Goal: Information Seeking & Learning: Compare options

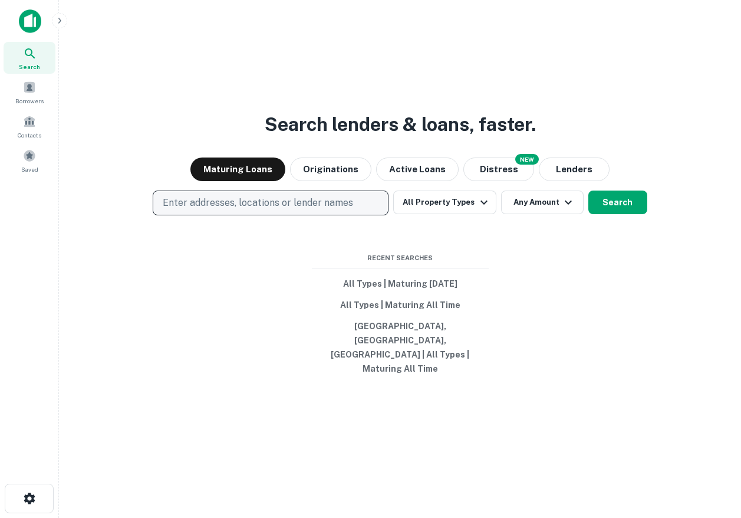
click at [284, 210] on p "Enter addresses, locations or lender names" at bounding box center [258, 203] width 191 height 14
type input "*******"
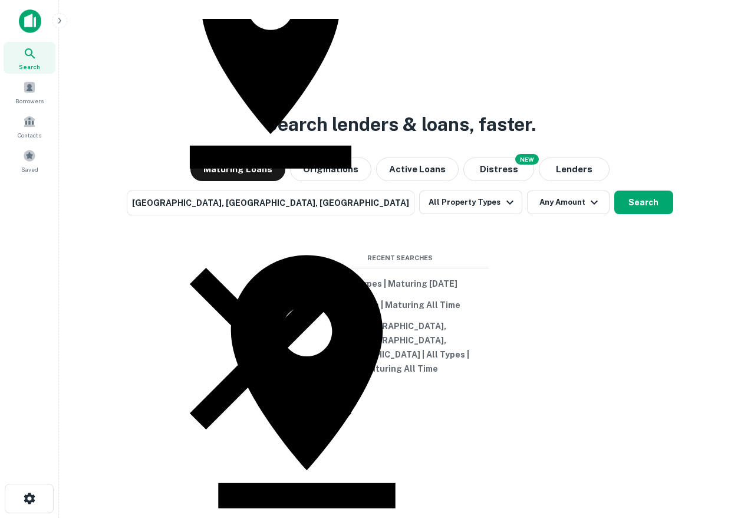
click at [524, 269] on div "Search lenders & loans, faster. Maturing Loans Originations Active Loans NEW Di…" at bounding box center [400, 287] width 664 height 518
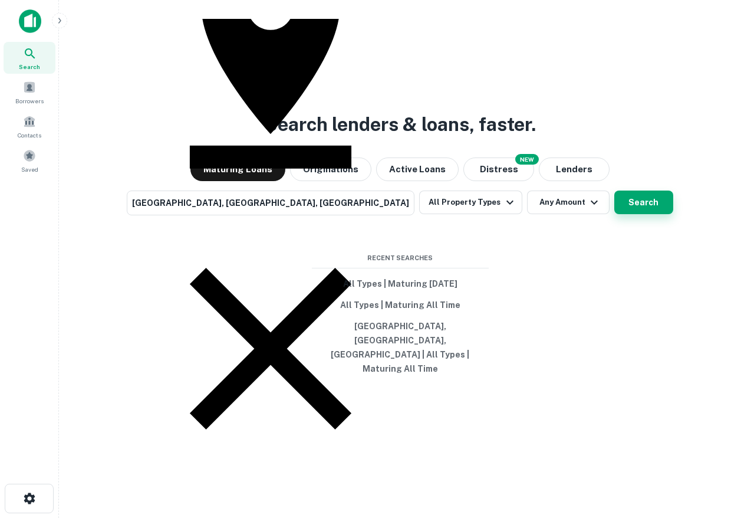
click at [615, 214] on button "Search" at bounding box center [644, 203] width 59 height 24
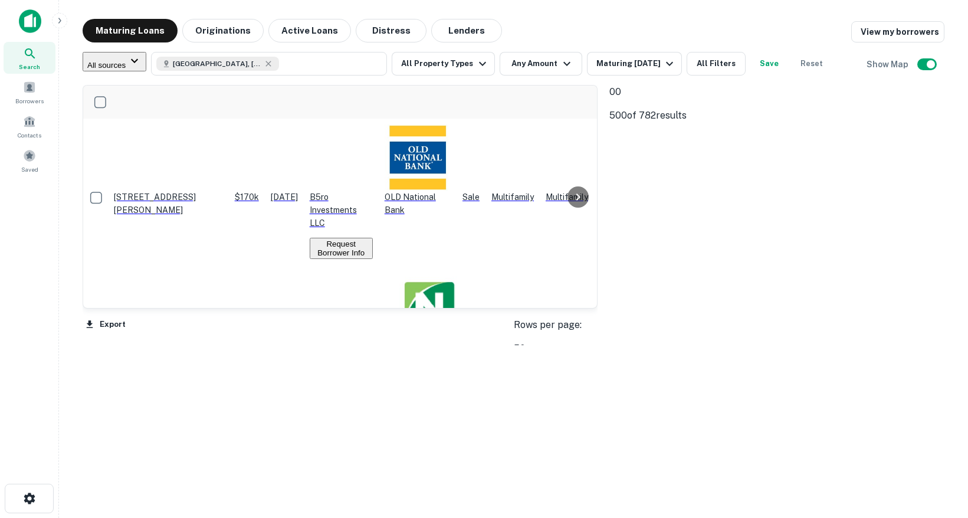
click at [662, 139] on p "Remove Boundary" at bounding box center [635, 158] width 52 height 62
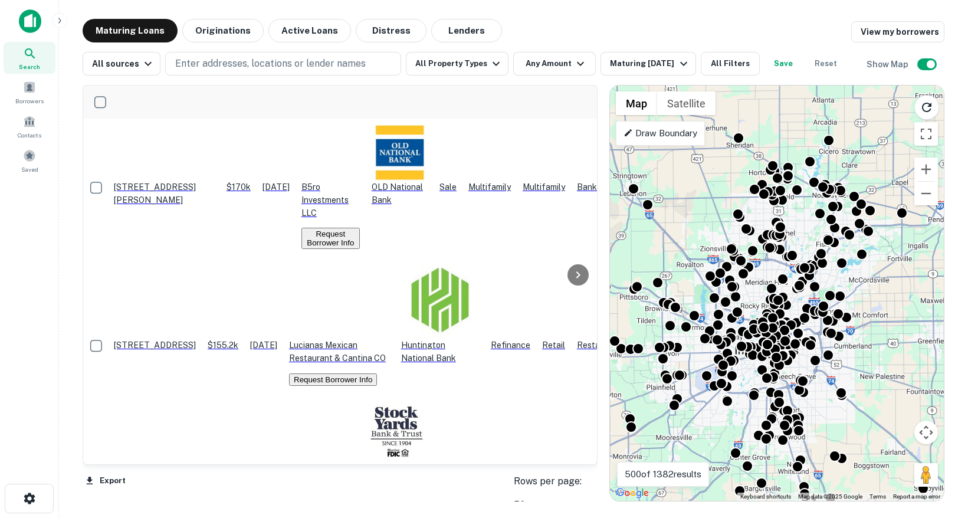
drag, startPoint x: 886, startPoint y: 288, endPoint x: 885, endPoint y: 339, distance: 50.7
click at [741, 339] on div "To activate drag with keyboard, press Alt + Enter. Once in keyboard drag state,…" at bounding box center [777, 293] width 334 height 415
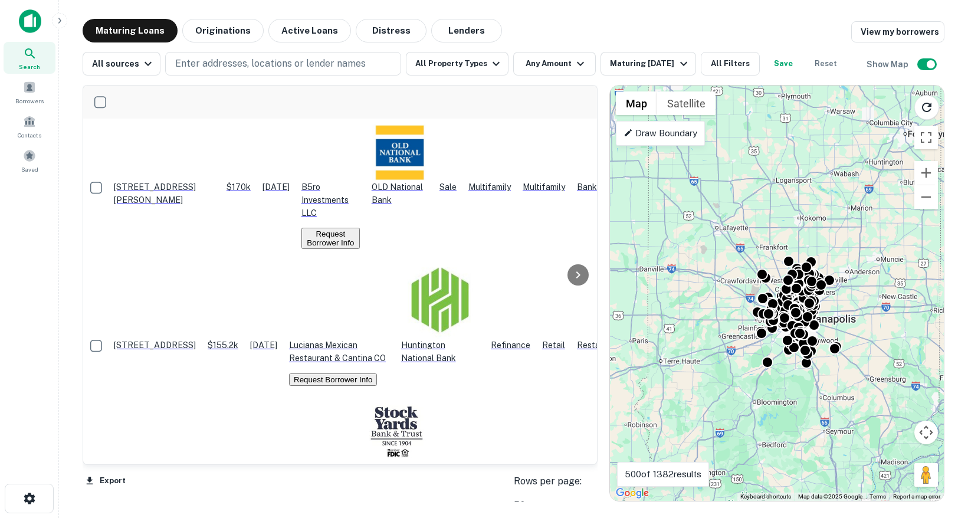
drag, startPoint x: 889, startPoint y: 331, endPoint x: 824, endPoint y: 306, distance: 70.0
click at [741, 306] on div "To activate drag with keyboard, press Alt + Enter. Once in keyboard drag state,…" at bounding box center [777, 293] width 334 height 415
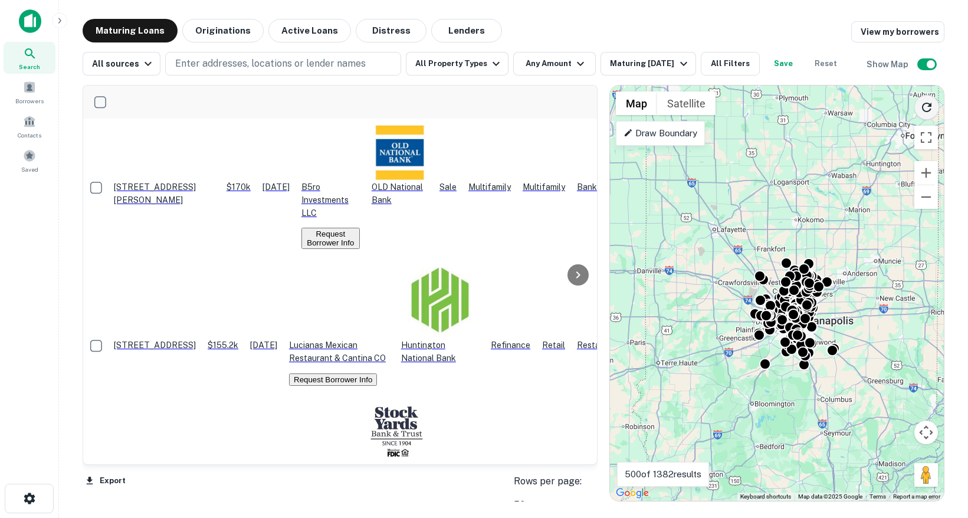
click at [741, 100] on icon "Reload search area" at bounding box center [927, 107] width 14 height 14
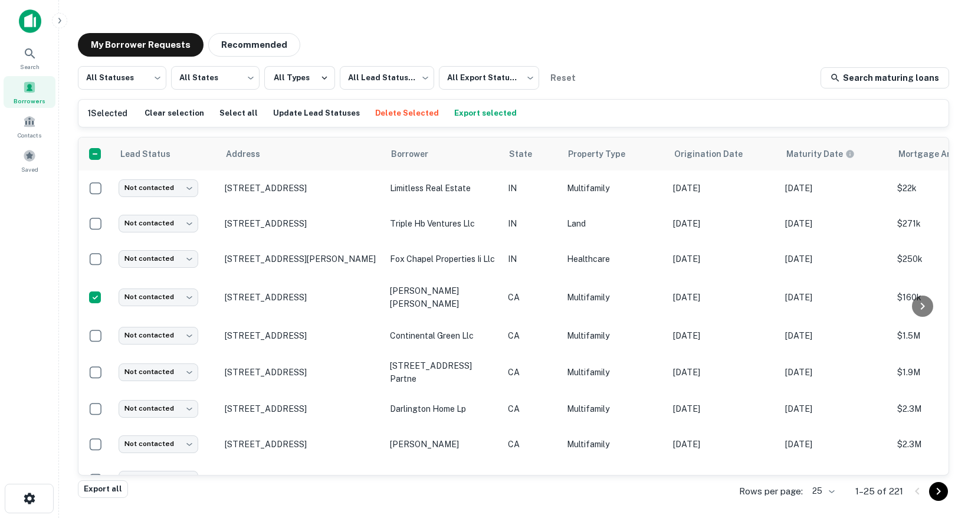
click at [399, 119] on button "Delete Selected" at bounding box center [407, 113] width 70 height 18
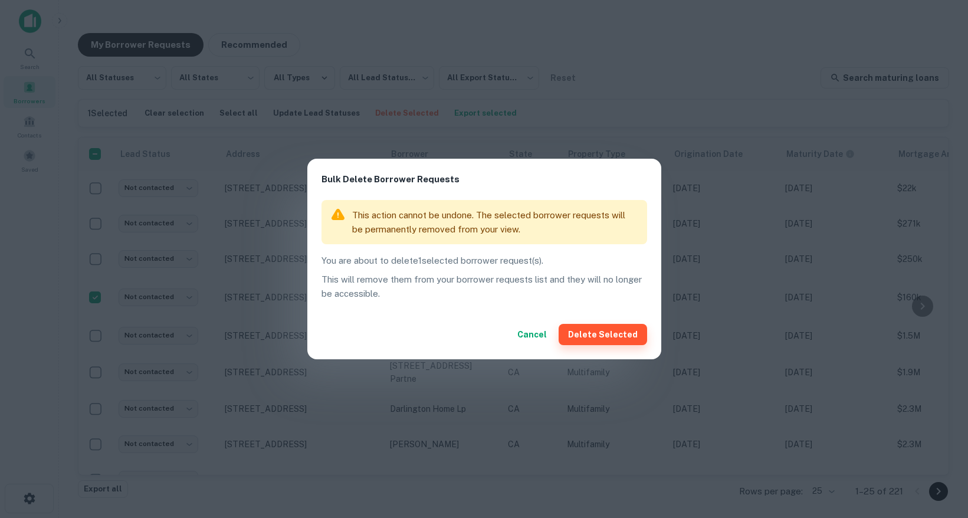
click at [593, 333] on button "Delete Selected" at bounding box center [603, 334] width 88 height 21
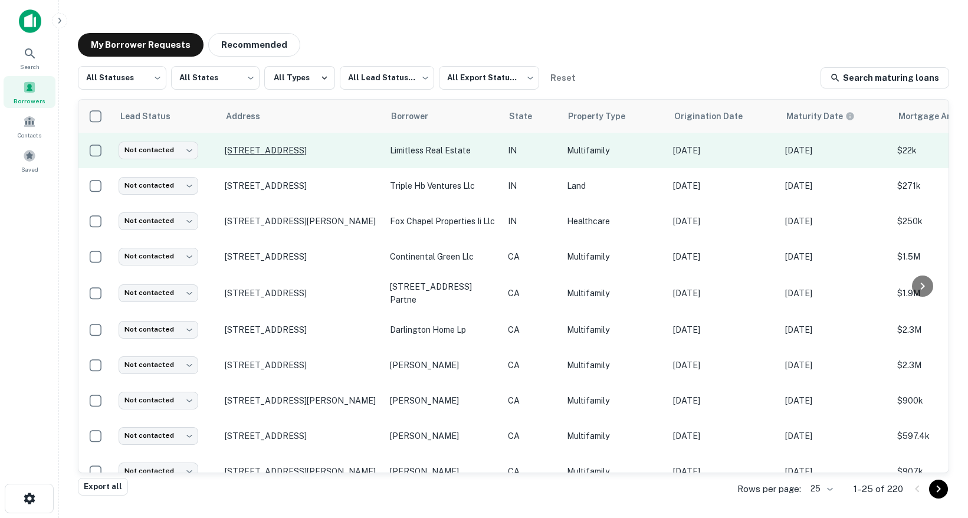
click at [313, 147] on p "[STREET_ADDRESS]" at bounding box center [301, 150] width 153 height 11
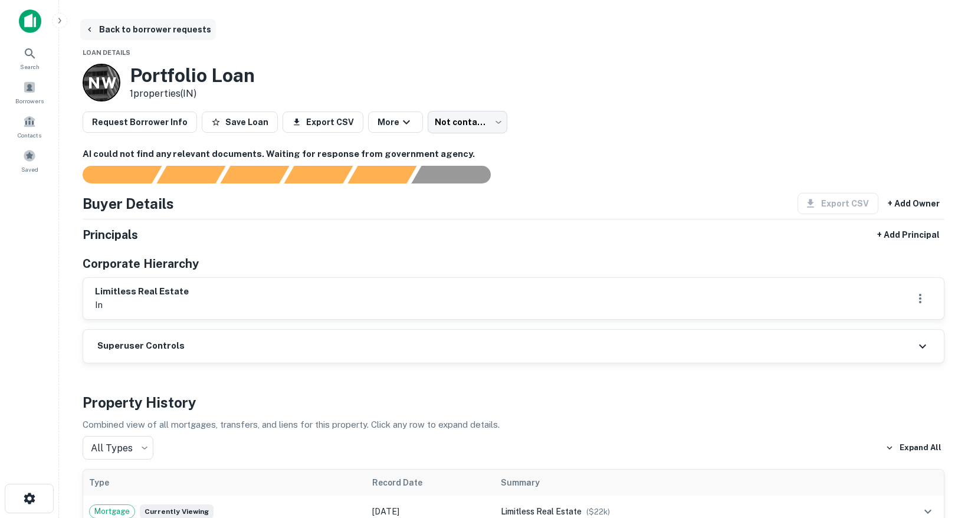
click at [80, 28] on button "Back to borrower requests" at bounding box center [148, 29] width 136 height 21
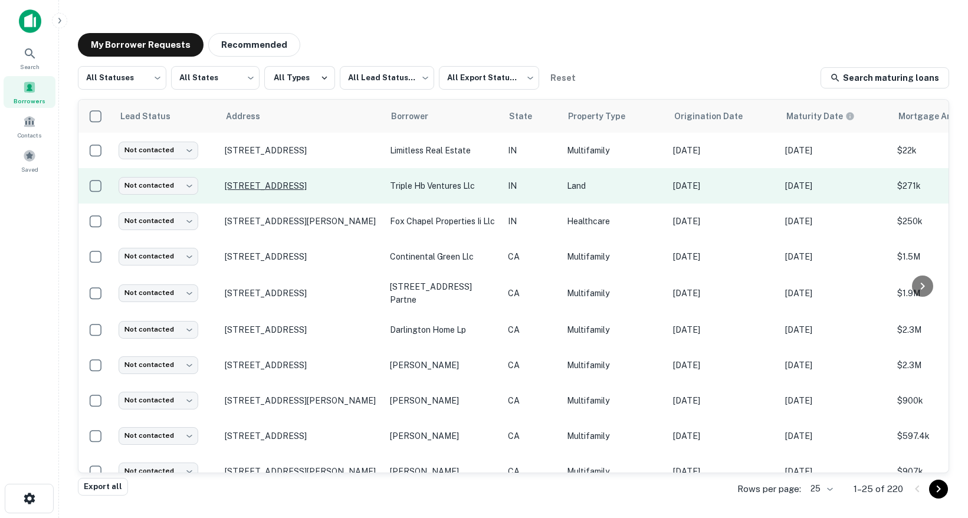
click at [296, 180] on p "[STREET_ADDRESS]" at bounding box center [301, 185] width 153 height 11
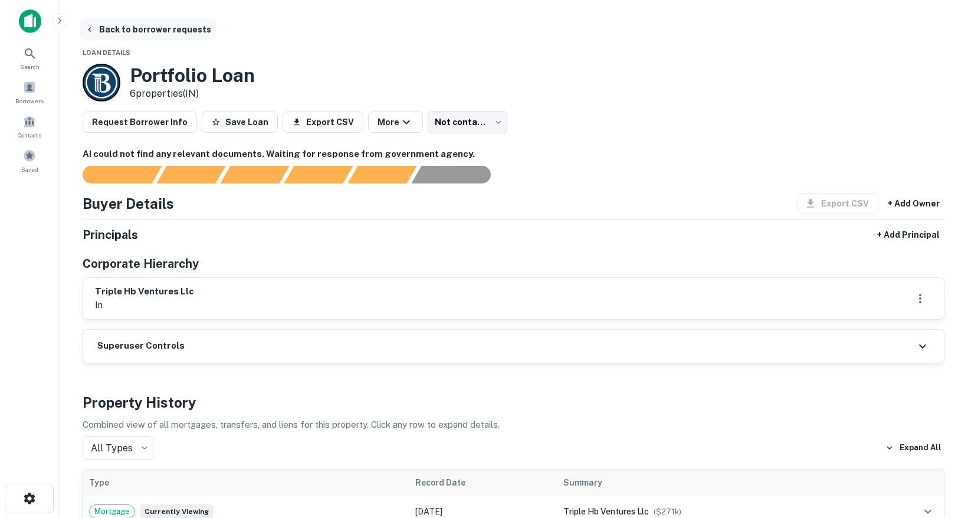
click at [149, 34] on button "Back to borrower requests" at bounding box center [148, 29] width 136 height 21
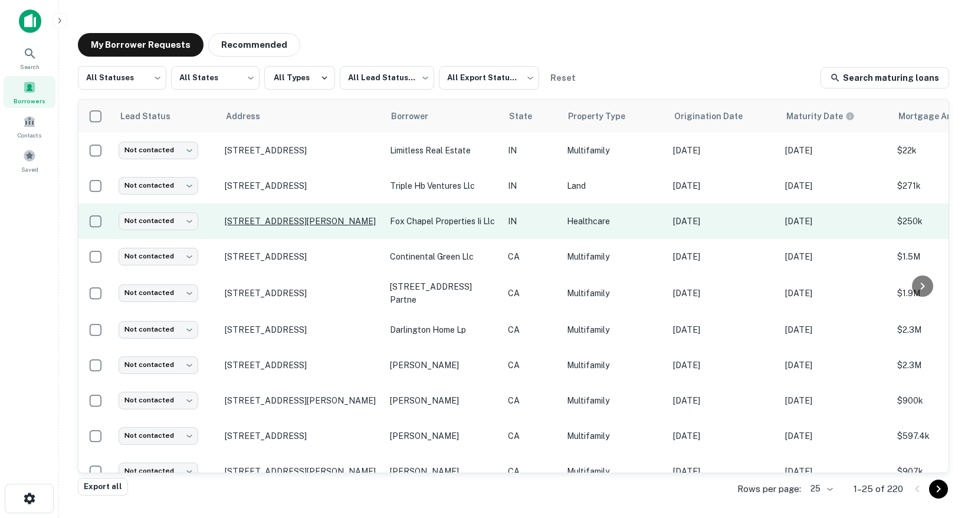
click at [249, 216] on p "[STREET_ADDRESS][PERSON_NAME]" at bounding box center [301, 221] width 153 height 11
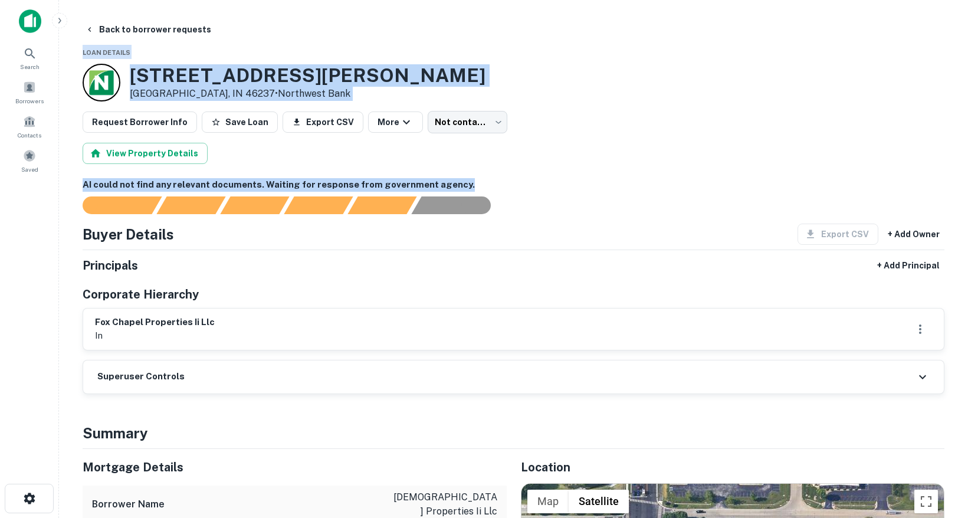
drag, startPoint x: 511, startPoint y: 180, endPoint x: -8, endPoint y: 160, distance: 519.4
click at [0, 160] on html "Search Borrowers Contacts Saved Back to borrower requests Loan Details 7855 S E…" at bounding box center [484, 259] width 968 height 518
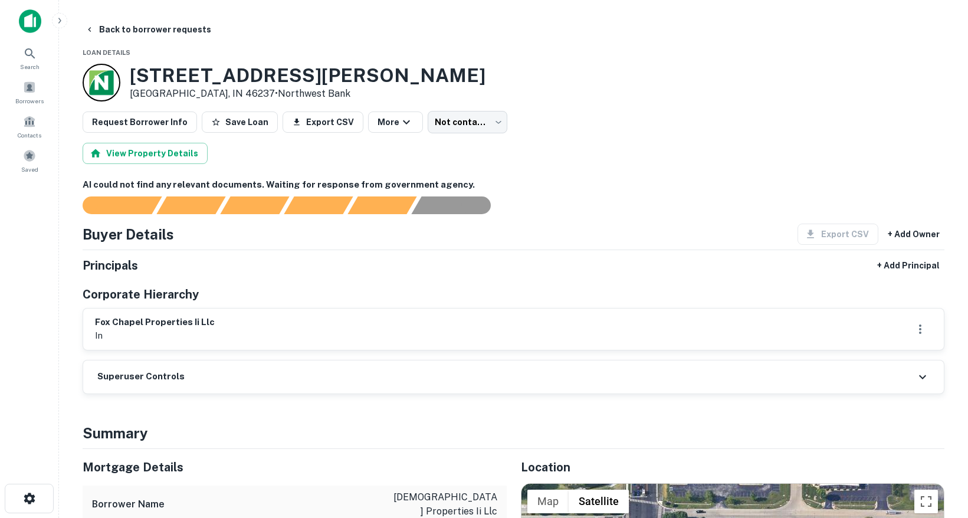
click at [265, 230] on div "Buyer Details Export CSV + Add Owner" at bounding box center [514, 234] width 862 height 21
click at [98, 32] on button "Back to borrower requests" at bounding box center [148, 29] width 136 height 21
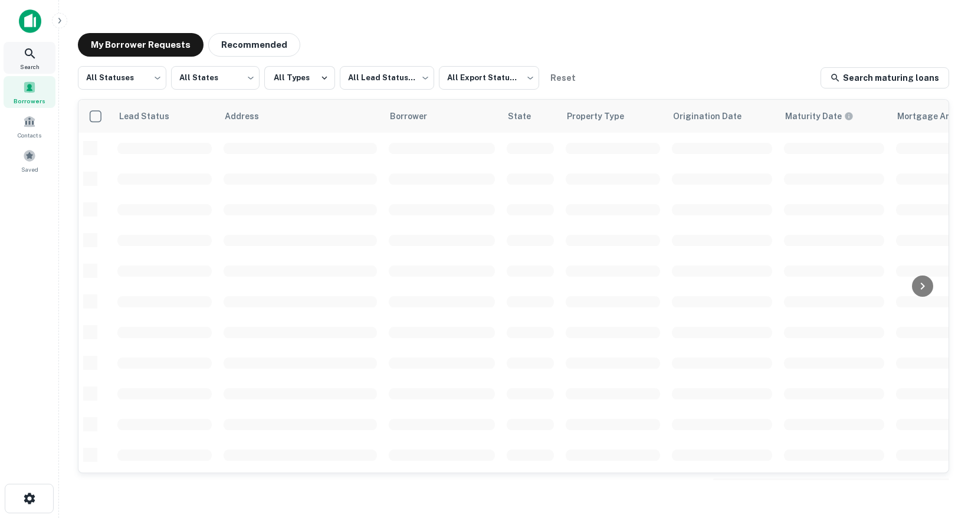
click at [28, 59] on icon at bounding box center [30, 54] width 14 height 14
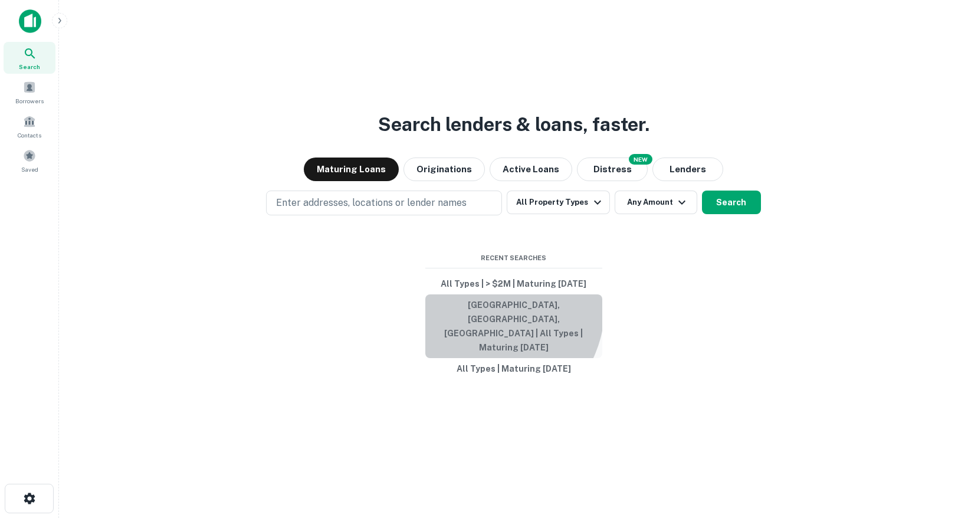
click at [484, 321] on button "Indianapolis, IN, USA | All Types | Maturing In 1 Year" at bounding box center [513, 326] width 177 height 64
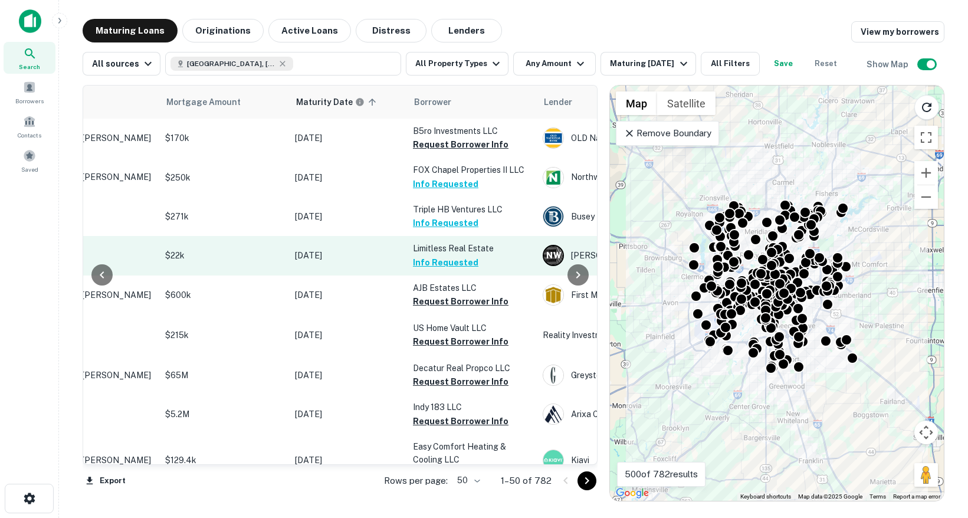
scroll to position [0, 134]
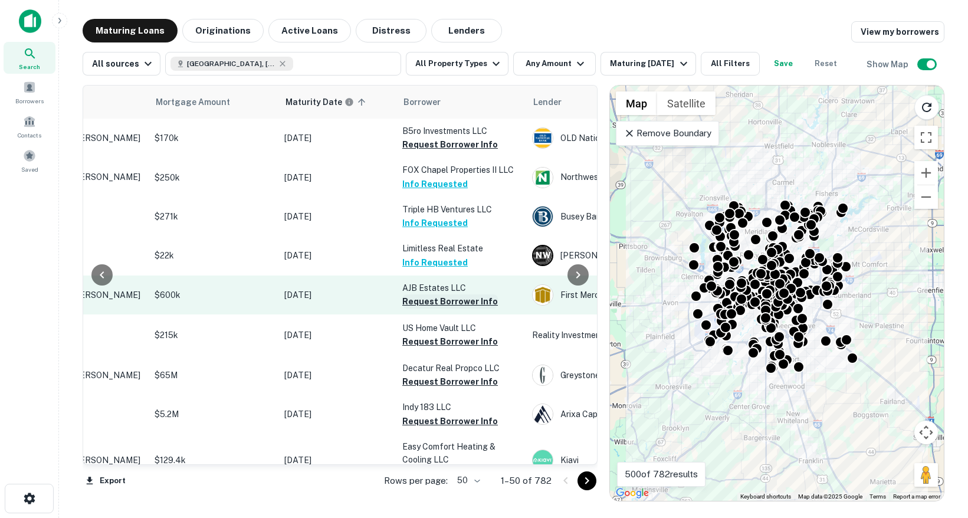
click at [468, 308] on button "Request Borrower Info" at bounding box center [450, 301] width 96 height 14
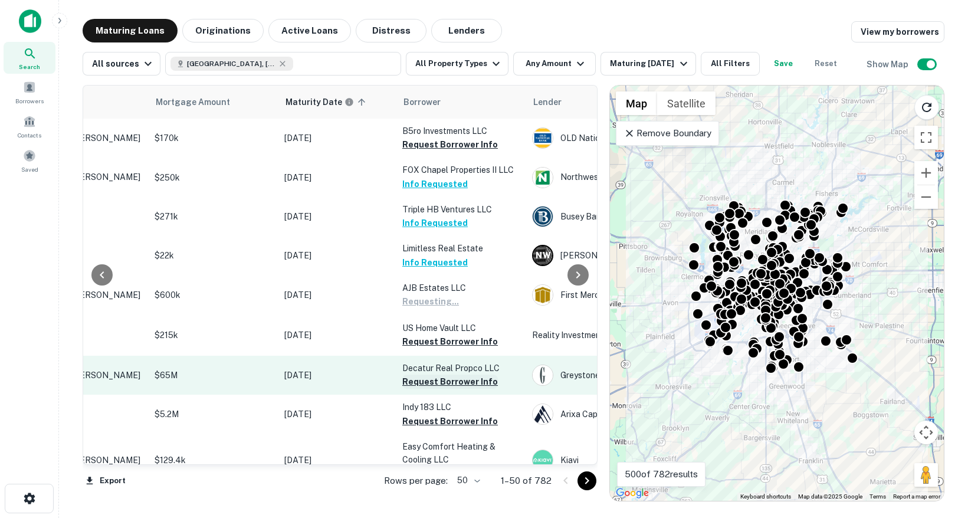
click at [461, 389] on button "Request Borrower Info" at bounding box center [450, 382] width 96 height 14
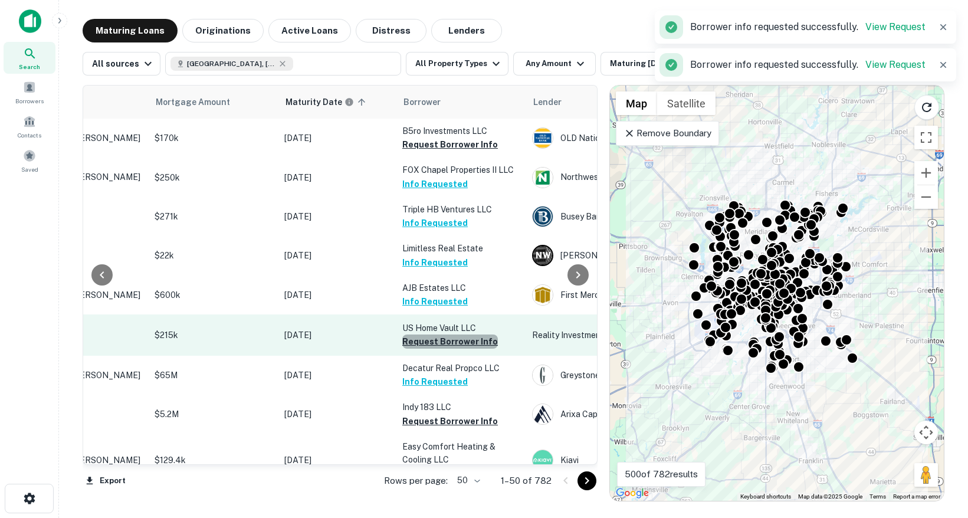
click at [471, 349] on button "Request Borrower Info" at bounding box center [450, 341] width 96 height 14
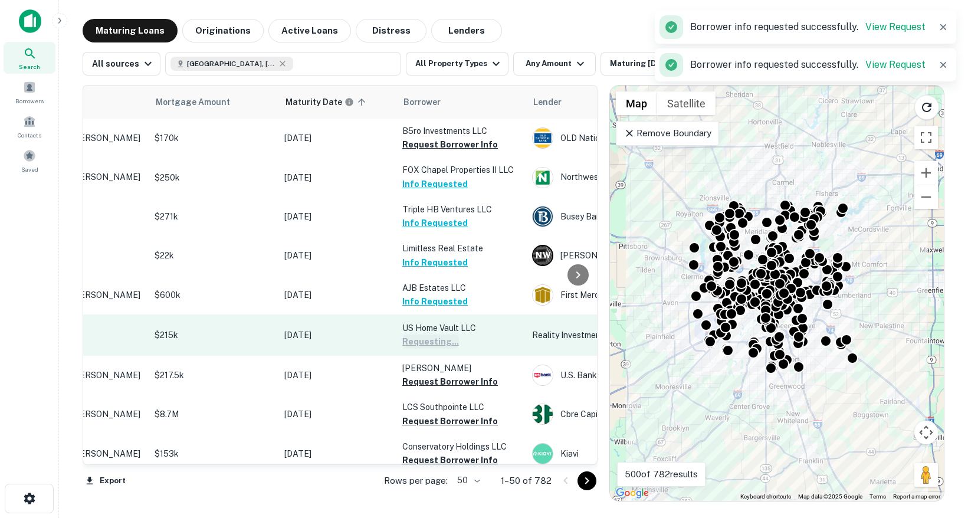
scroll to position [0, 0]
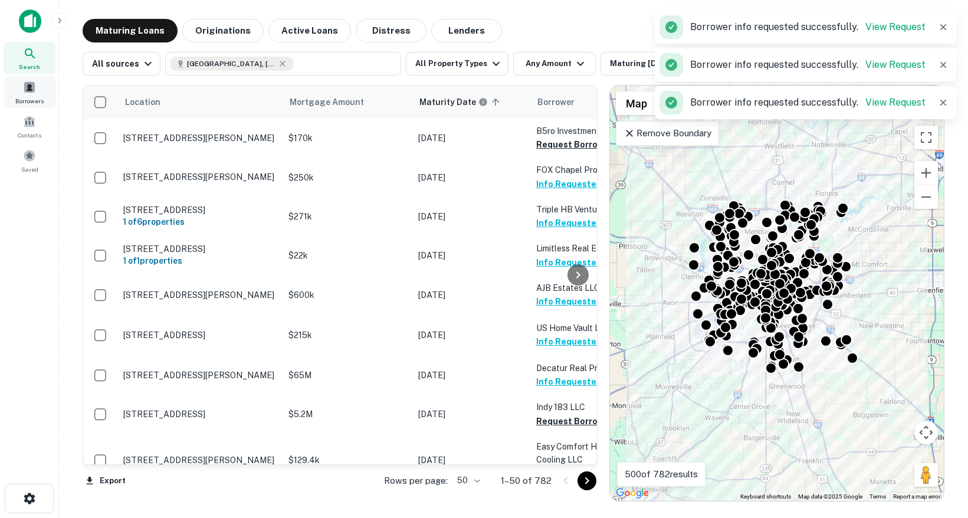
click at [34, 81] on span at bounding box center [29, 87] width 13 height 13
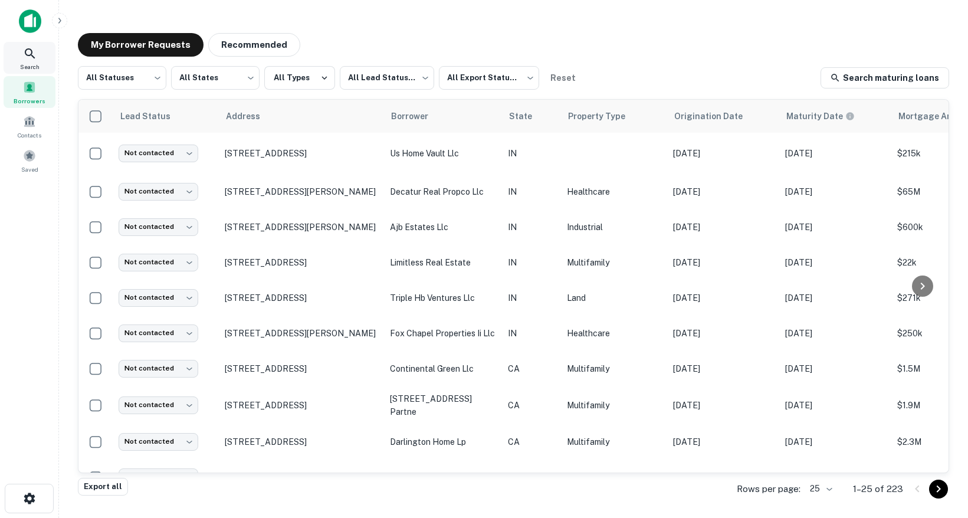
click at [37, 63] on span "Search" at bounding box center [29, 66] width 19 height 9
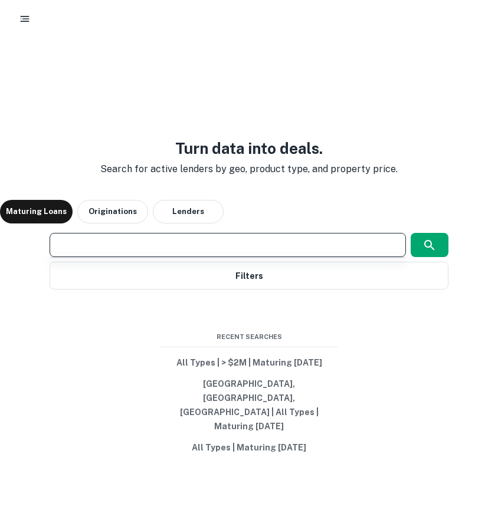
click at [142, 252] on input "text" at bounding box center [227, 245] width 345 height 14
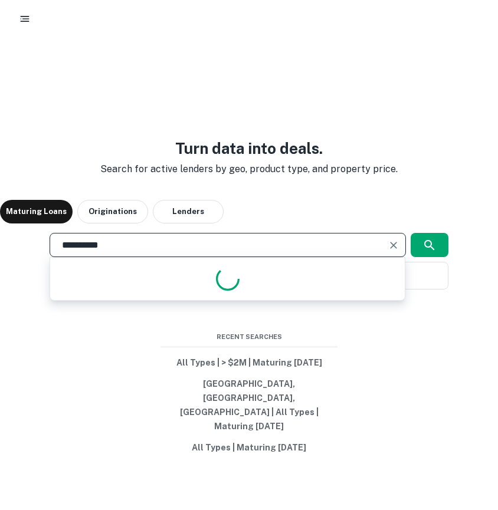
type input "**********"
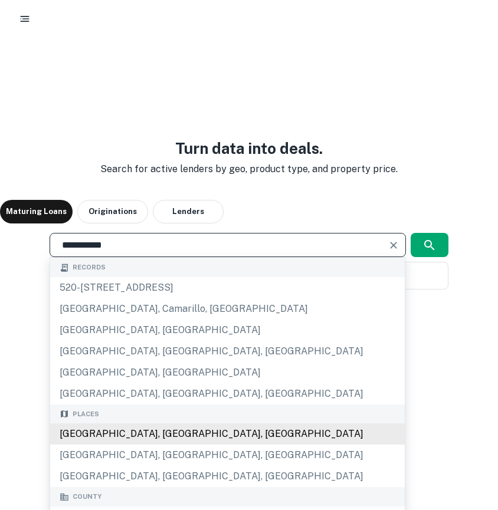
click at [179, 444] on div "[GEOGRAPHIC_DATA], [GEOGRAPHIC_DATA], [GEOGRAPHIC_DATA]" at bounding box center [227, 433] width 354 height 21
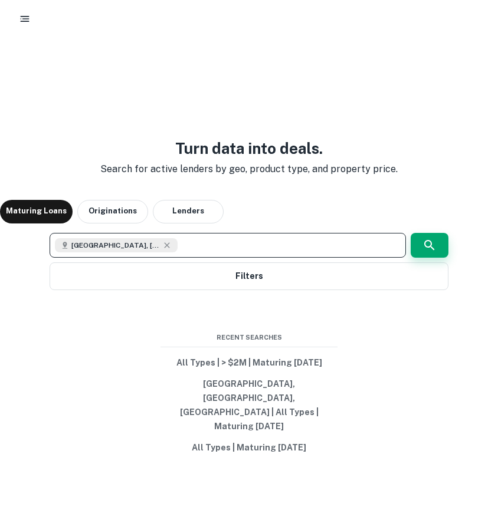
click at [416, 258] on button "button" at bounding box center [430, 245] width 38 height 25
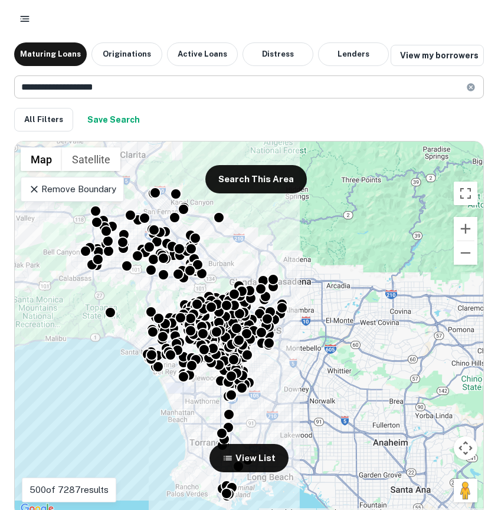
click at [155, 83] on input "**********" at bounding box center [240, 86] width 452 height 23
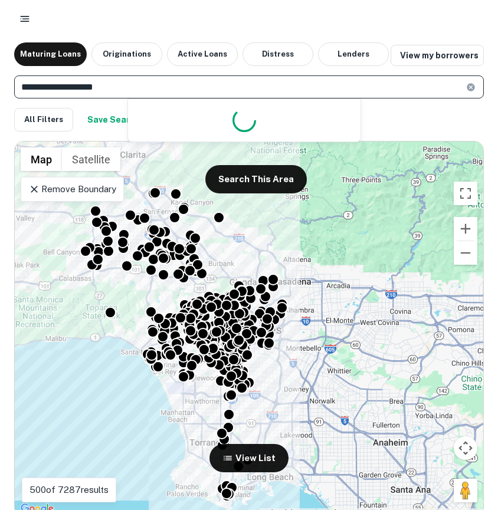
click at [154, 83] on input "**********" at bounding box center [240, 86] width 452 height 23
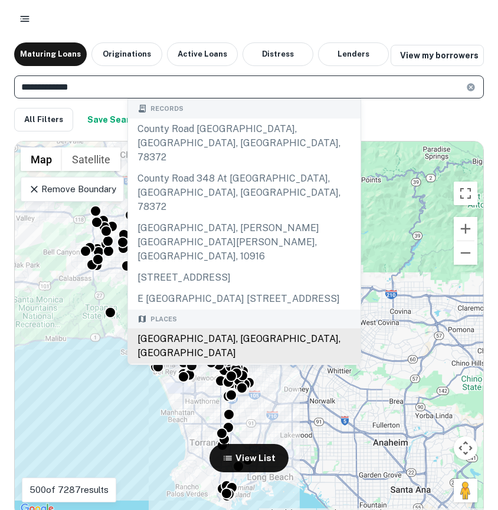
click at [187, 311] on body "**********" at bounding box center [249, 255] width 498 height 510
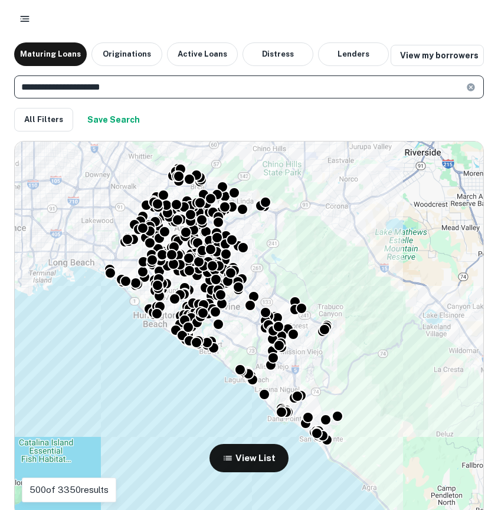
click at [113, 80] on input "**********" at bounding box center [240, 86] width 452 height 23
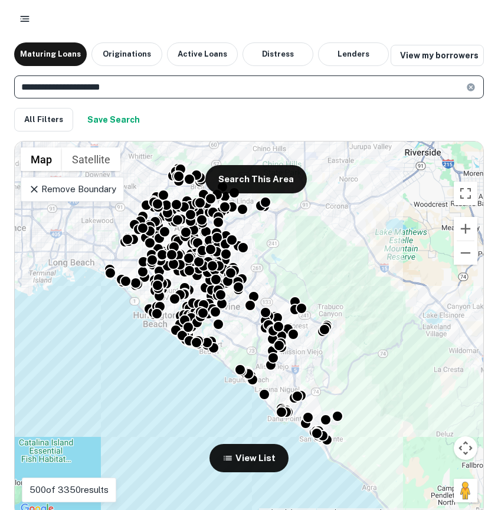
click at [113, 80] on input "**********" at bounding box center [240, 86] width 452 height 23
type input "*"
click at [93, 90] on input "********" at bounding box center [240, 86] width 452 height 23
type input "********"
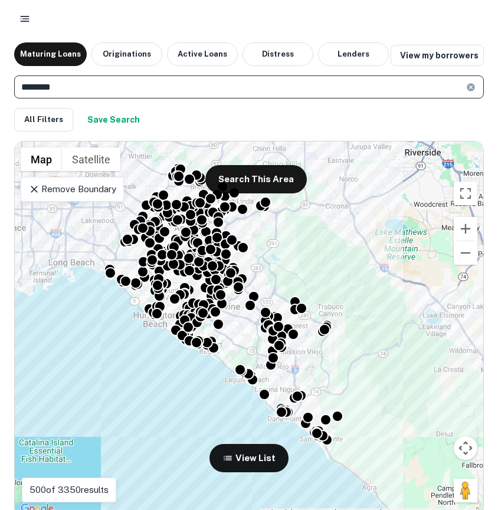
click at [27, 17] on icon "button" at bounding box center [25, 19] width 12 height 12
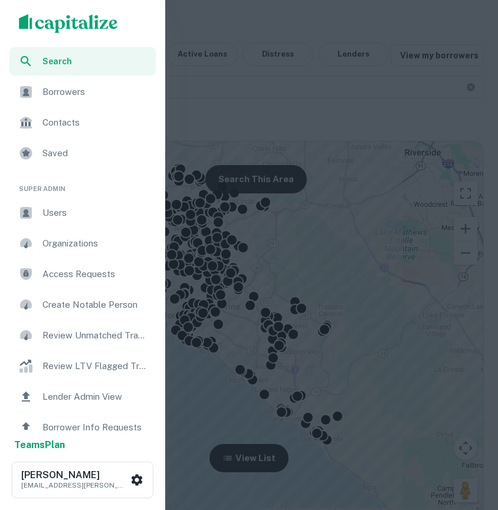
click at [55, 18] on img "scrollable content" at bounding box center [68, 23] width 99 height 19
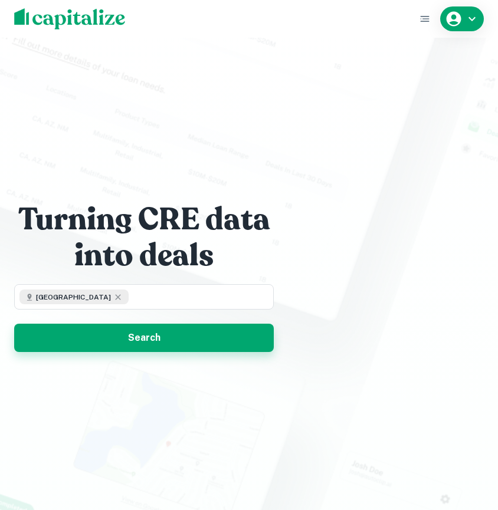
click at [164, 344] on button "Search" at bounding box center [144, 338] width 260 height 28
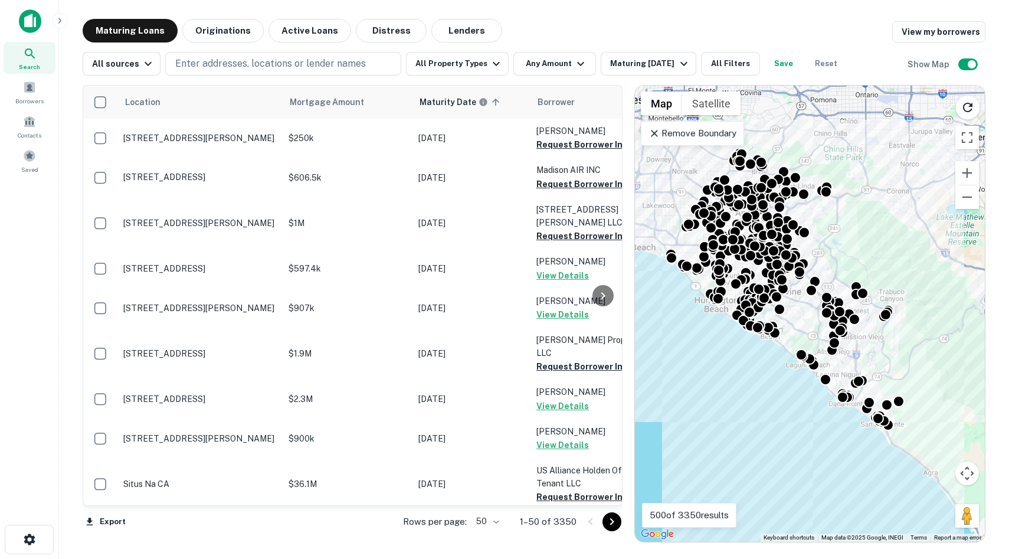
click at [35, 16] on img at bounding box center [30, 21] width 22 height 24
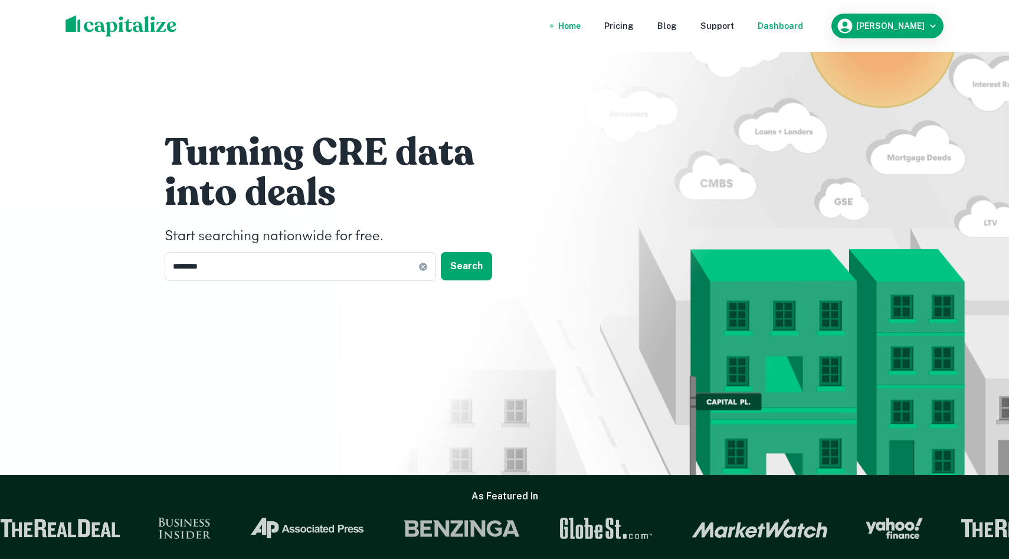
click at [803, 21] on div "Dashboard" at bounding box center [779, 25] width 45 height 13
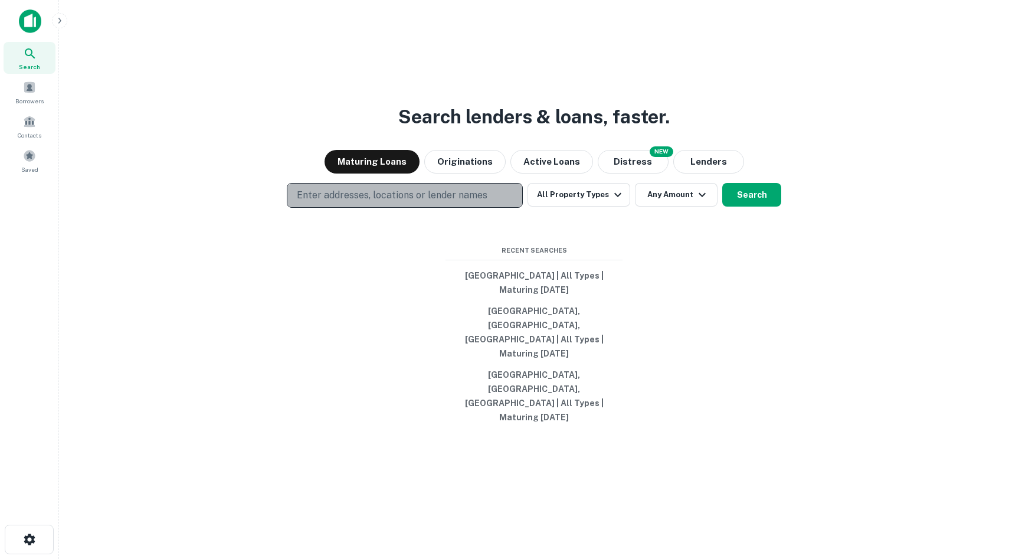
click at [480, 208] on button "Enter addresses, locations or lender names" at bounding box center [405, 195] width 236 height 25
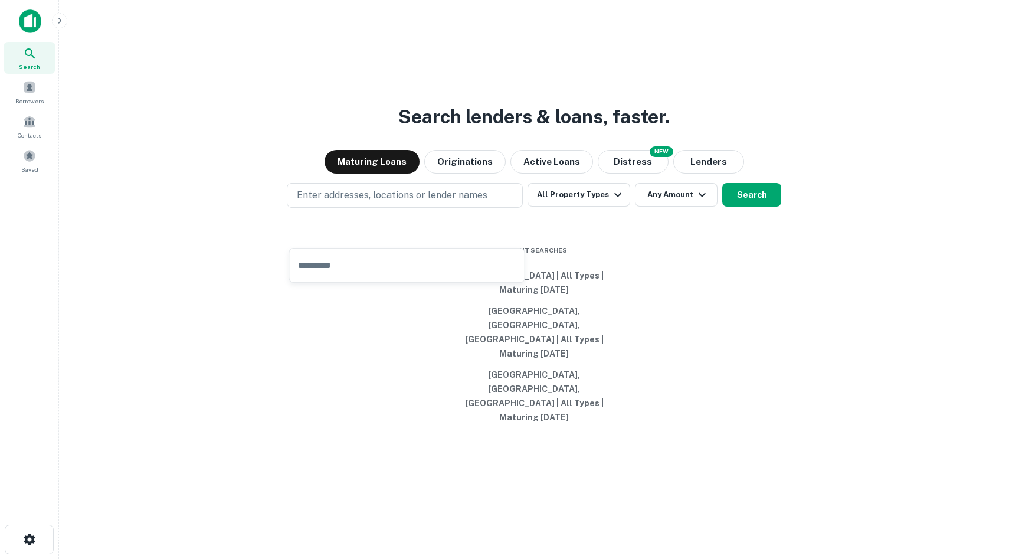
click at [760, 337] on div "Search lenders & loans, faster. Maturing Loans Originations Active Loans NEW Di…" at bounding box center [533, 307] width 931 height 559
click at [25, 74] on div "Search Borrowers Contacts Saved" at bounding box center [29, 109] width 59 height 134
click at [32, 90] on span at bounding box center [29, 87] width 13 height 13
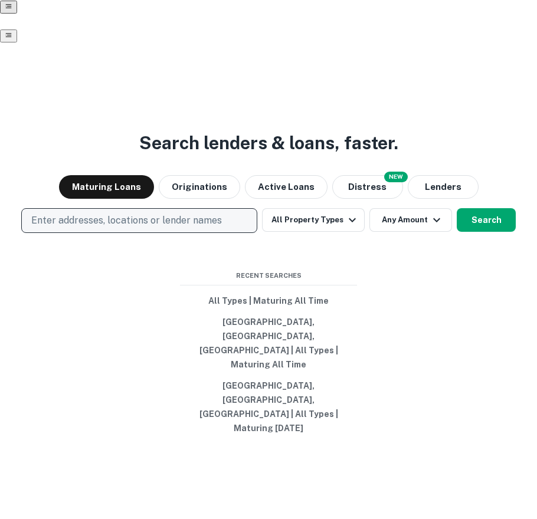
click at [199, 228] on p "Enter addresses, locations or lender names" at bounding box center [126, 221] width 191 height 14
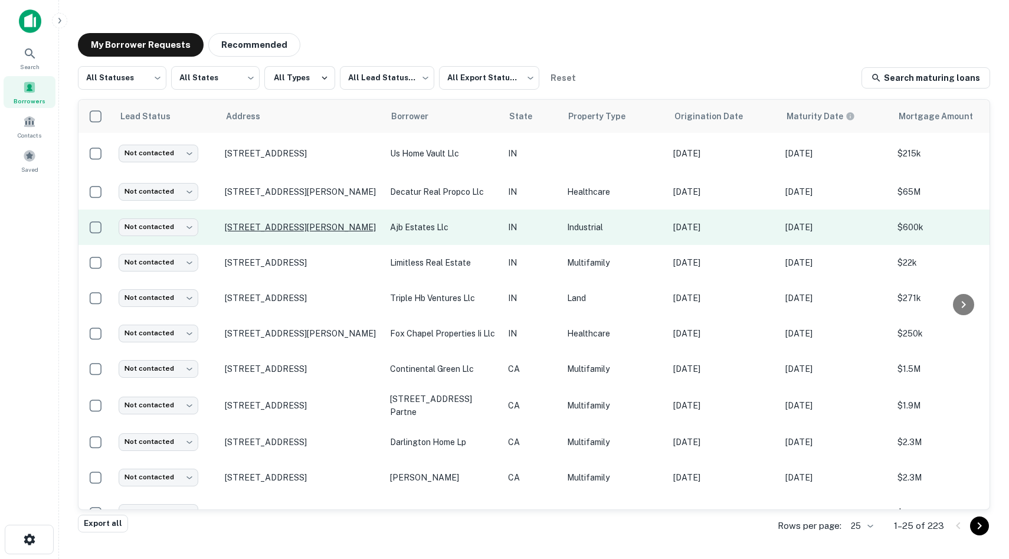
click at [277, 222] on p "[STREET_ADDRESS][PERSON_NAME]" at bounding box center [301, 227] width 153 height 11
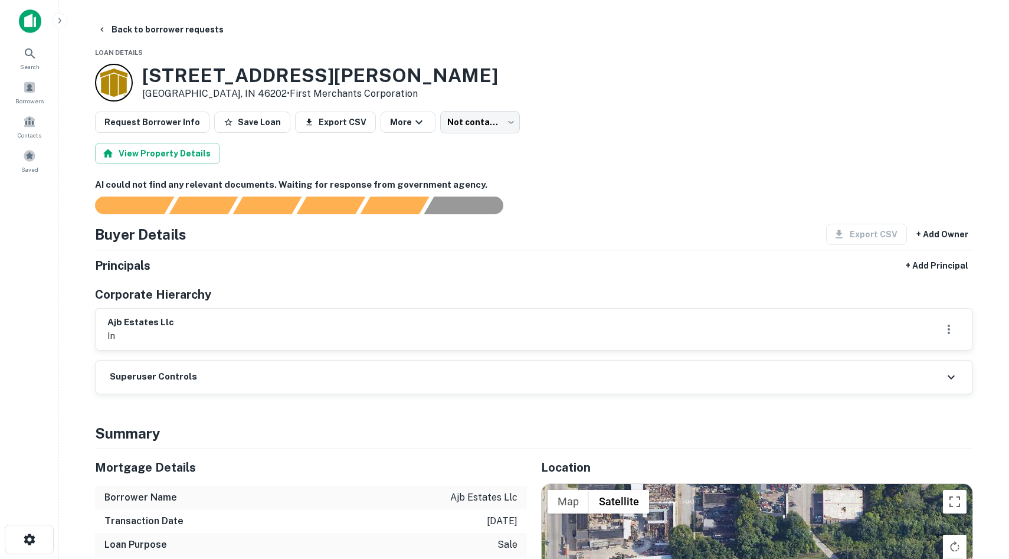
click at [36, 19] on img at bounding box center [30, 21] width 22 height 24
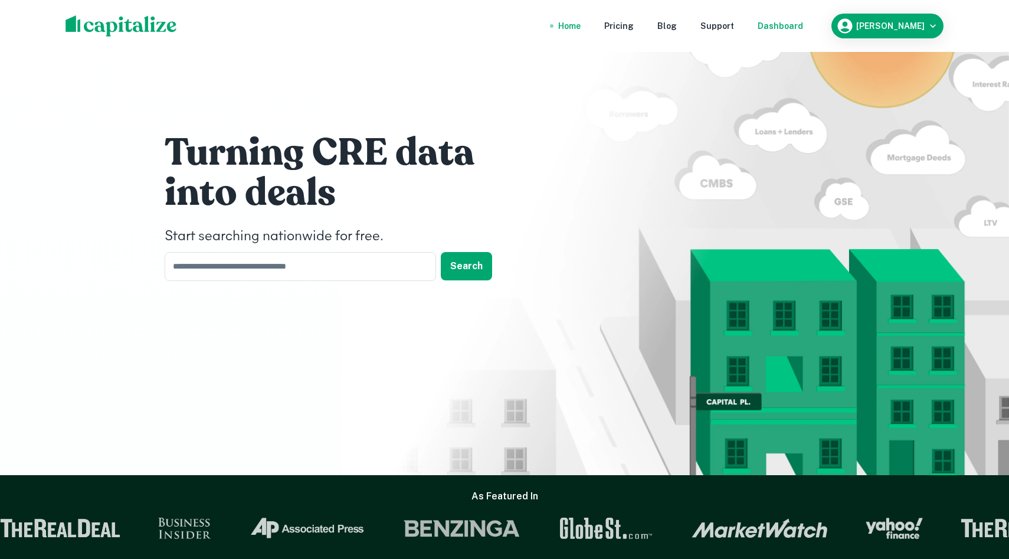
click at [799, 25] on div "Dashboard" at bounding box center [779, 25] width 45 height 13
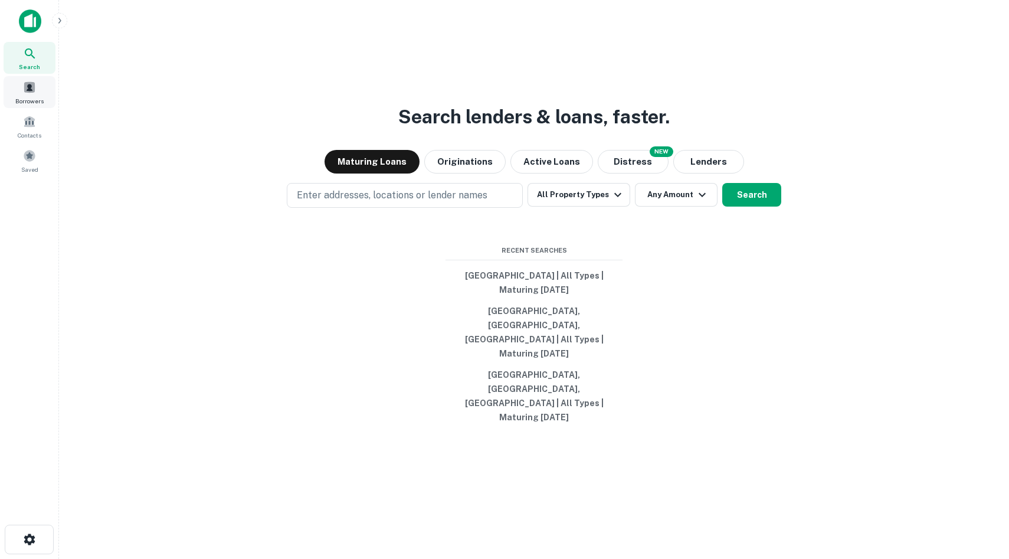
click at [18, 103] on span "Borrowers" at bounding box center [29, 100] width 28 height 9
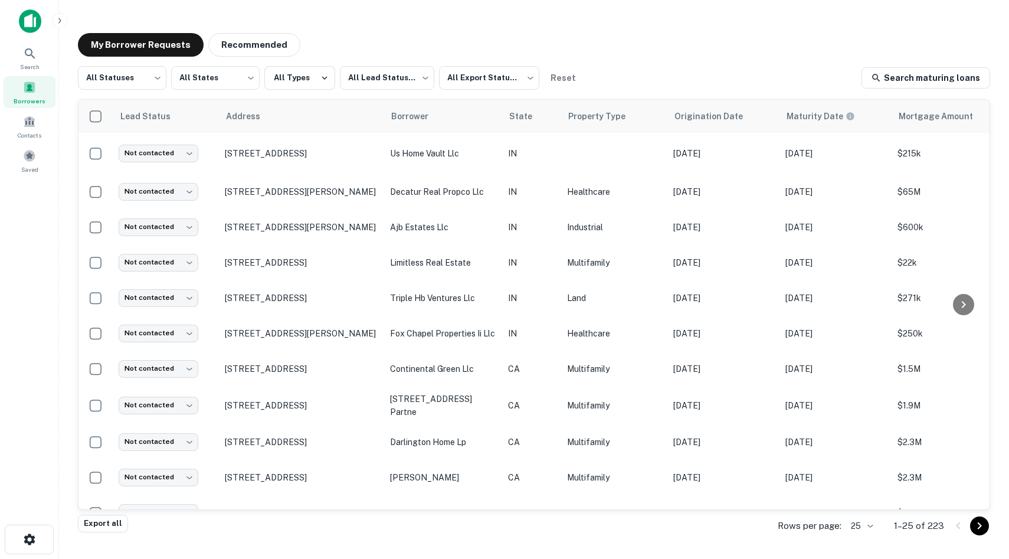
click at [40, 14] on img at bounding box center [30, 21] width 22 height 24
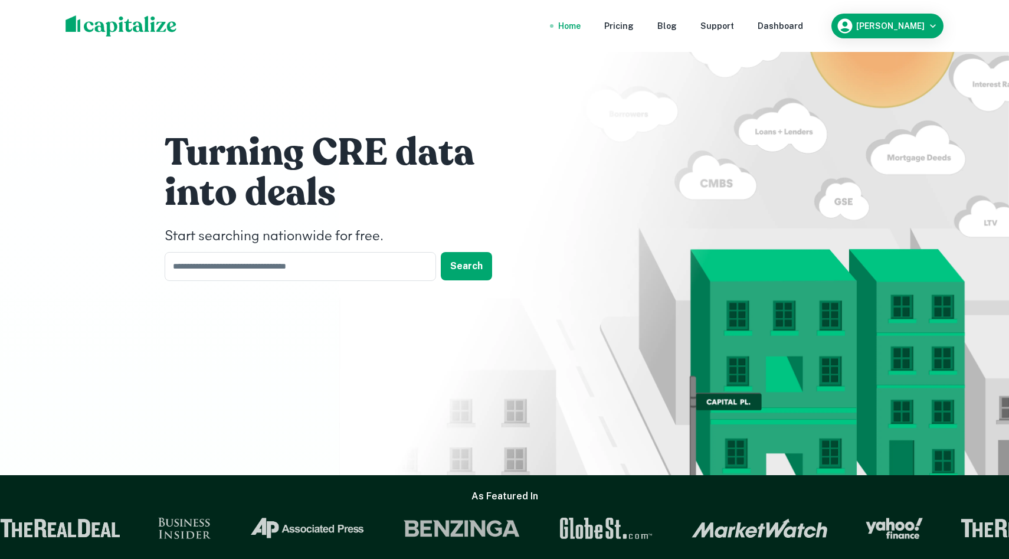
click at [153, 22] on img at bounding box center [120, 25] width 111 height 21
click at [803, 23] on div "Dashboard" at bounding box center [779, 25] width 45 height 13
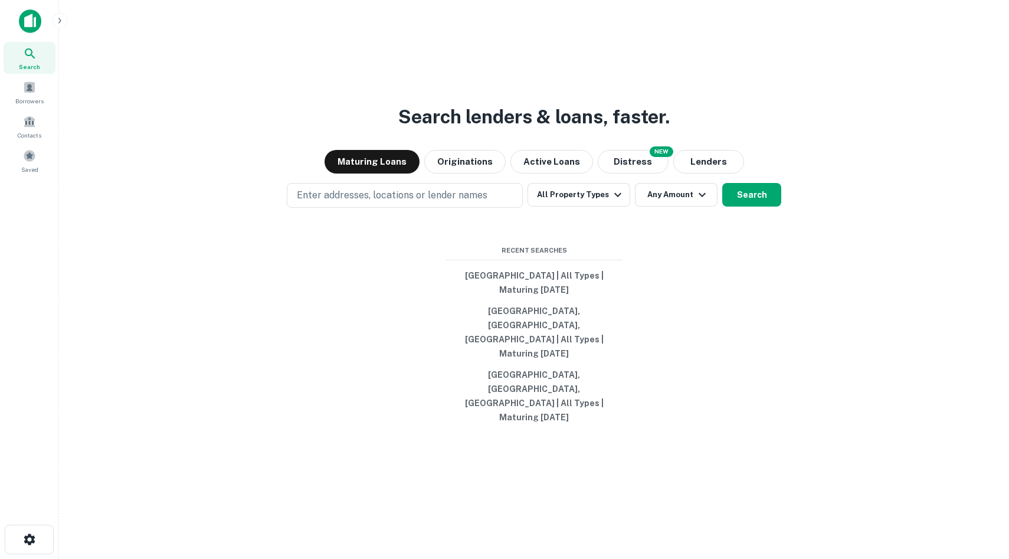
click at [574, 131] on h3 "Search lenders & loans, faster." at bounding box center [533, 117] width 271 height 28
click at [636, 206] on button "Any Amount" at bounding box center [676, 195] width 83 height 24
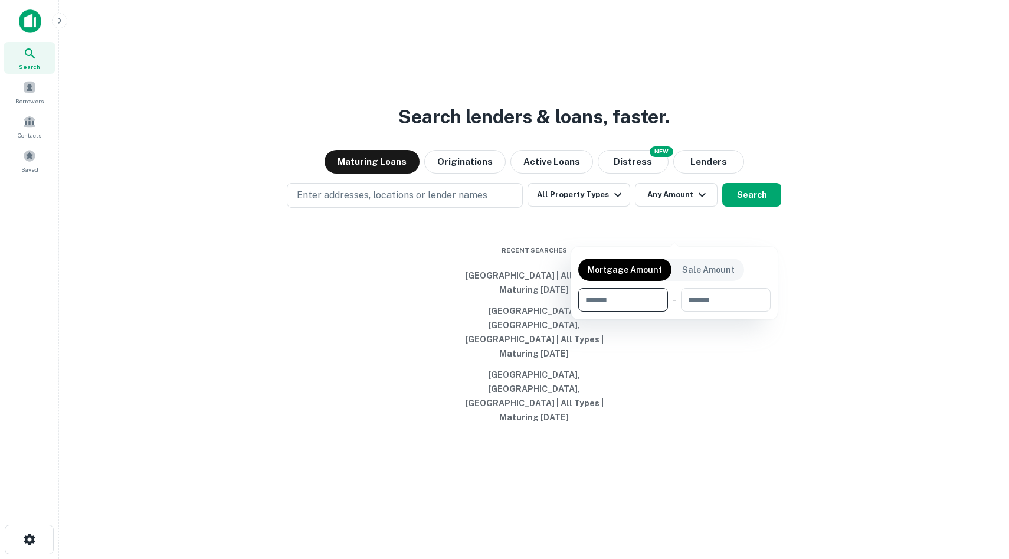
click at [376, 308] on div at bounding box center [504, 279] width 1009 height 559
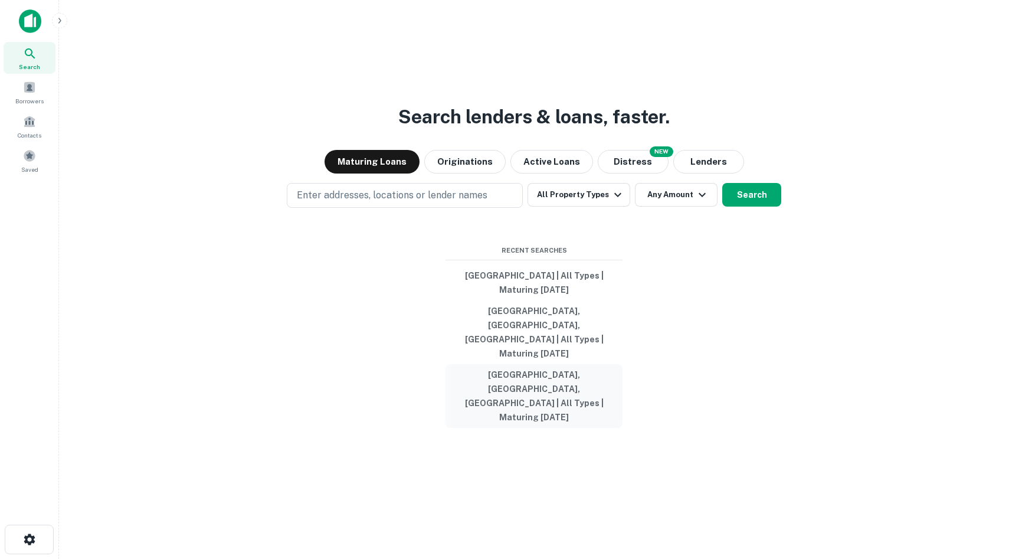
click at [517, 377] on button "Los Angeles, CA, USA | All Types | Maturing In 1 Year" at bounding box center [533, 396] width 177 height 64
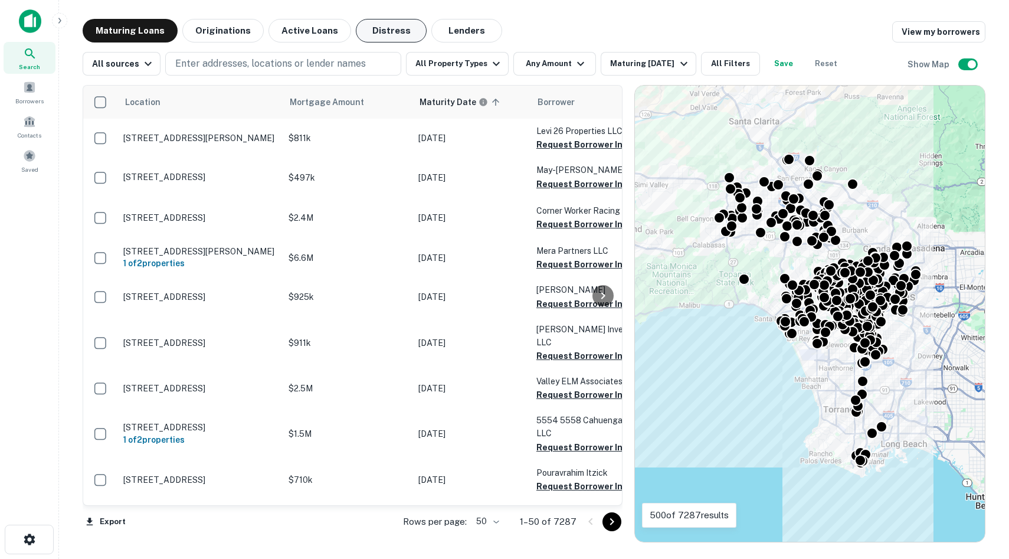
click at [393, 37] on button "Distress" at bounding box center [391, 31] width 71 height 24
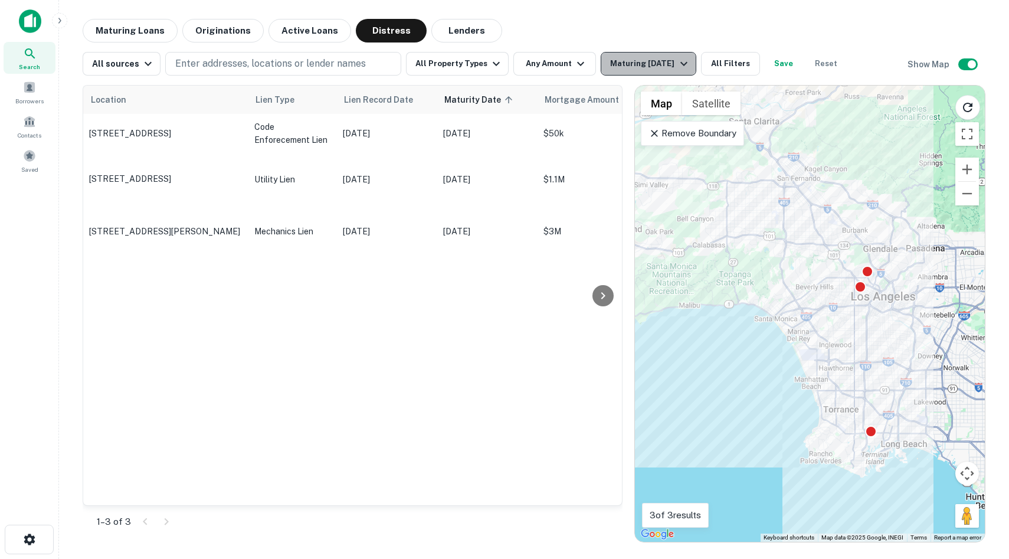
click at [657, 74] on button "Maturing [DATE]" at bounding box center [647, 64] width 95 height 24
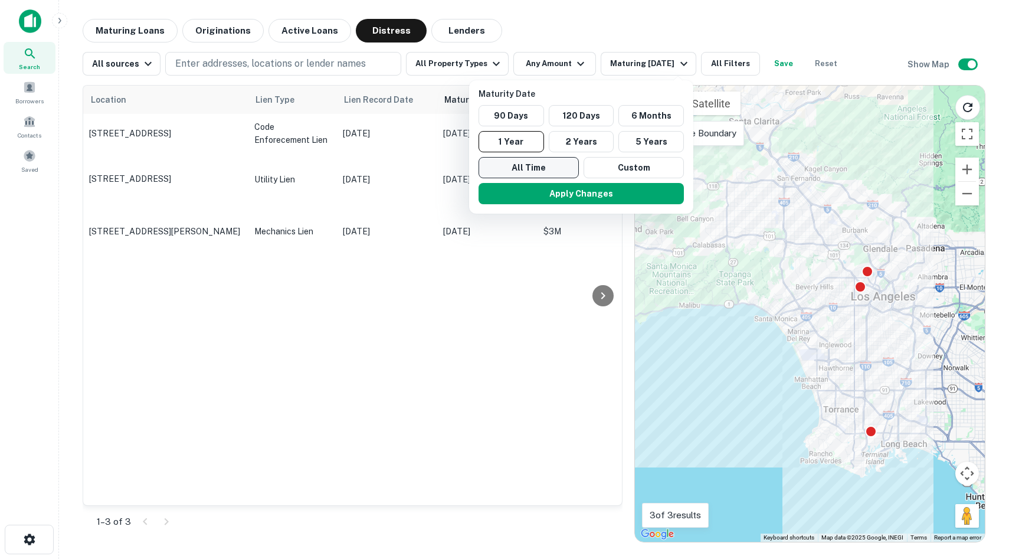
click at [558, 162] on button "All Time" at bounding box center [528, 167] width 100 height 21
drag, startPoint x: 594, startPoint y: 193, endPoint x: 653, endPoint y: 200, distance: 59.4
click at [595, 193] on button "Apply Changes" at bounding box center [581, 193] width 205 height 21
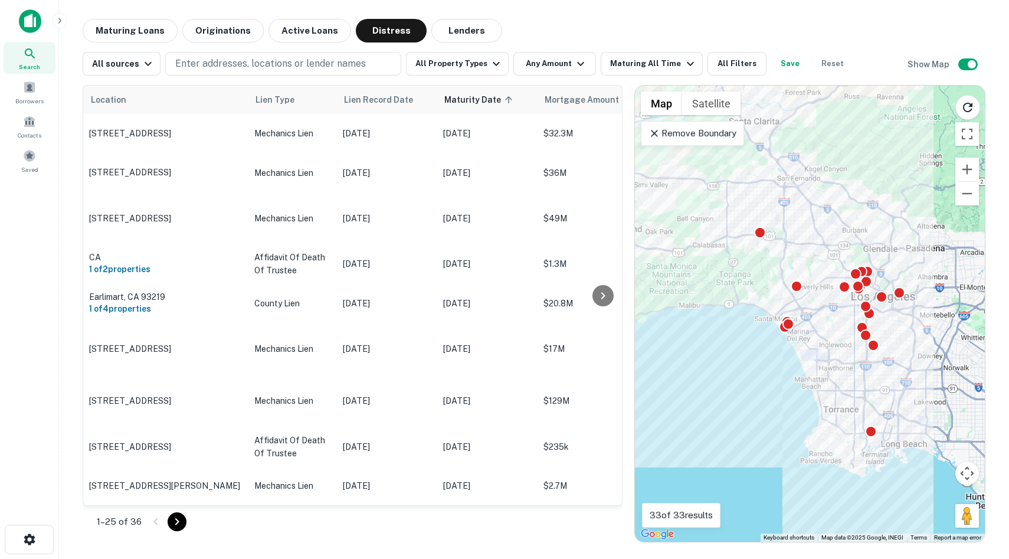
click at [711, 133] on p "Remove Boundary" at bounding box center [692, 133] width 88 height 14
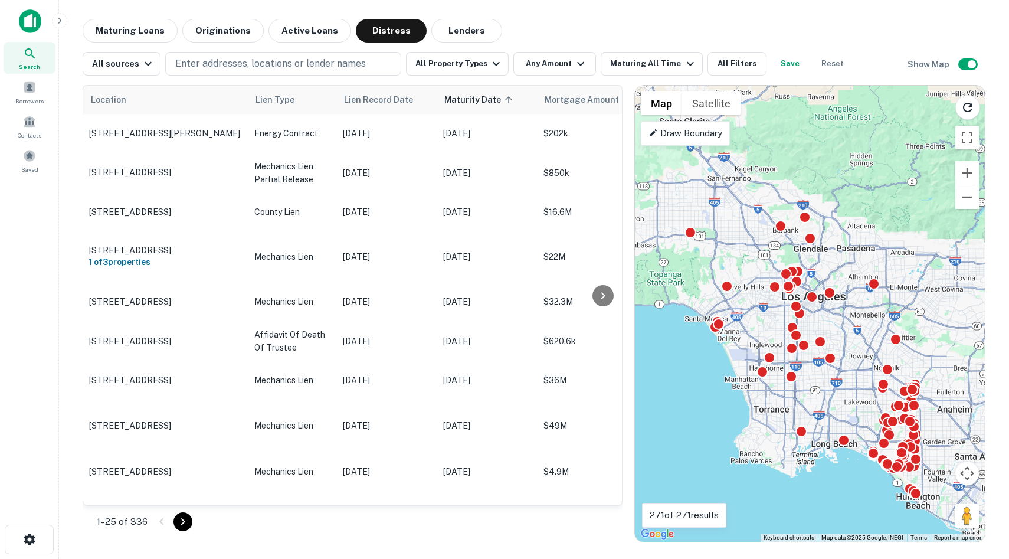
drag, startPoint x: 839, startPoint y: 256, endPoint x: 766, endPoint y: 257, distance: 73.1
click at [766, 257] on div "To activate drag with keyboard, press Alt + Enter. Once in keyboard drag state,…" at bounding box center [810, 314] width 350 height 456
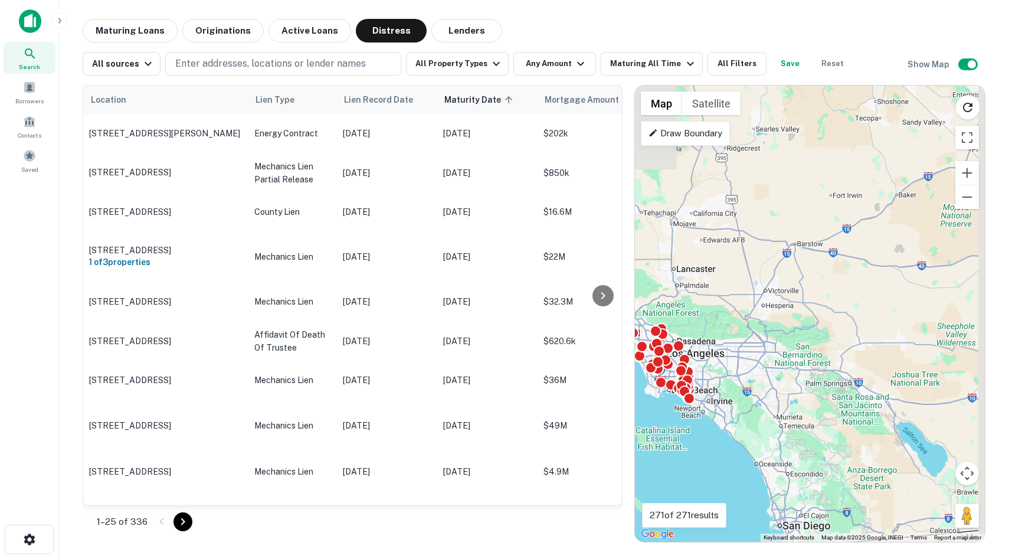
drag, startPoint x: 848, startPoint y: 232, endPoint x: 727, endPoint y: 320, distance: 150.0
click at [727, 320] on div "To activate drag with keyboard, press Alt + Enter. Once in keyboard drag state,…" at bounding box center [810, 314] width 350 height 456
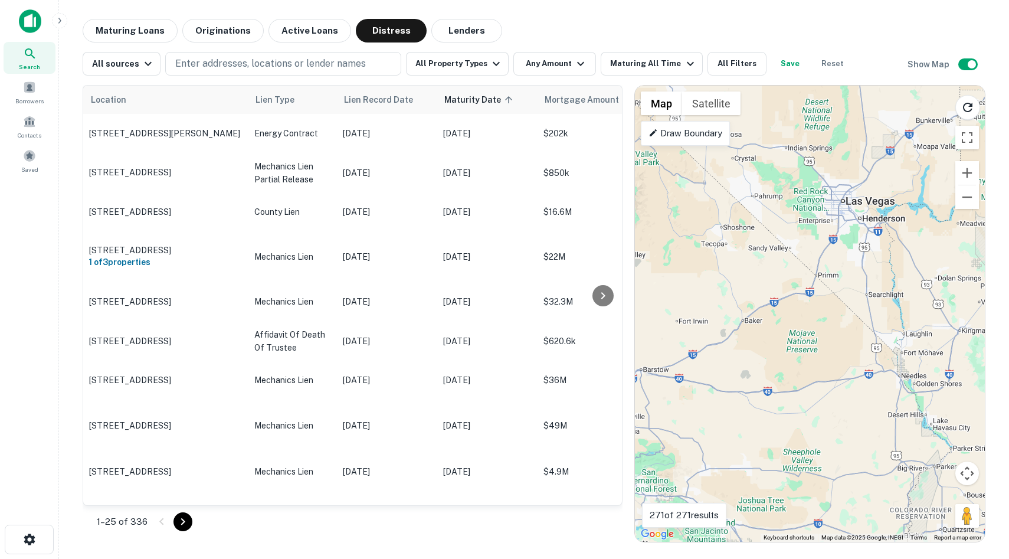
drag, startPoint x: 831, startPoint y: 303, endPoint x: 819, endPoint y: 309, distance: 14.0
click at [831, 303] on div "To activate drag with keyboard, press Alt + Enter. Once in keyboard drag state,…" at bounding box center [810, 314] width 350 height 456
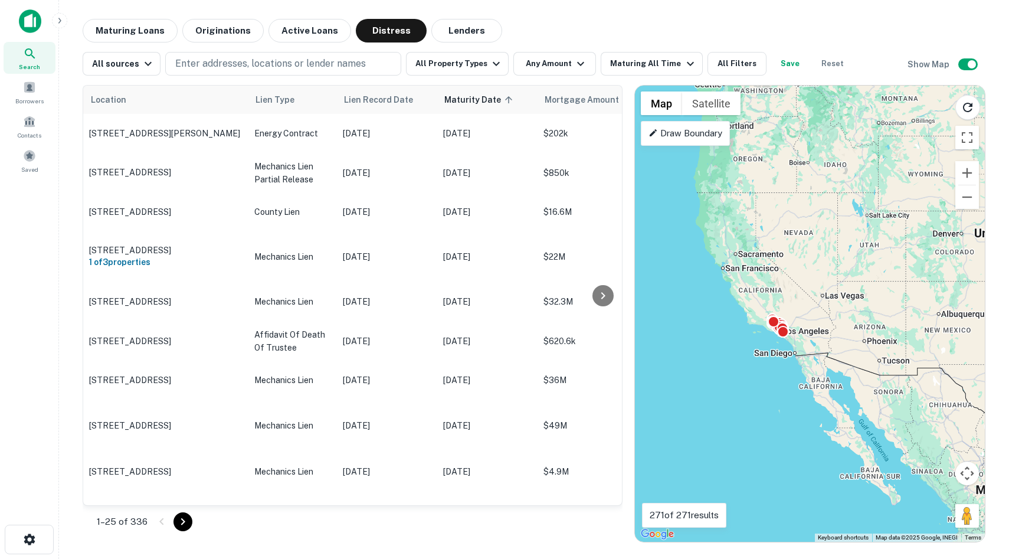
drag, startPoint x: 819, startPoint y: 309, endPoint x: 649, endPoint y: 383, distance: 184.9
click at [649, 383] on div "To activate drag with keyboard, press Alt + Enter. Once in keyboard drag state,…" at bounding box center [810, 314] width 350 height 456
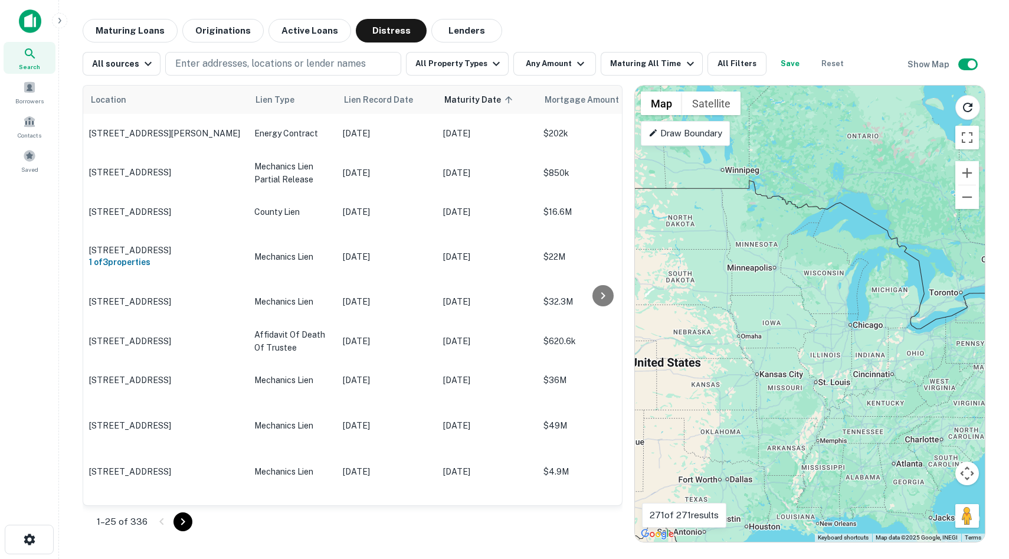
drag, startPoint x: 750, startPoint y: 352, endPoint x: 715, endPoint y: 350, distance: 34.3
click at [715, 350] on div "To activate drag with keyboard, press Alt + Enter. Once in keyboard drag state,…" at bounding box center [810, 314] width 350 height 456
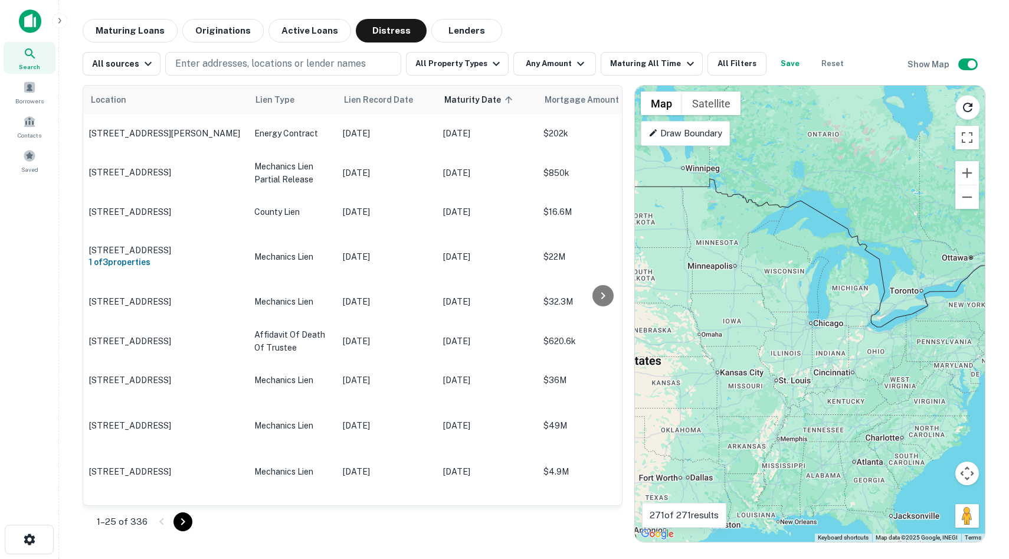
click at [767, 362] on div "To activate drag with keyboard, press Alt + Enter. Once in keyboard drag state,…" at bounding box center [810, 314] width 350 height 456
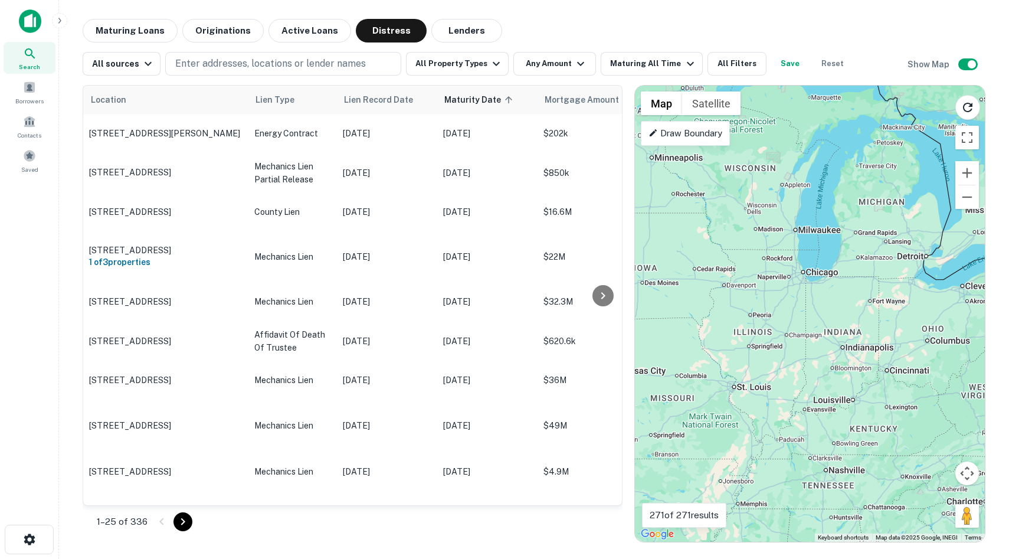
drag, startPoint x: 811, startPoint y: 359, endPoint x: 757, endPoint y: 344, distance: 55.5
click at [759, 345] on div "To activate drag with keyboard, press Alt + Enter. Once in keyboard drag state,…" at bounding box center [810, 314] width 350 height 456
click at [966, 105] on icon "Reload search area" at bounding box center [967, 107] width 14 height 14
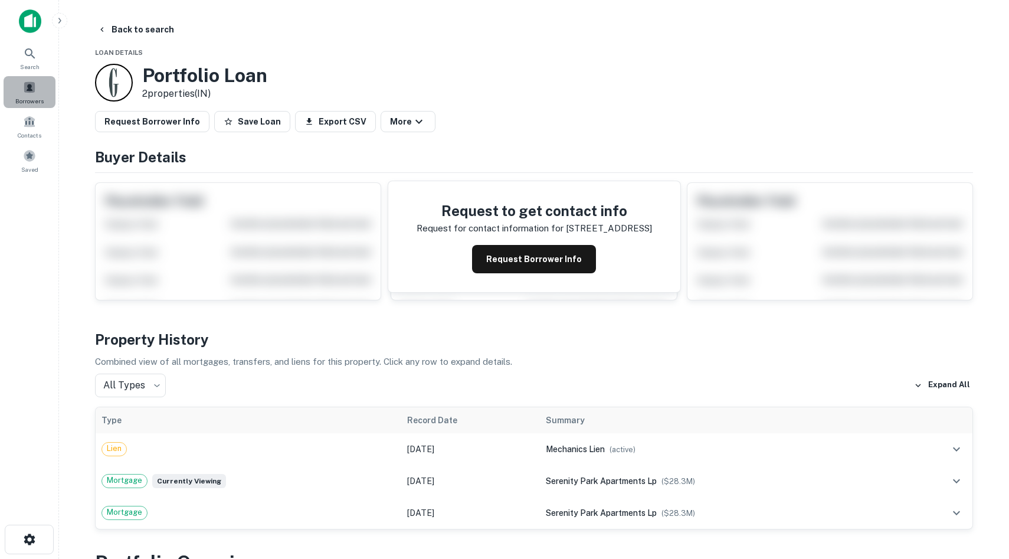
click at [27, 82] on span at bounding box center [29, 87] width 13 height 13
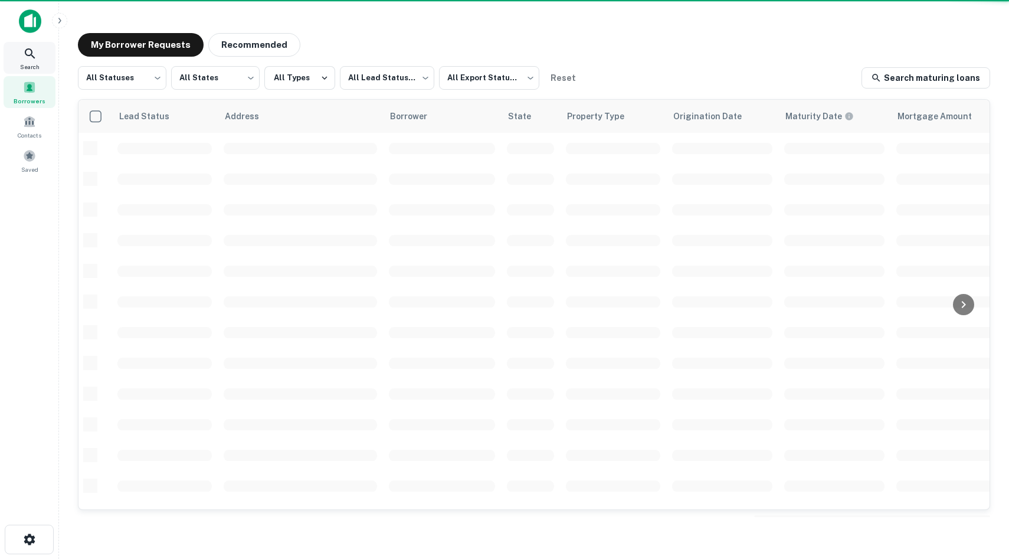
scroll to position [1, 0]
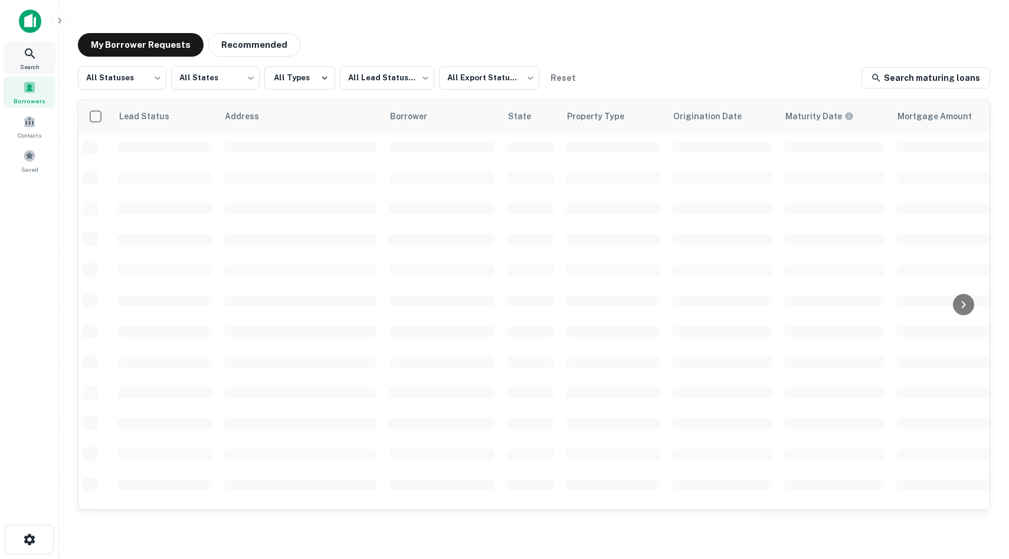
click at [20, 47] on div "Search" at bounding box center [30, 58] width 52 height 32
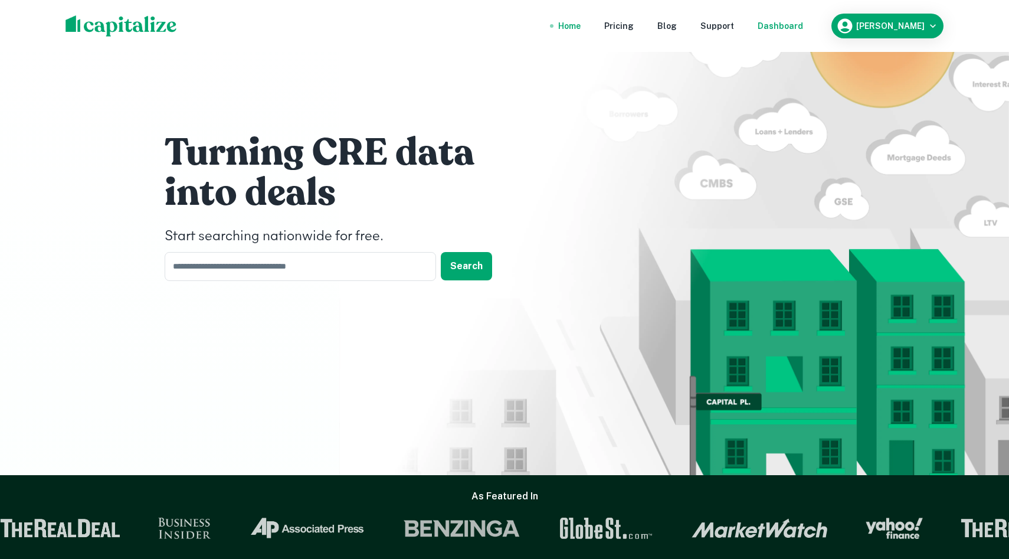
click at [803, 28] on div "Dashboard" at bounding box center [779, 25] width 45 height 13
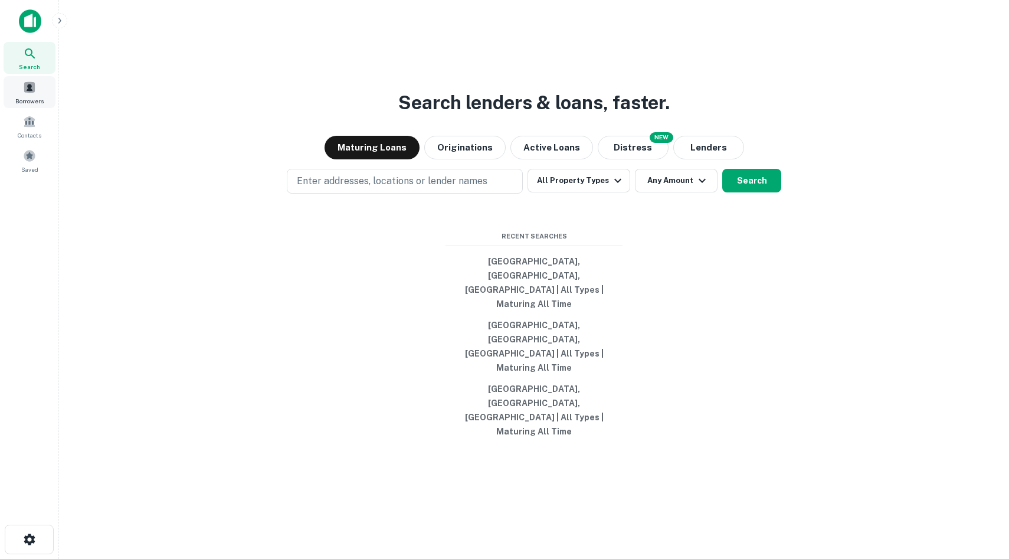
click at [36, 98] on span "Borrowers" at bounding box center [29, 100] width 28 height 9
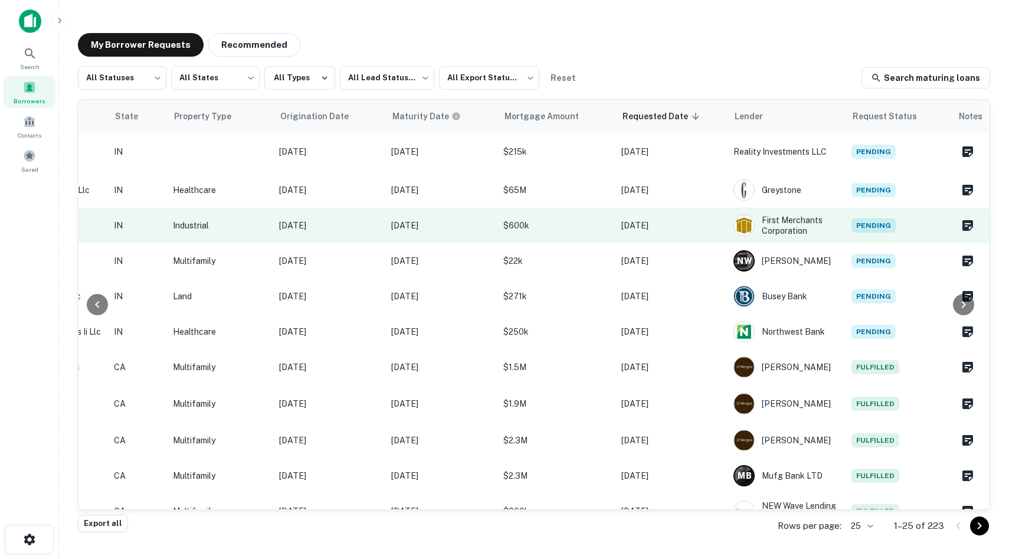
scroll to position [2, 0]
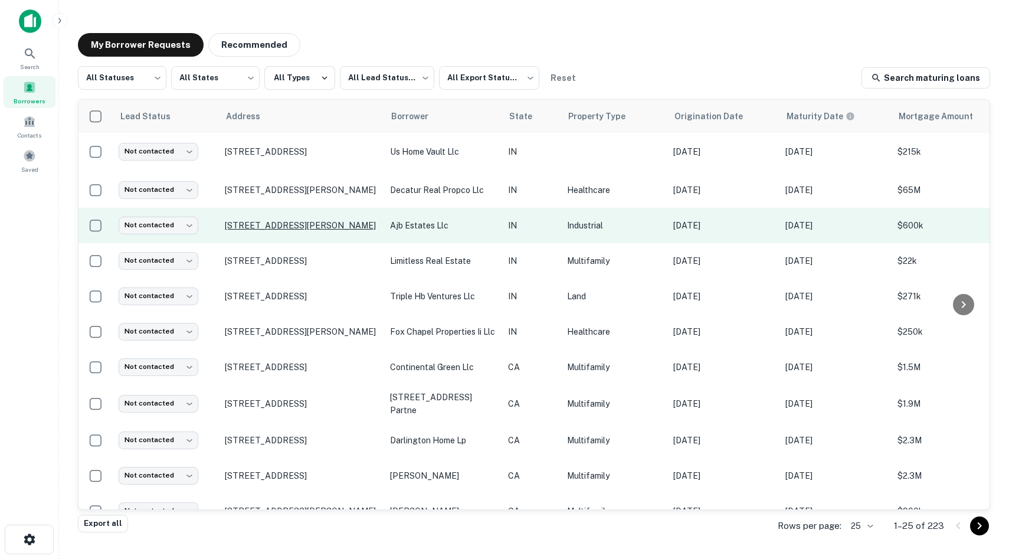
click at [300, 220] on p "[STREET_ADDRESS][PERSON_NAME]" at bounding box center [301, 225] width 153 height 11
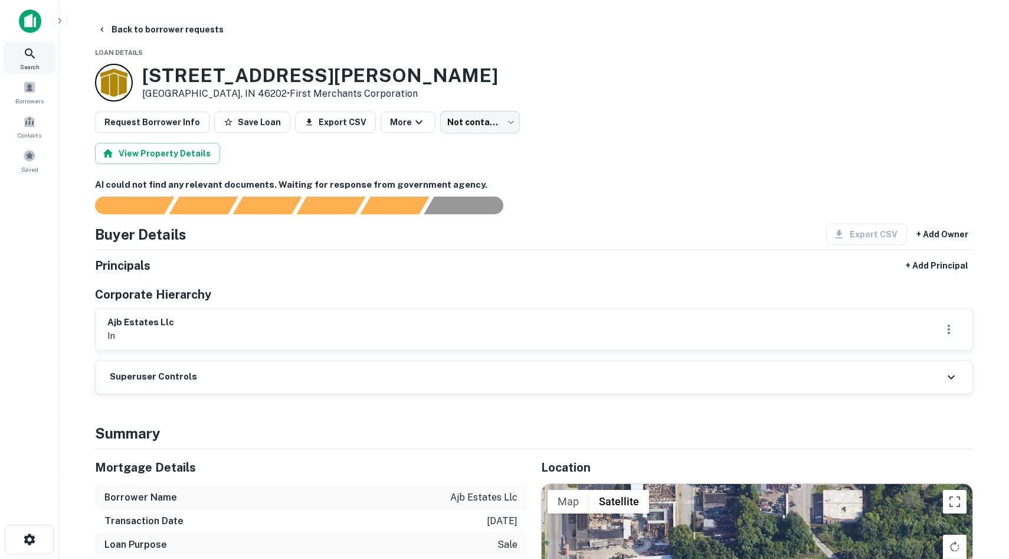
click at [34, 54] on icon at bounding box center [30, 54] width 14 height 14
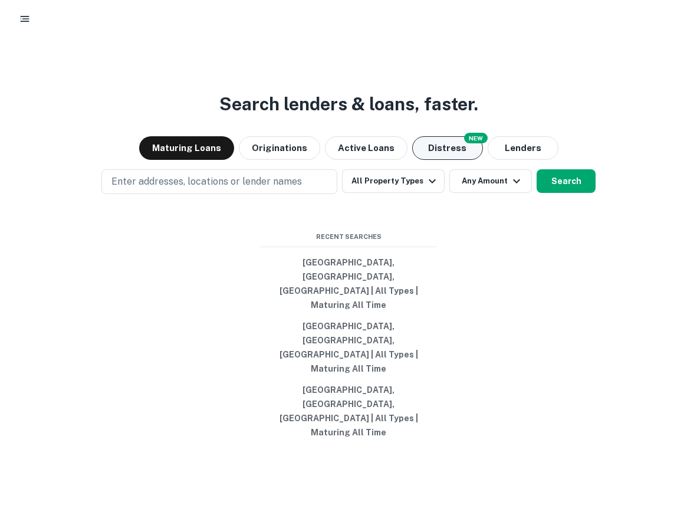
click at [448, 160] on button "Distress" at bounding box center [447, 148] width 71 height 24
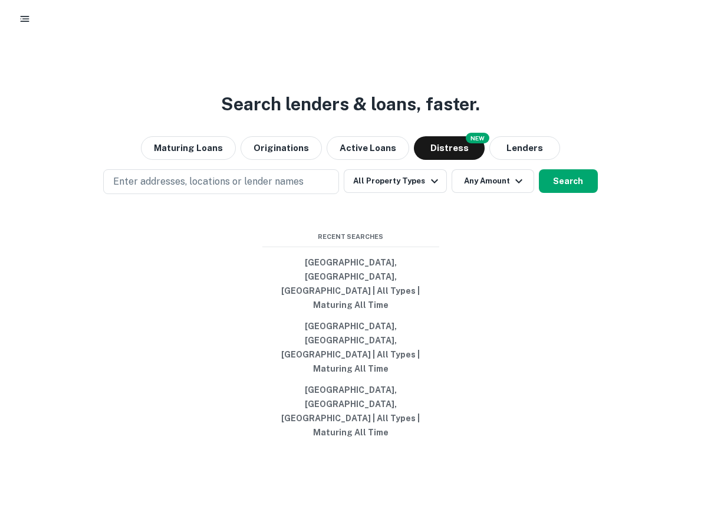
click at [249, 241] on div "Search lenders & loans, faster. Maturing Loans Originations Active Loans NEW Di…" at bounding box center [350, 309] width 701 height 515
click at [217, 160] on button "Maturing Loans" at bounding box center [188, 148] width 95 height 24
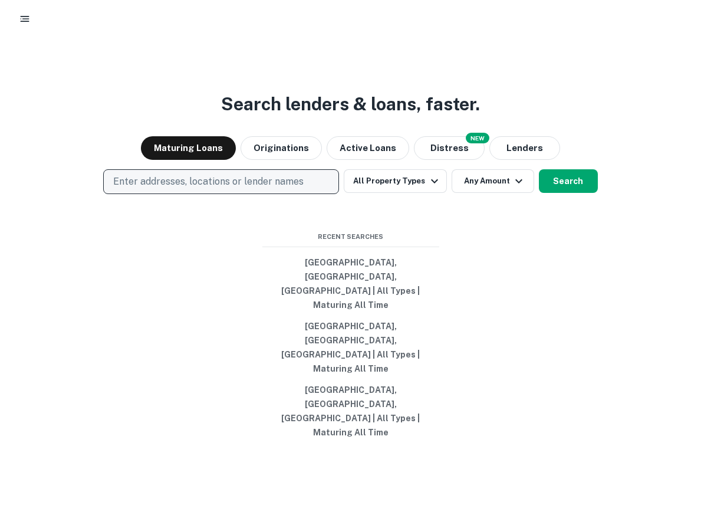
click at [310, 194] on button "Enter addresses, locations or lender names" at bounding box center [221, 181] width 236 height 25
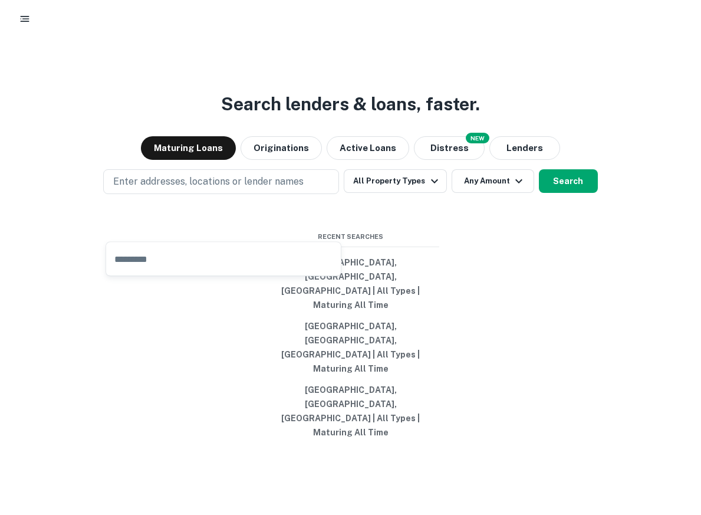
click at [296, 40] on main "Search lenders & loans, faster. Maturing Loans Originations Active Loans NEW Di…" at bounding box center [350, 257] width 701 height 515
click at [444, 160] on button "Distress" at bounding box center [449, 148] width 71 height 24
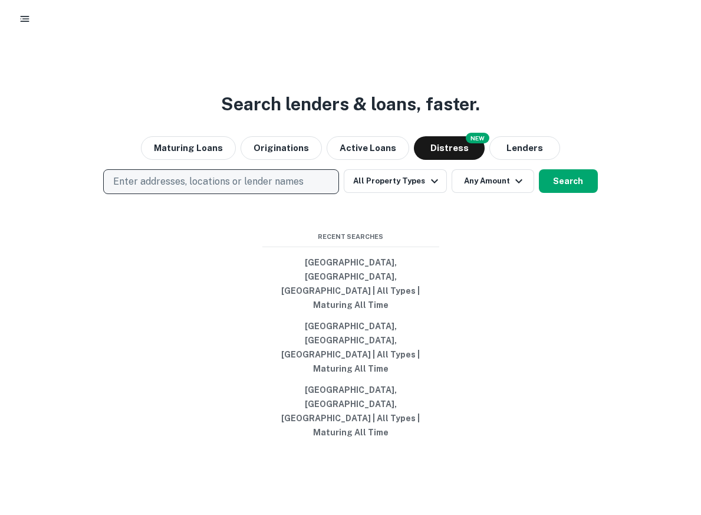
click at [248, 189] on p "Enter addresses, locations or lender names" at bounding box center [208, 182] width 191 height 14
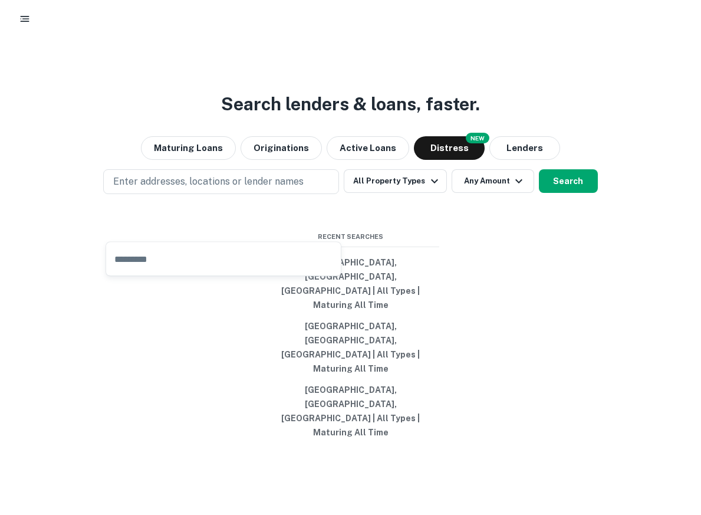
click at [260, 104] on div "Search lenders & loans, faster. Maturing Loans Originations Active Loans NEW Di…" at bounding box center [350, 309] width 701 height 515
click at [28, 17] on rect "button" at bounding box center [25, 16] width 9 height 1
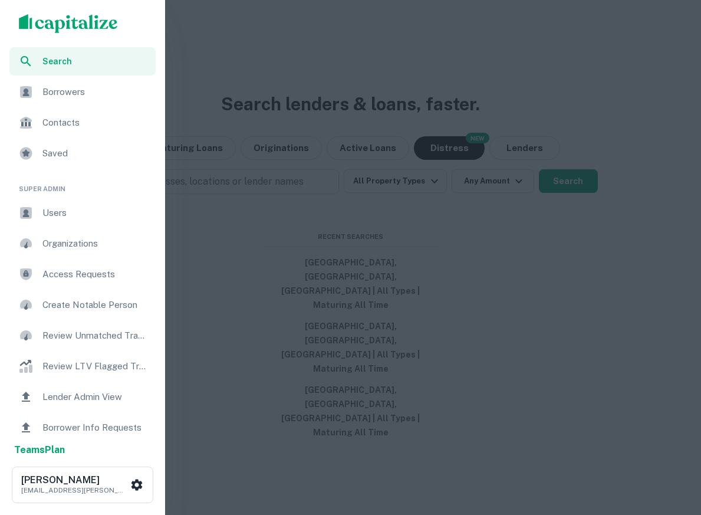
click at [80, 96] on span "Borrowers" at bounding box center [95, 92] width 106 height 14
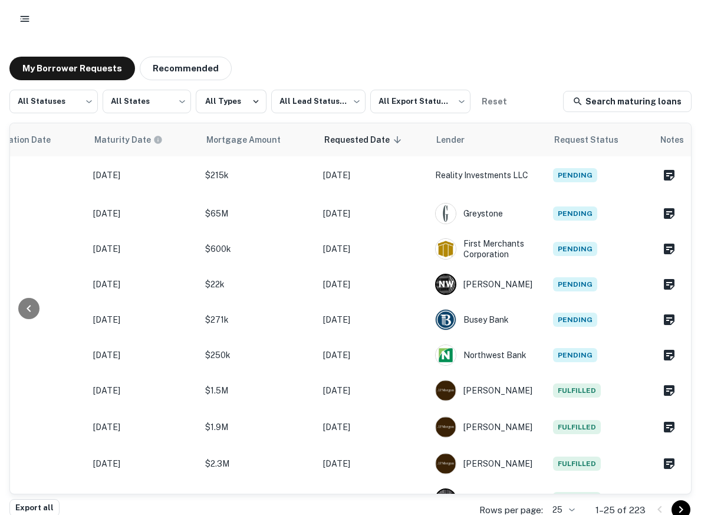
scroll to position [2, 0]
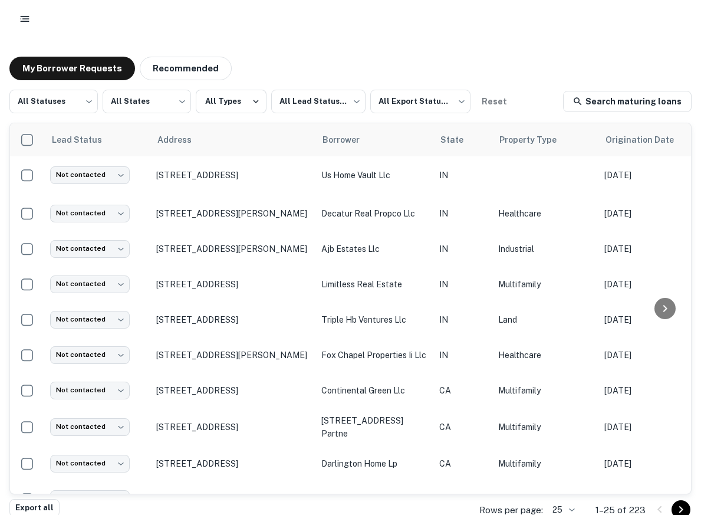
click at [14, 21] on div at bounding box center [350, 19] width 701 height 38
click at [23, 20] on icon "button" at bounding box center [25, 19] width 12 height 12
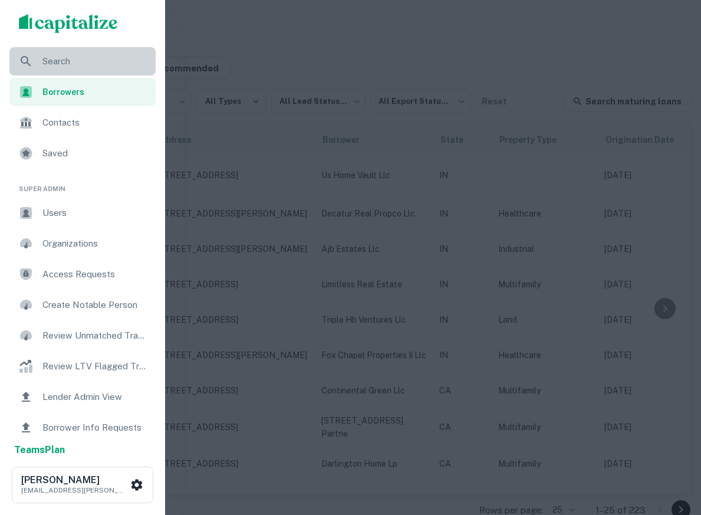
click at [51, 54] on div "Search" at bounding box center [82, 61] width 146 height 28
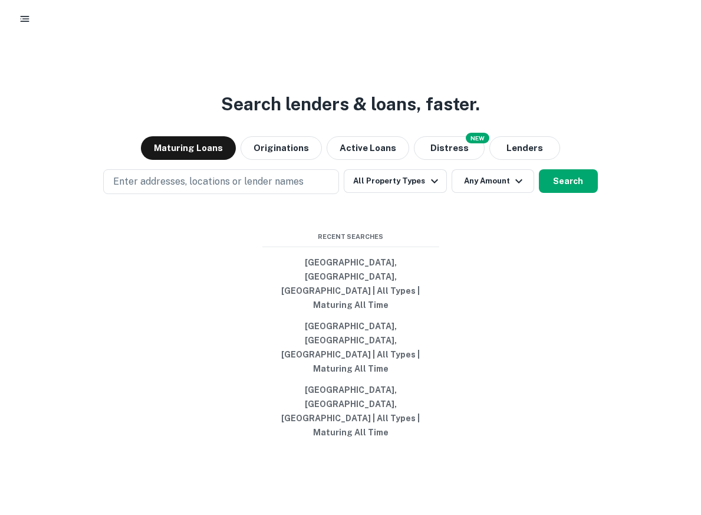
click at [442, 202] on div "Search lenders & loans, faster. Maturing Loans Originations Active Loans NEW Di…" at bounding box center [350, 309] width 701 height 515
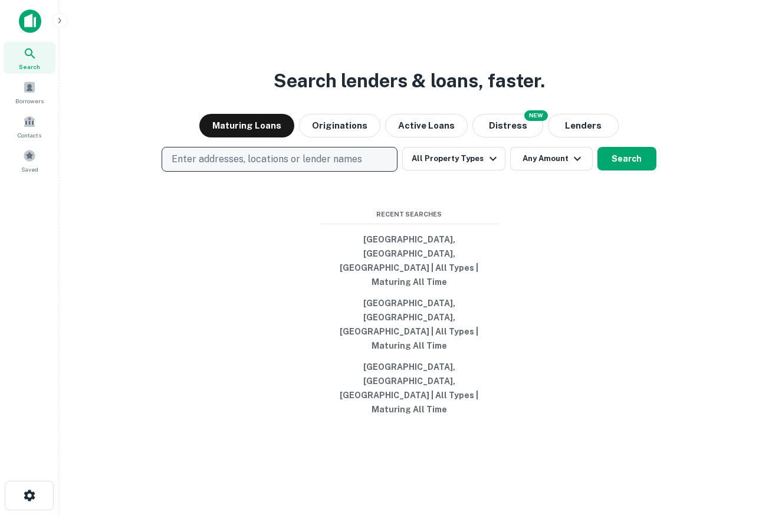
click at [267, 166] on p "Enter addresses, locations or lender names" at bounding box center [267, 159] width 191 height 14
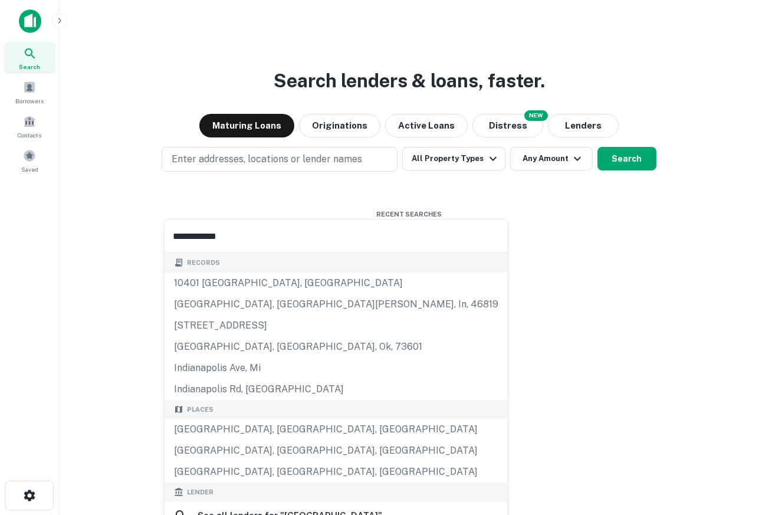
click at [244, 231] on input "**********" at bounding box center [336, 235] width 343 height 33
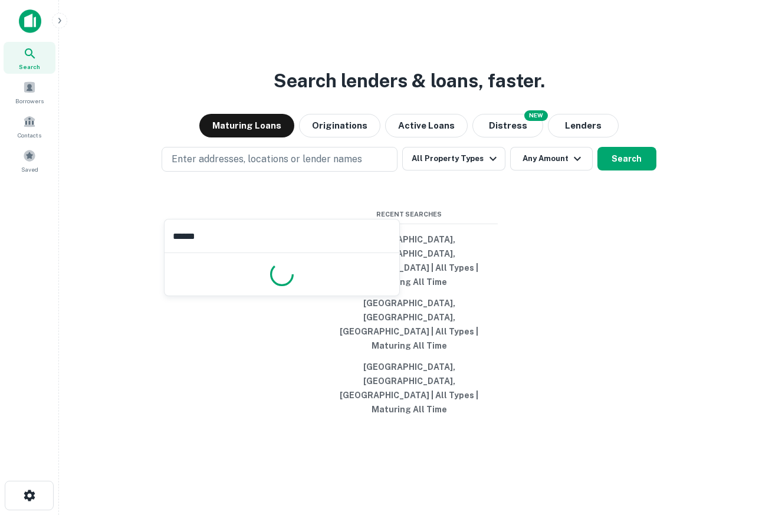
type input "*******"
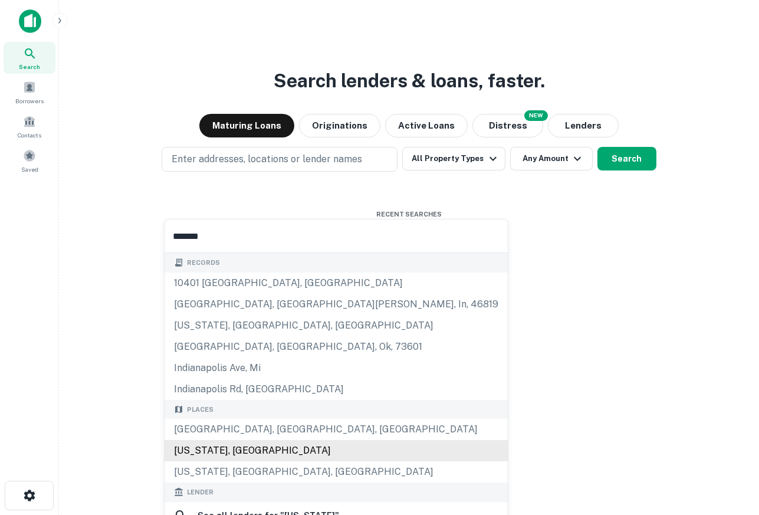
click at [229, 452] on div "[US_STATE], [GEOGRAPHIC_DATA]" at bounding box center [336, 450] width 343 height 21
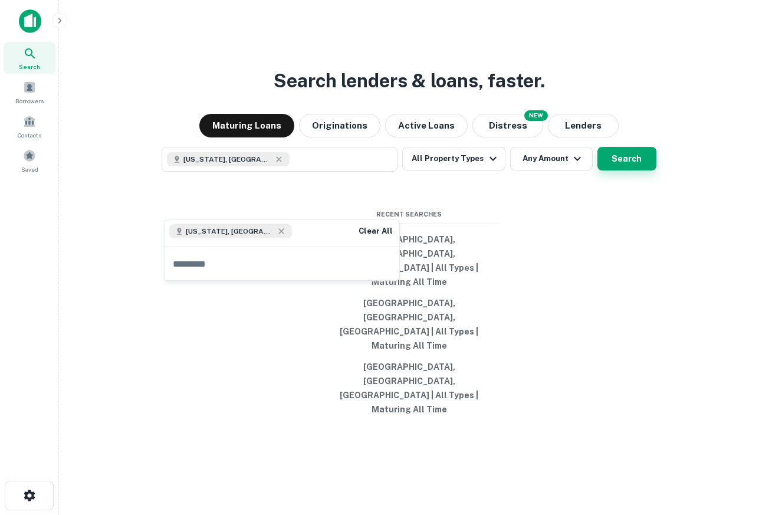
click at [634, 170] on button "Search" at bounding box center [626, 159] width 59 height 24
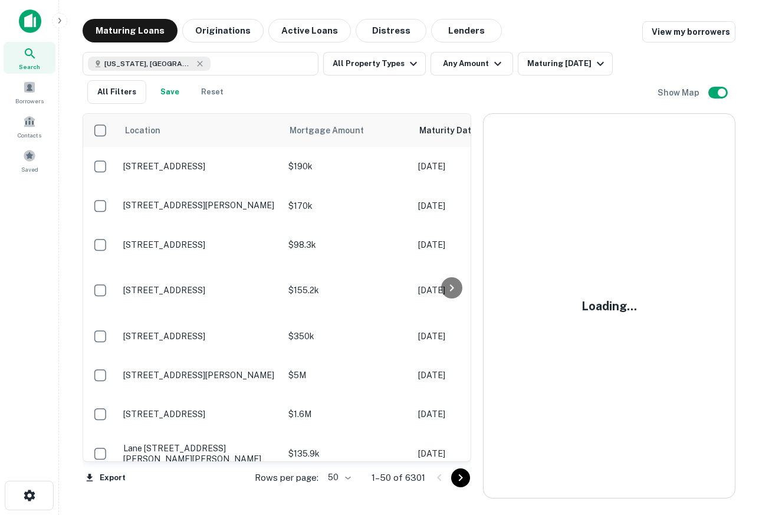
scroll to position [2, 0]
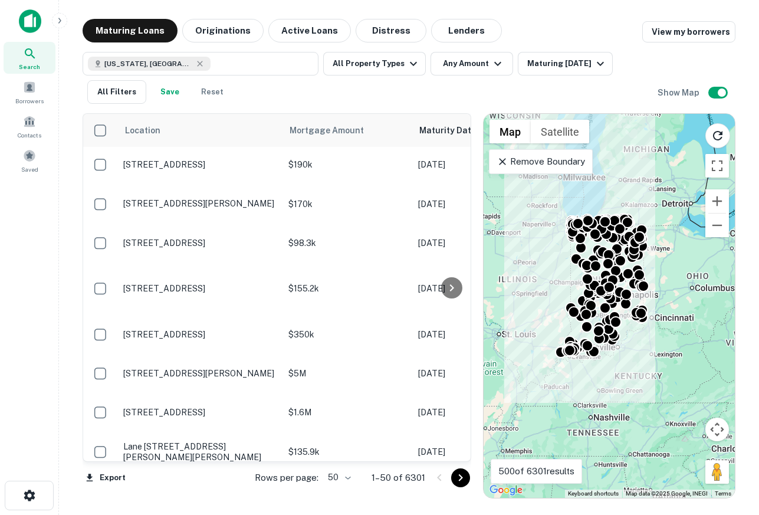
drag, startPoint x: 623, startPoint y: 307, endPoint x: 631, endPoint y: 336, distance: 30.6
click at [631, 336] on div "To activate drag with keyboard, press Alt + Enter. Once in keyboard drag state,…" at bounding box center [609, 306] width 251 height 384
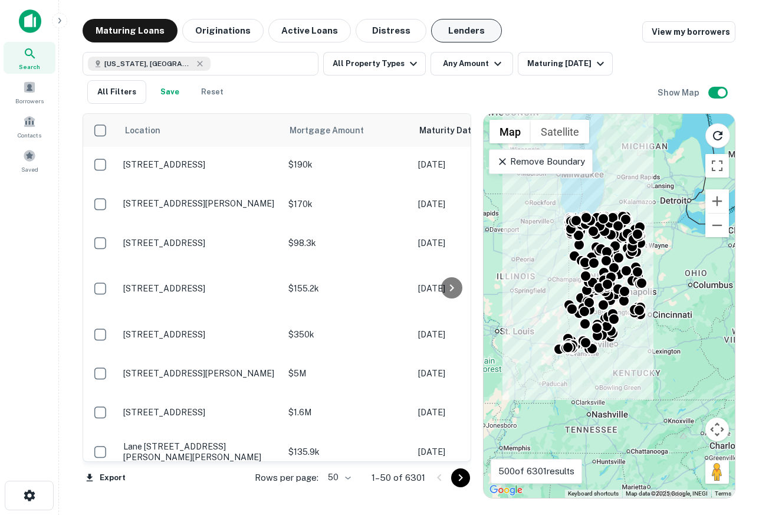
click at [449, 27] on button "Lenders" at bounding box center [466, 31] width 71 height 24
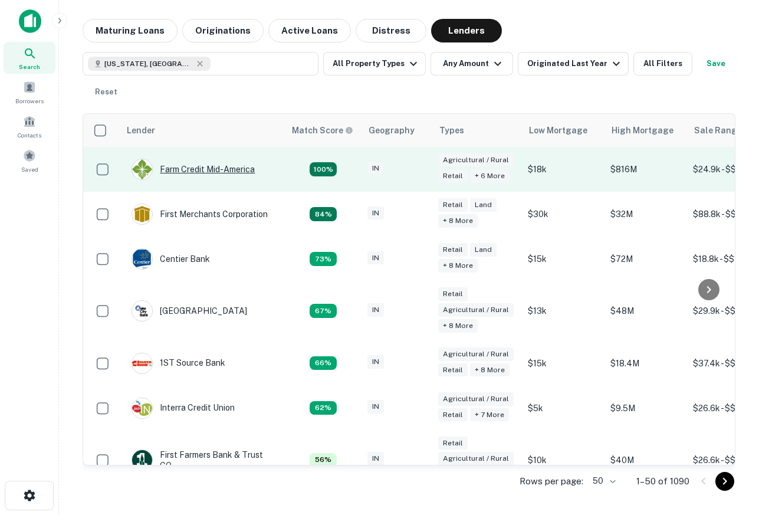
click at [220, 168] on div "Farm Credit Mid-america" at bounding box center [193, 169] width 123 height 21
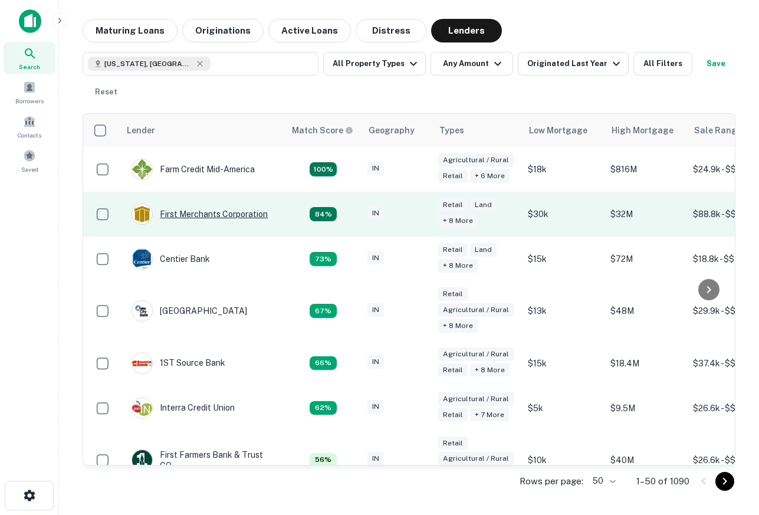
click at [210, 218] on div "First Merchants Corporation" at bounding box center [200, 213] width 136 height 21
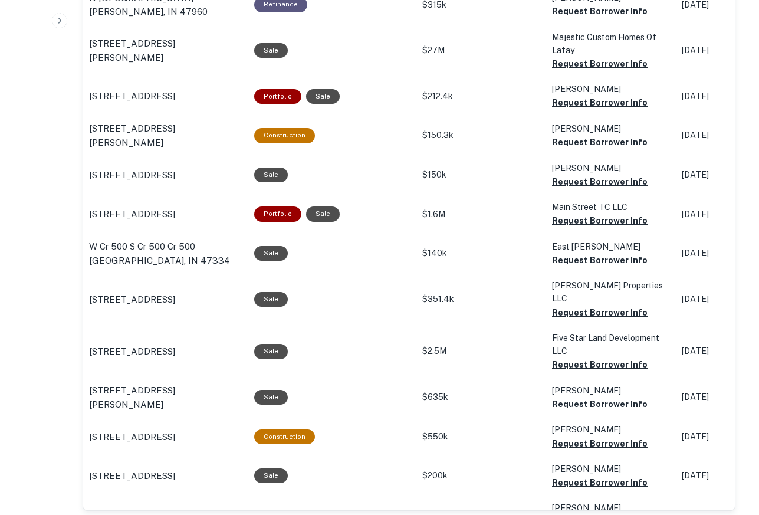
scroll to position [1118, 0]
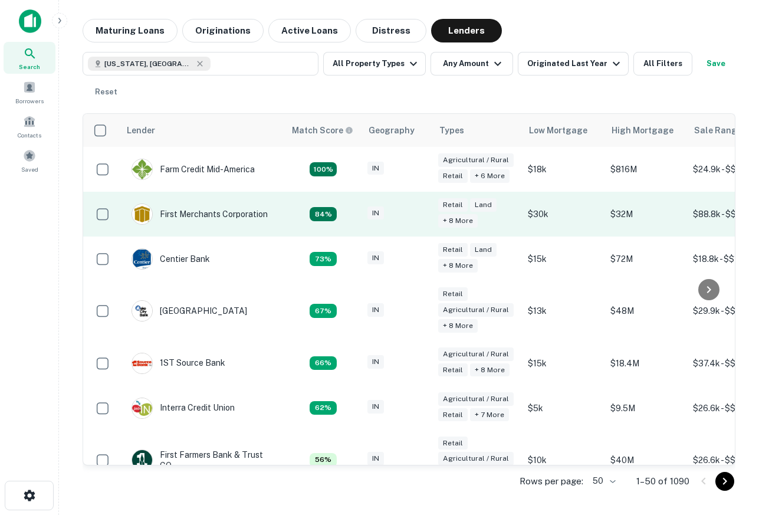
scroll to position [2, 0]
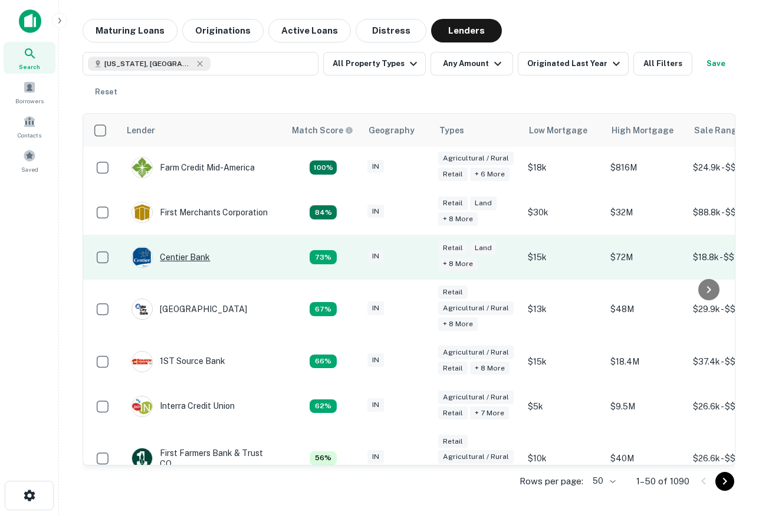
click at [180, 259] on div "Centier Bank" at bounding box center [171, 257] width 78 height 21
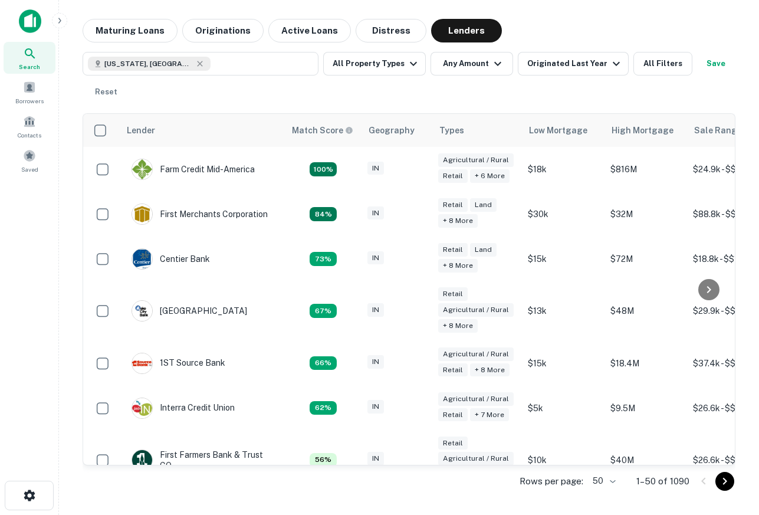
click at [134, 45] on div "Indiana, USA All Property Types Any Amount Originated Last Year All Filters Sav…" at bounding box center [409, 72] width 653 height 61
click at [112, 27] on button "Maturing Loans" at bounding box center [130, 31] width 95 height 24
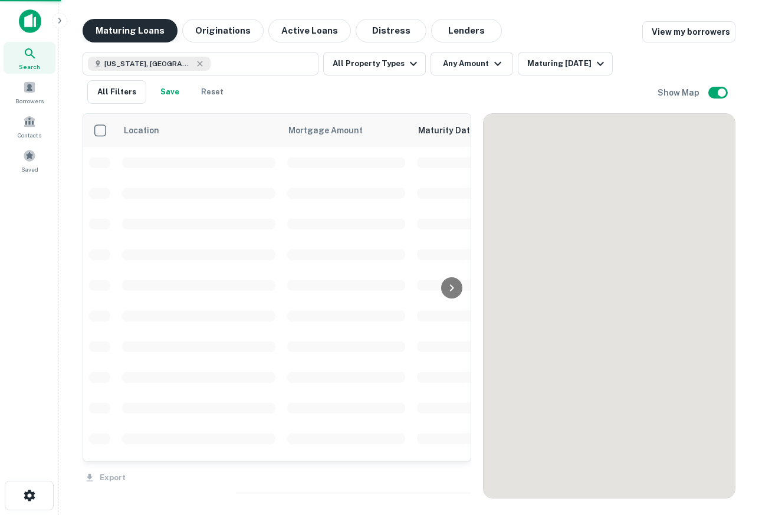
scroll to position [2, 0]
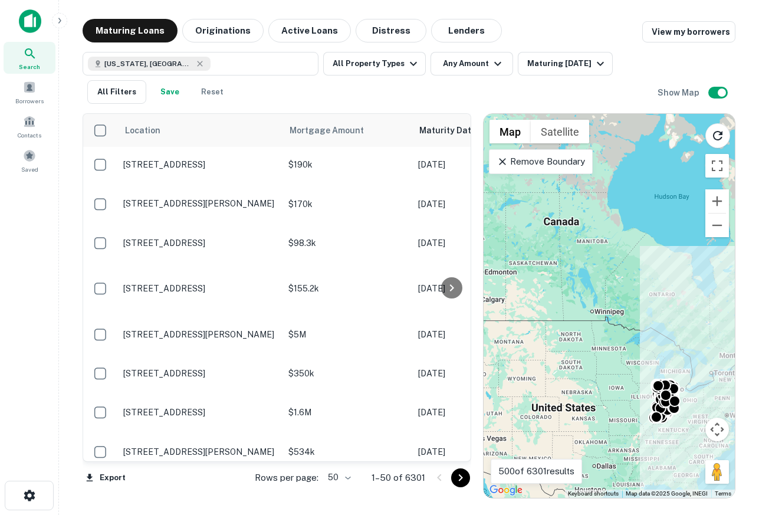
click at [550, 174] on div "To activate drag with keyboard, press Alt + Enter. Once in keyboard drag state,…" at bounding box center [609, 306] width 251 height 384
click at [566, 159] on p "Remove Boundary" at bounding box center [541, 162] width 88 height 14
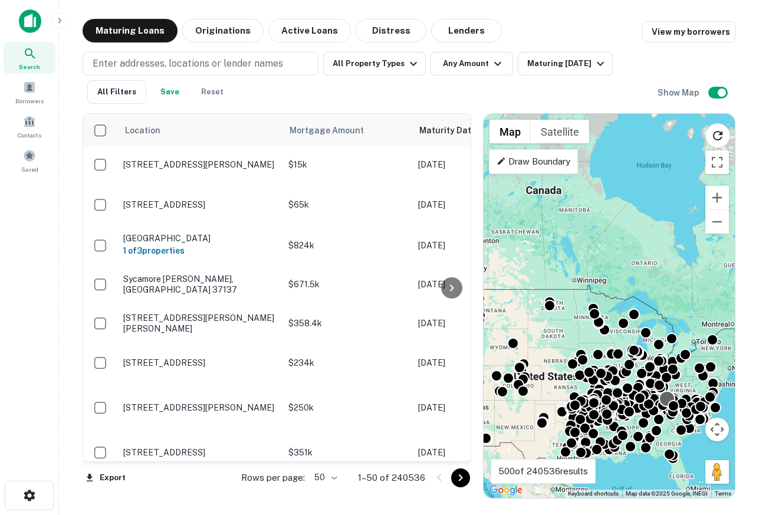
drag, startPoint x: 685, startPoint y: 429, endPoint x: 657, endPoint y: 387, distance: 50.2
click at [657, 387] on div "To activate drag with keyboard, press Alt + Enter. Once in keyboard drag state,…" at bounding box center [609, 306] width 251 height 384
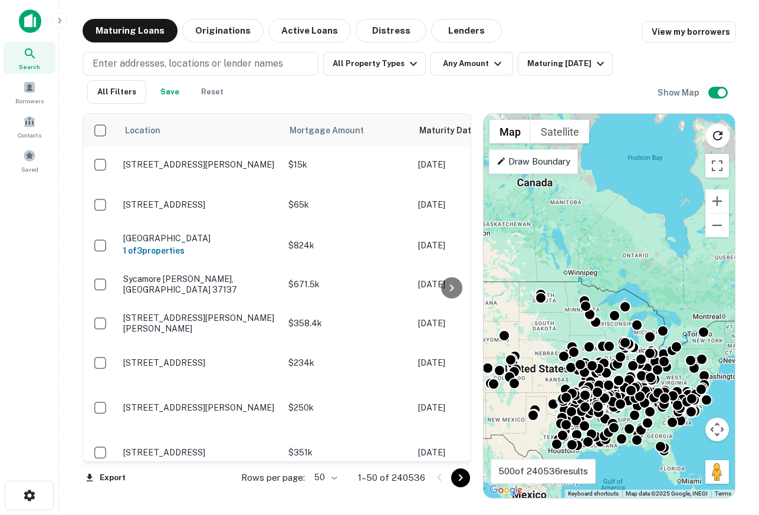
click at [28, 32] on img at bounding box center [30, 21] width 22 height 24
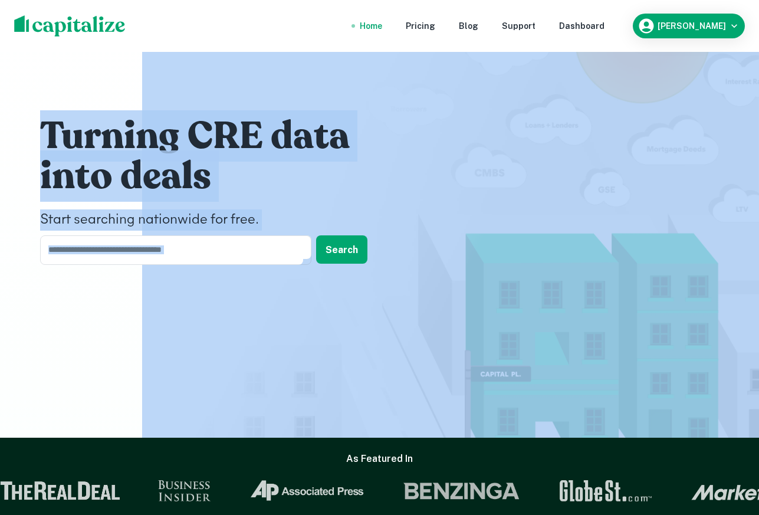
drag, startPoint x: 402, startPoint y: 346, endPoint x: 0, endPoint y: 83, distance: 479.8
click at [0, 83] on div "Turning CRE data into deals Start searching nationwide for free. ​ Search" at bounding box center [379, 219] width 759 height 438
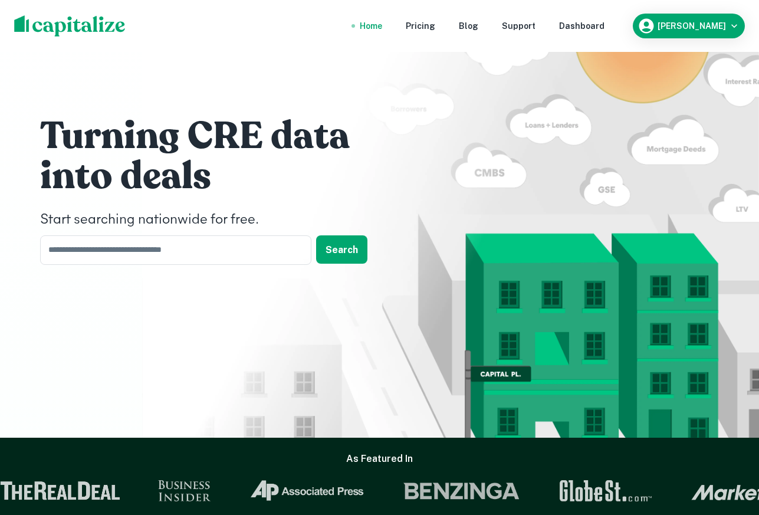
click at [183, 77] on div "Turning CRE data into deals Start searching nationwide for free. ​ Search" at bounding box center [380, 193] width 708 height 386
click at [600, 31] on div "Dashboard" at bounding box center [581, 25] width 45 height 13
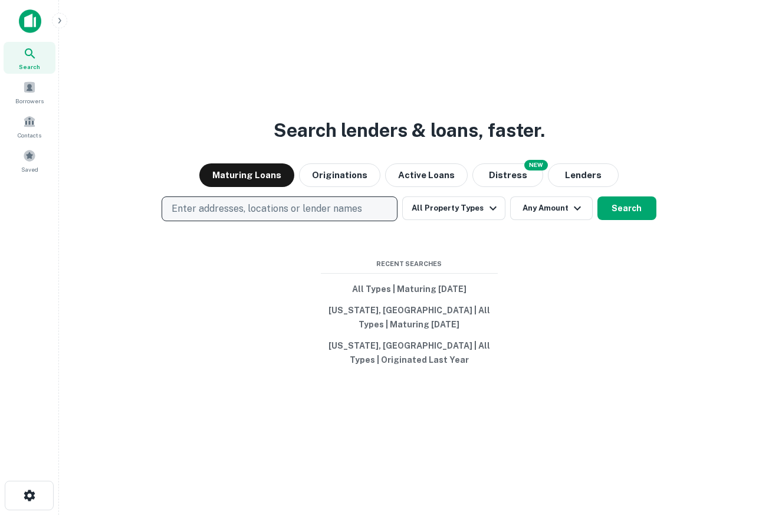
click at [254, 214] on p "Enter addresses, locations or lender names" at bounding box center [267, 209] width 191 height 14
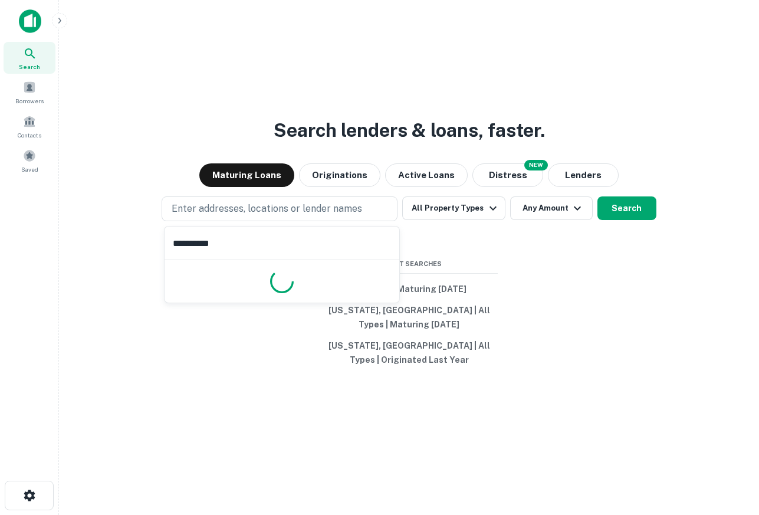
type input "**********"
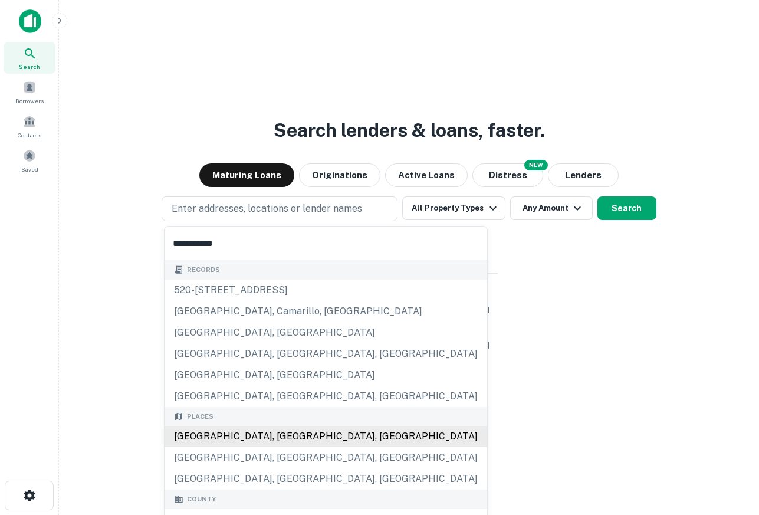
click at [244, 438] on div "Los Angeles, CA, USA" at bounding box center [326, 436] width 323 height 21
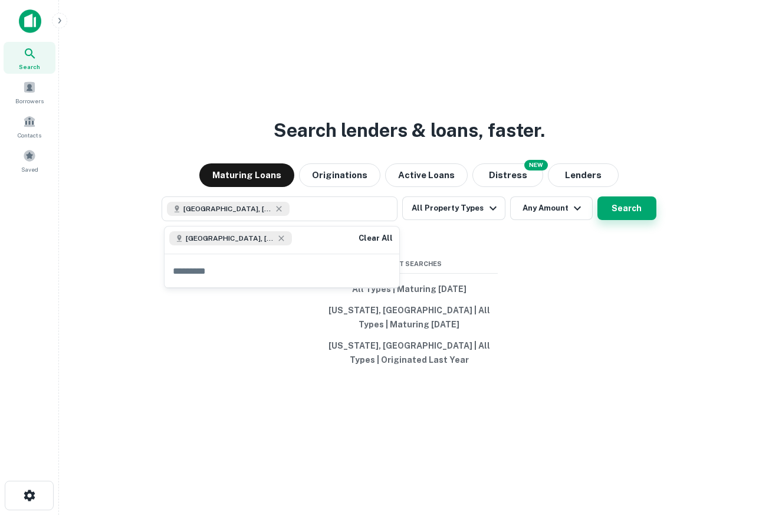
click at [612, 201] on button "Search" at bounding box center [626, 208] width 59 height 24
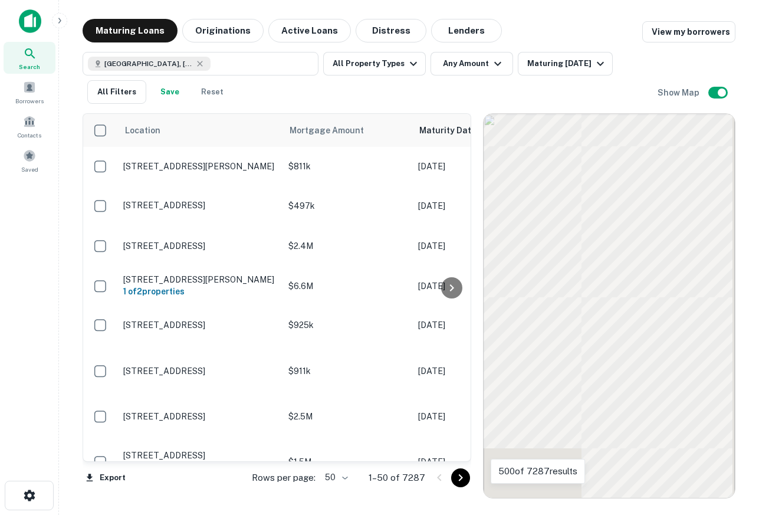
scroll to position [2, 0]
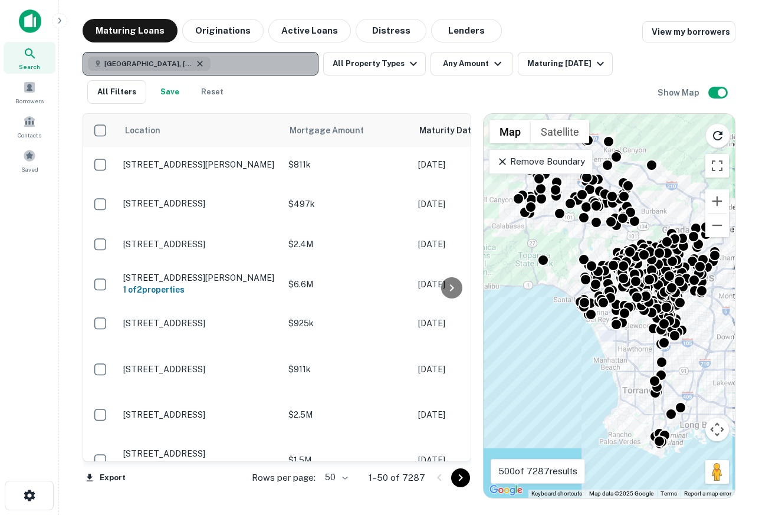
click at [195, 61] on icon "button" at bounding box center [199, 63] width 9 height 9
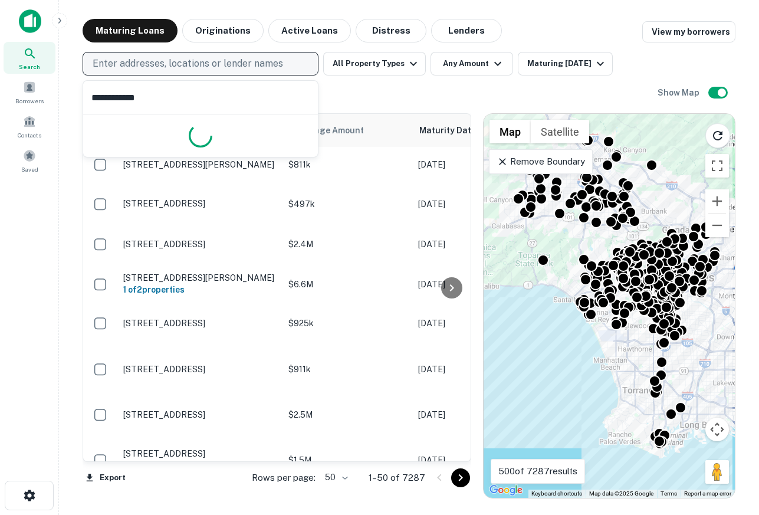
type input "**********"
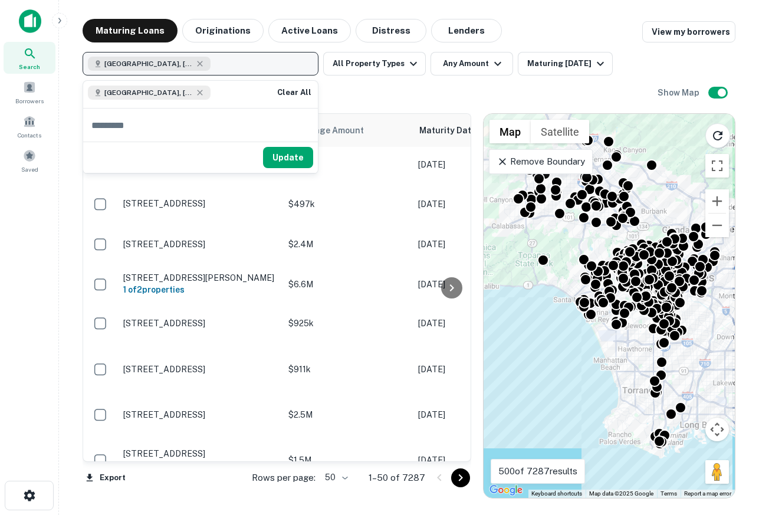
click at [265, 157] on div "Update" at bounding box center [200, 157] width 235 height 31
click at [285, 159] on button "Update" at bounding box center [288, 157] width 50 height 21
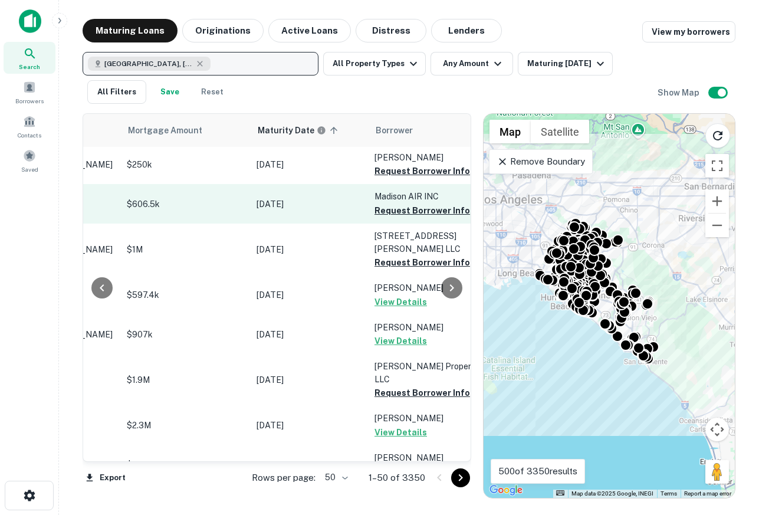
scroll to position [2, 0]
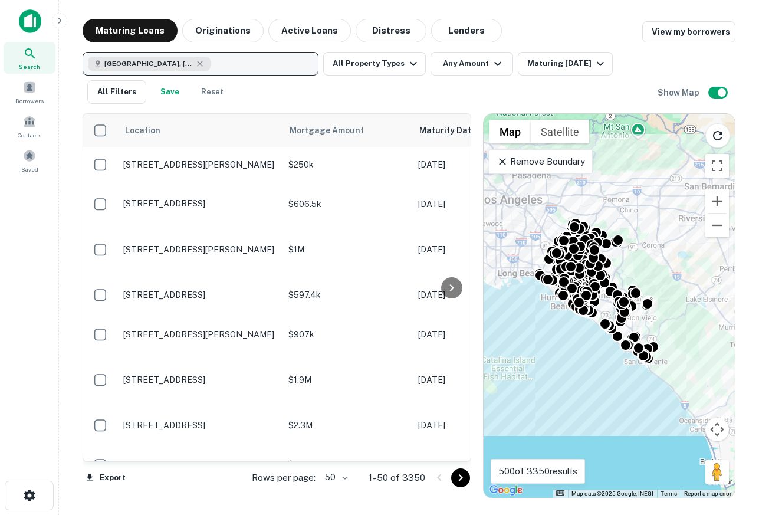
click at [41, 25] on div at bounding box center [78, 21] width 118 height 24
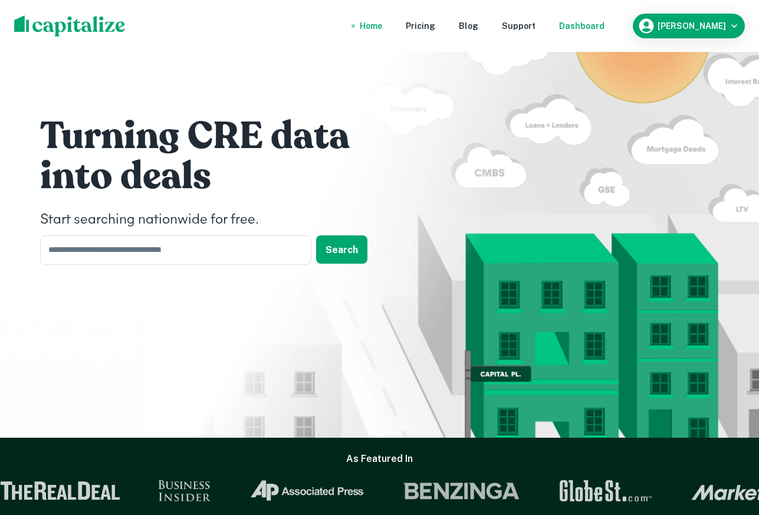
click at [605, 28] on div "Dashboard" at bounding box center [581, 25] width 45 height 13
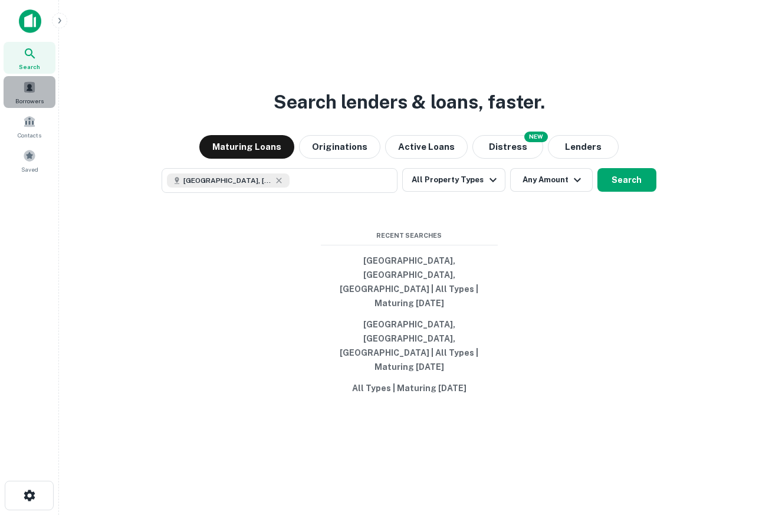
click at [27, 92] on span at bounding box center [29, 87] width 13 height 13
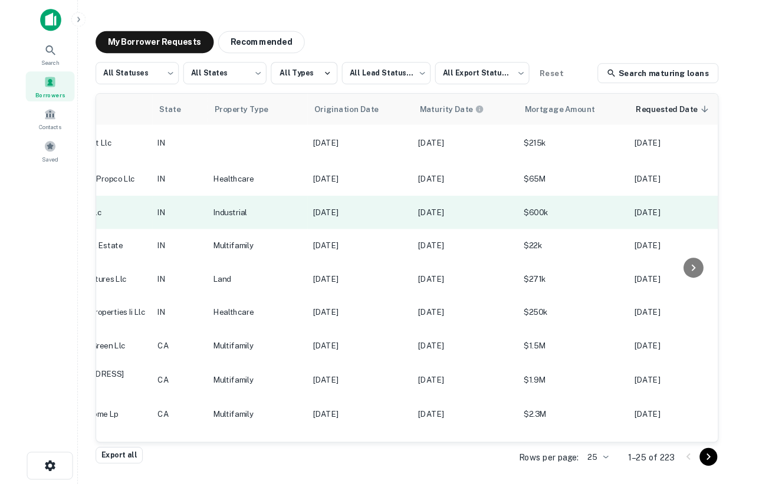
scroll to position [1, 0]
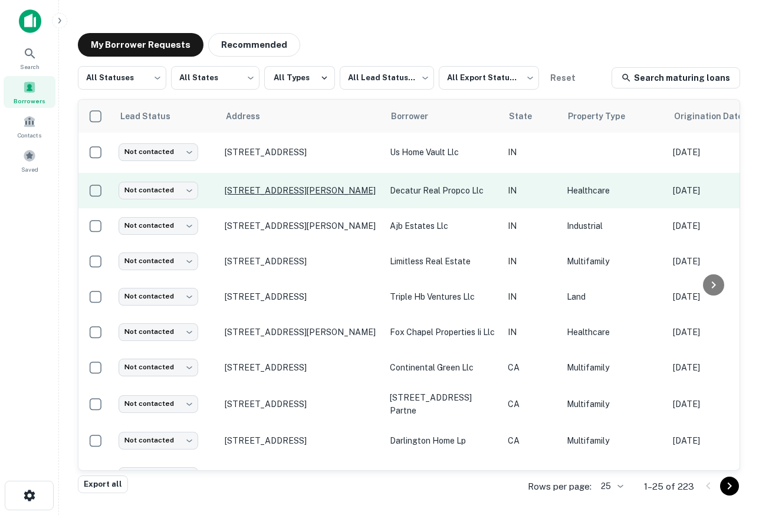
click at [268, 195] on p "4851 Tincher Rd Indianapolis, IN 46221" at bounding box center [301, 190] width 153 height 11
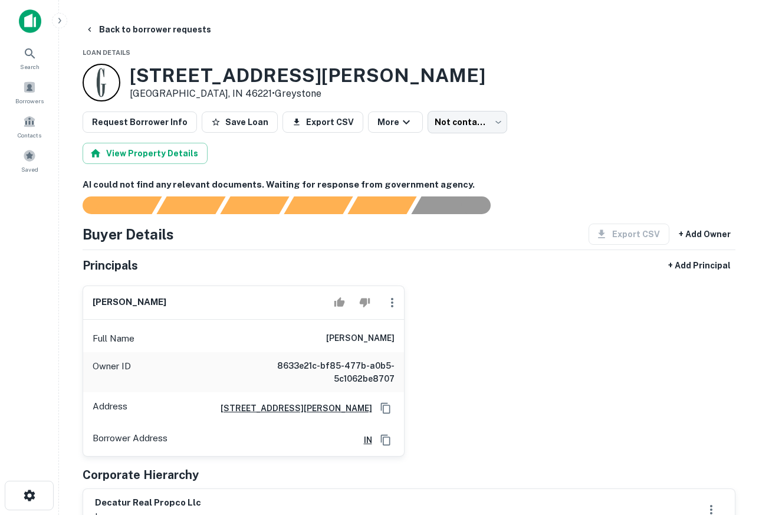
click at [32, 21] on img at bounding box center [30, 21] width 22 height 24
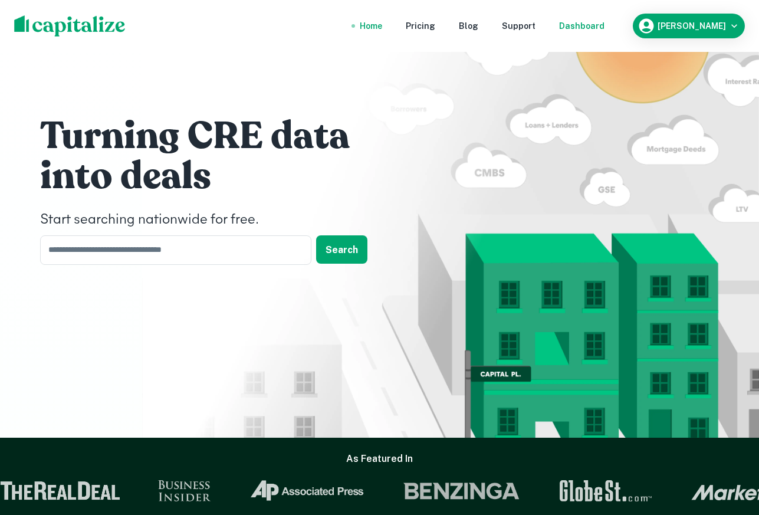
click at [605, 25] on div "Dashboard" at bounding box center [581, 25] width 45 height 13
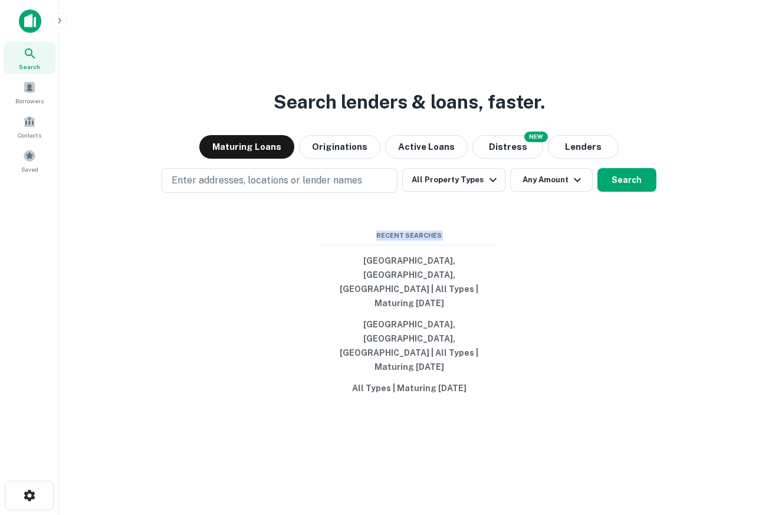
drag, startPoint x: 555, startPoint y: 358, endPoint x: 257, endPoint y: 245, distance: 318.7
click at [257, 245] on div "Search lenders & loans, faster. Maturing Loans Originations Active Loans NEW Di…" at bounding box center [408, 285] width 681 height 515
click at [321, 270] on div "Recent Searches Orange County, CA, USA | All Types | Maturing In 1 Year Los Ang…" at bounding box center [409, 315] width 177 height 169
drag, startPoint x: 329, startPoint y: 285, endPoint x: 523, endPoint y: 493, distance: 284.2
click at [523, 493] on div "Search lenders & loans, faster. Maturing Loans Originations Active Loans NEW Di…" at bounding box center [408, 285] width 681 height 515
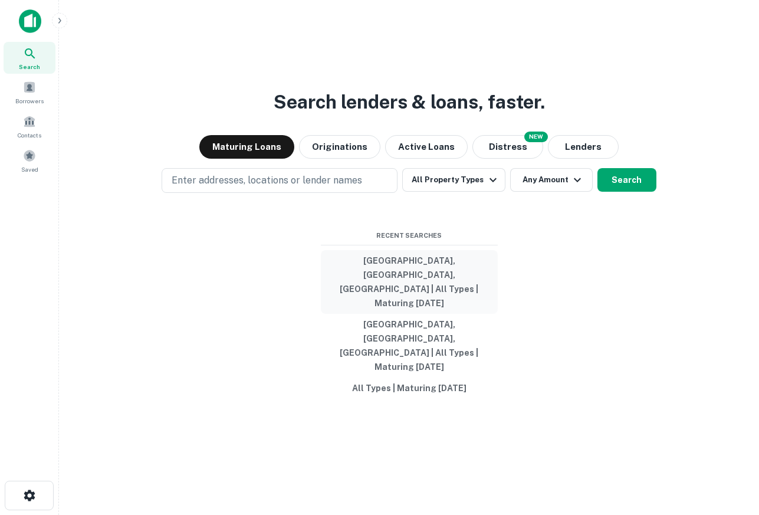
drag, startPoint x: 545, startPoint y: 445, endPoint x: 374, endPoint y: 286, distance: 233.7
click at [374, 286] on div "Search lenders & loans, faster. Maturing Loans Originations Active Loans NEW Di…" at bounding box center [408, 285] width 681 height 515
drag, startPoint x: 290, startPoint y: 260, endPoint x: 713, endPoint y: 428, distance: 455.4
click at [19, 17] on div "Search Borrowers Contacts Saved Search lenders & loans, faster. Maturing Loans …" at bounding box center [379, 257] width 759 height 515
click at [625, 372] on div "Search lenders & loans, faster. Maturing Loans Originations Active Loans NEW Di…" at bounding box center [408, 285] width 681 height 515
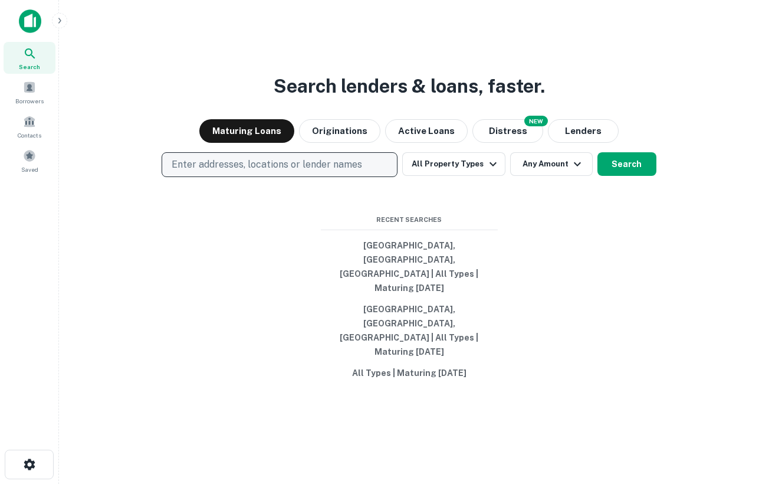
click at [317, 172] on p "Enter addresses, locations or lender names" at bounding box center [267, 164] width 191 height 14
type input "********"
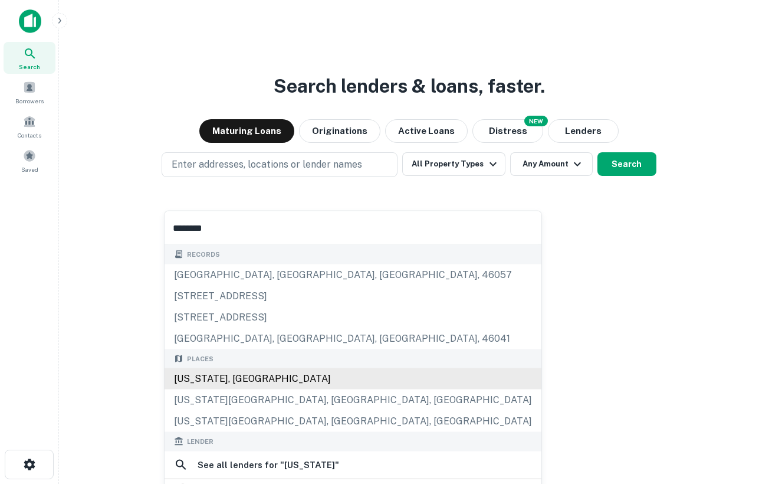
click at [244, 379] on div "Michigan, USA" at bounding box center [353, 378] width 377 height 21
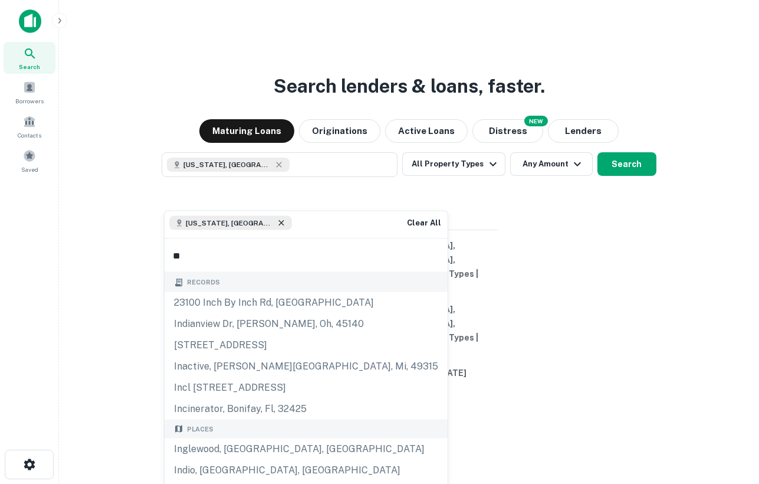
type input "**"
click at [277, 221] on icon at bounding box center [281, 222] width 9 height 9
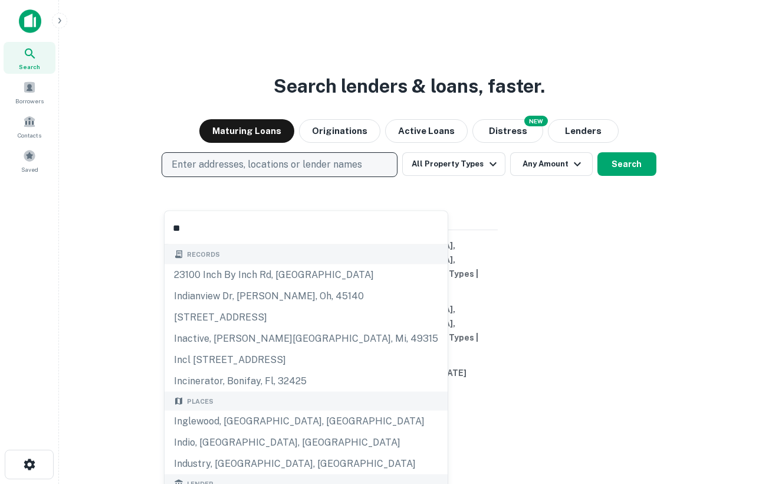
click at [241, 172] on p "Enter addresses, locations or lender names" at bounding box center [267, 164] width 191 height 14
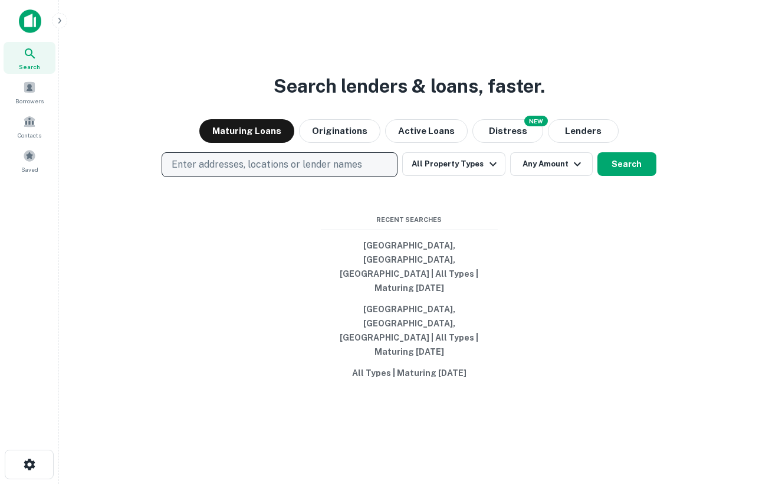
click at [241, 172] on p "Enter addresses, locations or lender names" at bounding box center [267, 164] width 191 height 14
type input "*******"
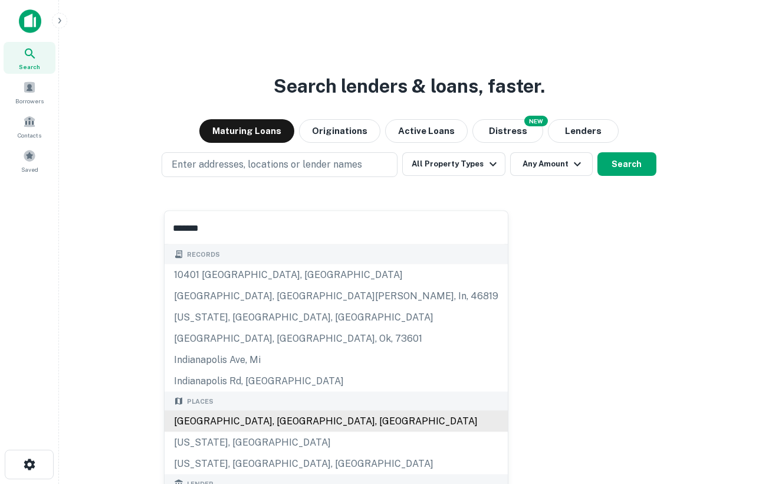
click at [226, 422] on div "[GEOGRAPHIC_DATA], [GEOGRAPHIC_DATA], [GEOGRAPHIC_DATA]" at bounding box center [336, 421] width 343 height 21
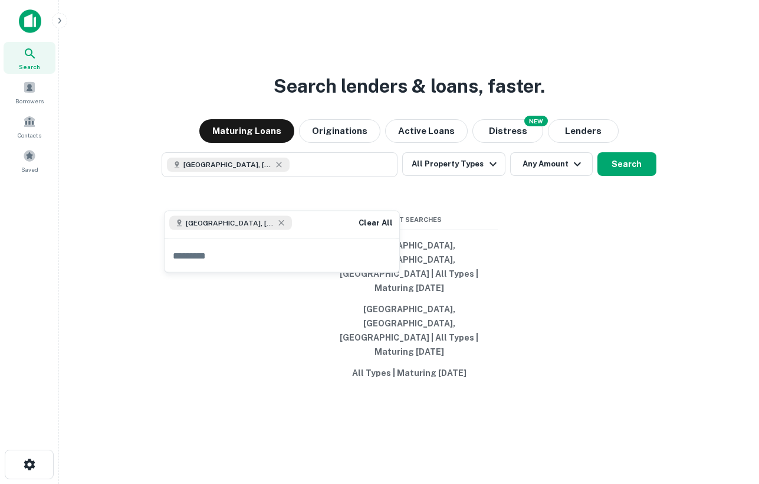
click at [626, 360] on div "Search lenders & loans, faster. Maturing Loans Originations Active Loans NEW Di…" at bounding box center [408, 270] width 681 height 484
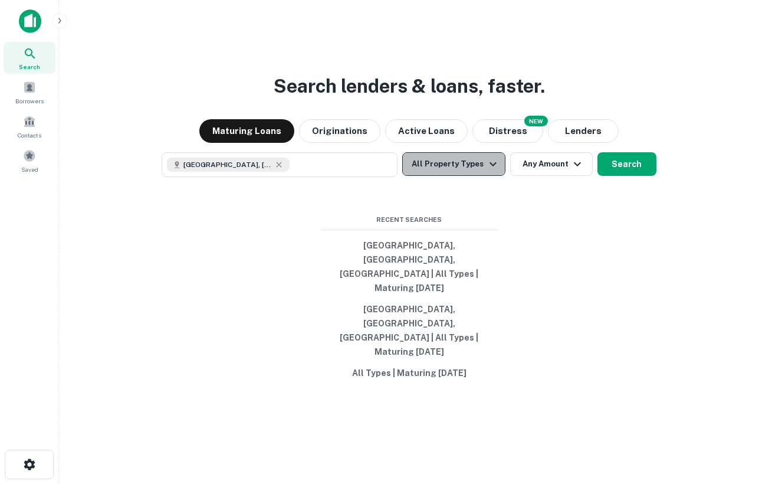
click at [464, 176] on button "All Property Types" at bounding box center [453, 164] width 103 height 24
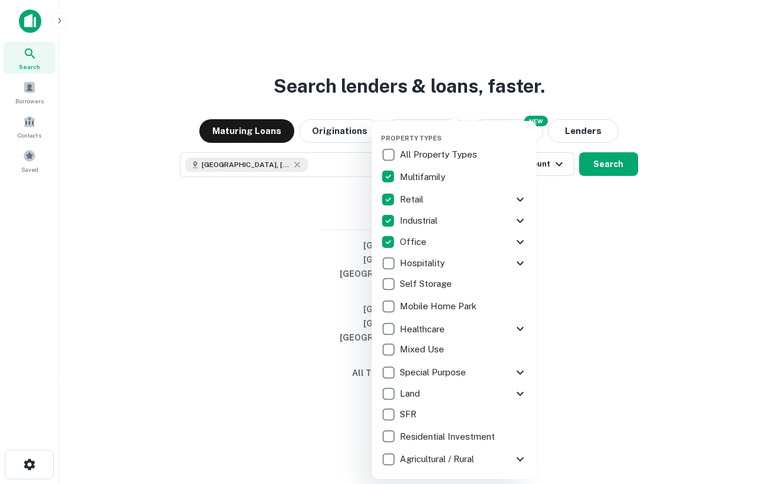
click at [586, 275] on div at bounding box center [379, 242] width 759 height 484
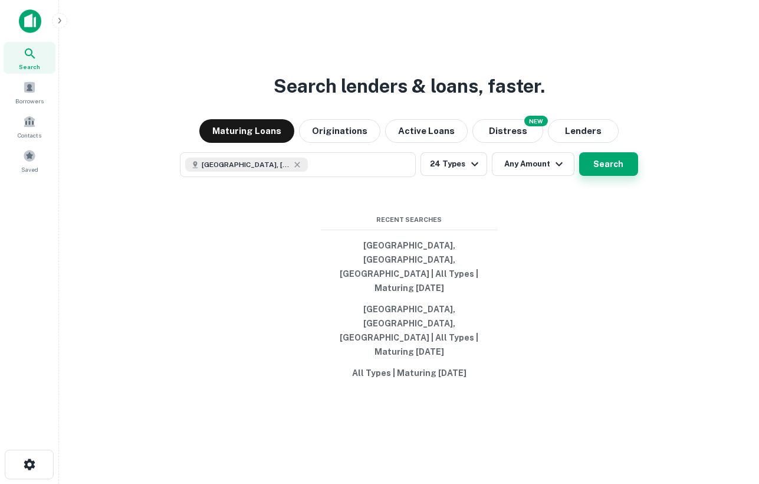
click at [613, 176] on button "Search" at bounding box center [608, 164] width 59 height 24
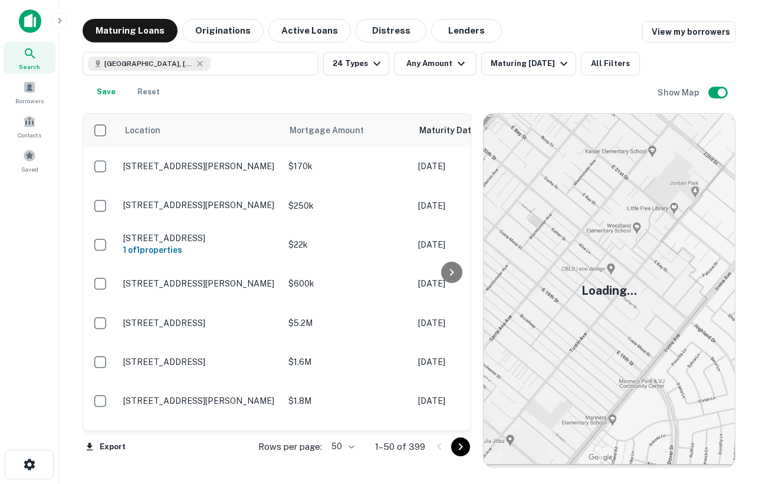
scroll to position [1, 0]
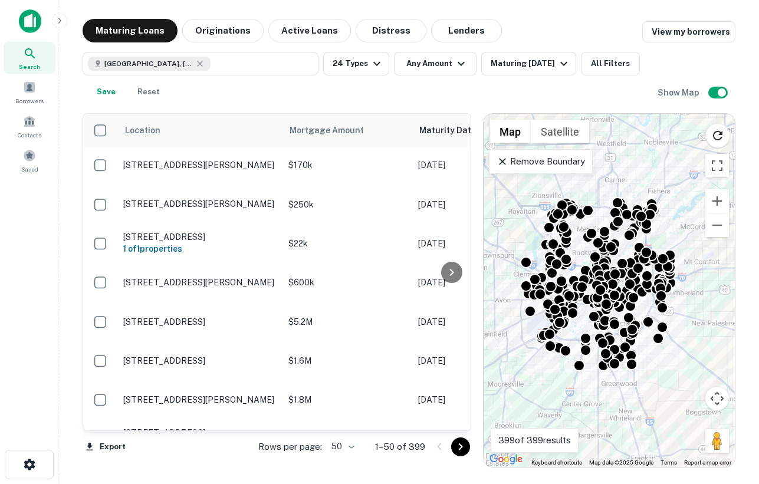
click at [517, 155] on p "Remove Boundary" at bounding box center [541, 162] width 88 height 14
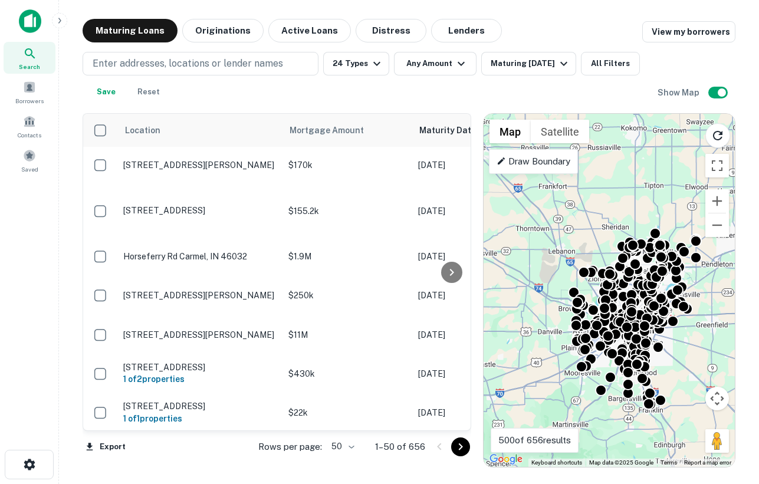
drag, startPoint x: 700, startPoint y: 377, endPoint x: 675, endPoint y: 367, distance: 27.3
click at [675, 367] on div "To activate drag with keyboard, press Alt + Enter. Once in keyboard drag state,…" at bounding box center [609, 290] width 251 height 353
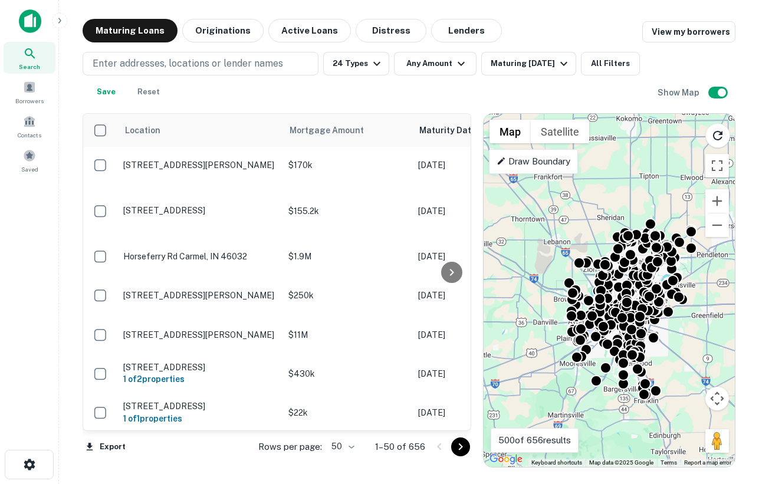
drag, startPoint x: 668, startPoint y: 356, endPoint x: 664, endPoint y: 339, distance: 17.6
click at [664, 339] on div "To activate drag with keyboard, press Alt + Enter. Once in keyboard drag state,…" at bounding box center [609, 290] width 251 height 353
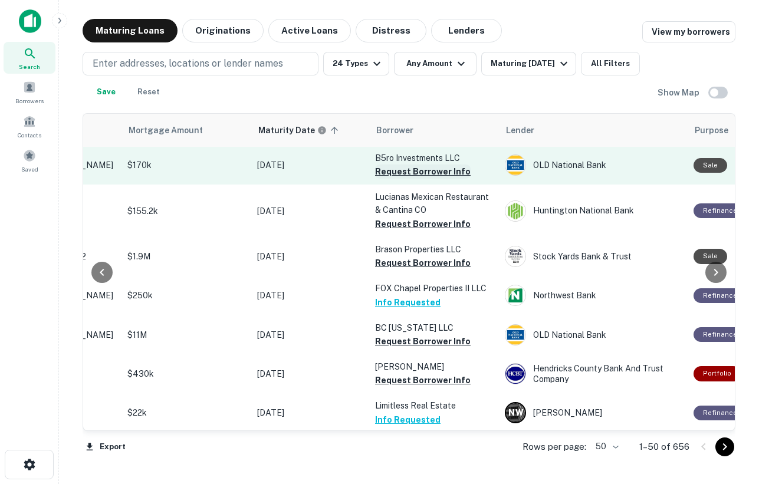
scroll to position [1, 163]
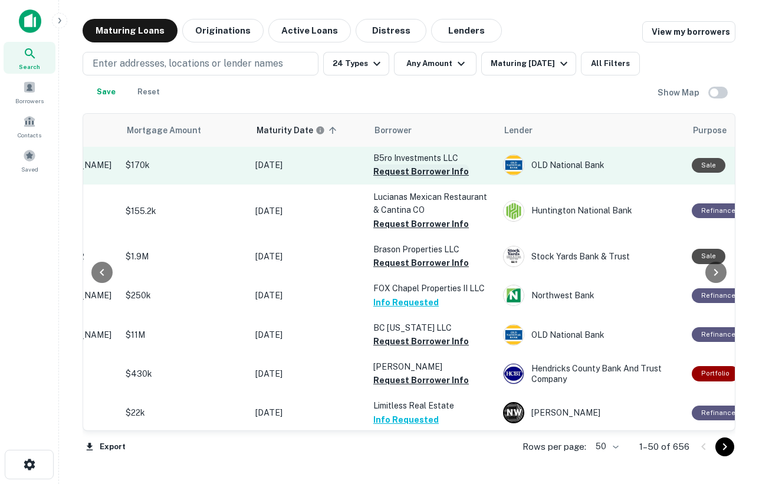
click at [426, 175] on button "Request Borrower Info" at bounding box center [421, 172] width 96 height 14
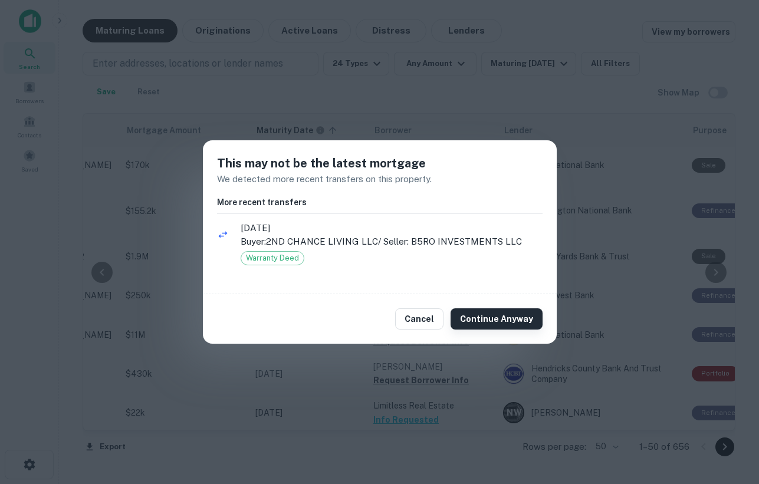
click at [497, 314] on button "Continue Anyway" at bounding box center [497, 318] width 92 height 21
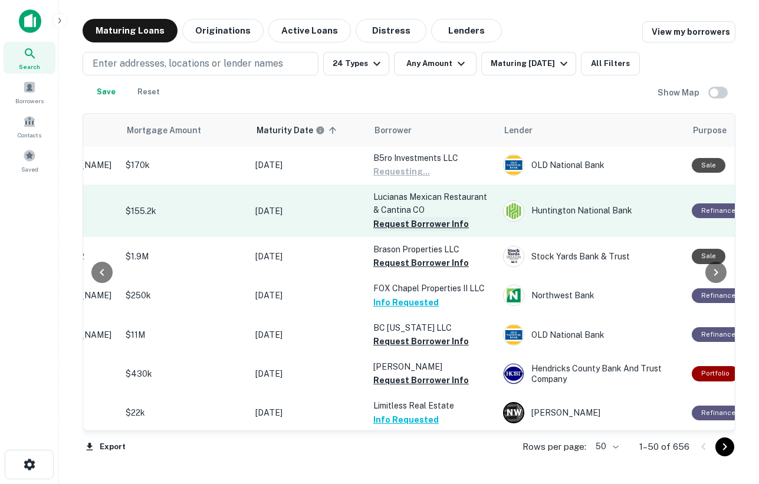
click at [419, 227] on button "Request Borrower Info" at bounding box center [421, 224] width 96 height 14
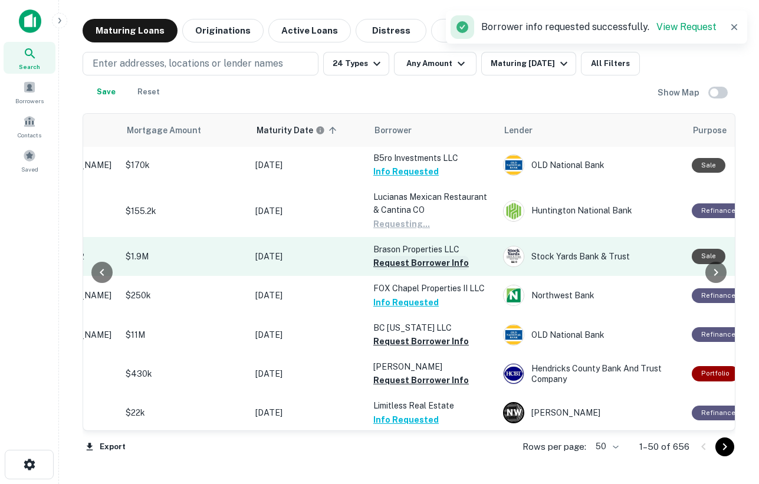
click at [421, 262] on button "Request Borrower Info" at bounding box center [421, 263] width 96 height 14
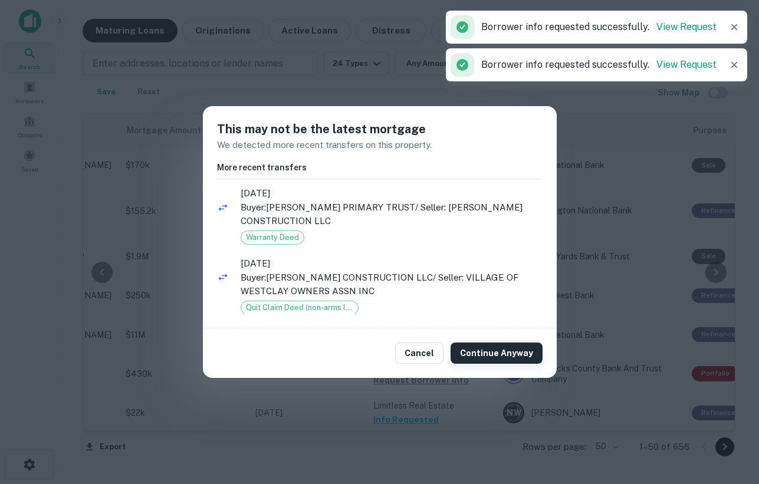
click at [498, 350] on button "Continue Anyway" at bounding box center [497, 353] width 92 height 21
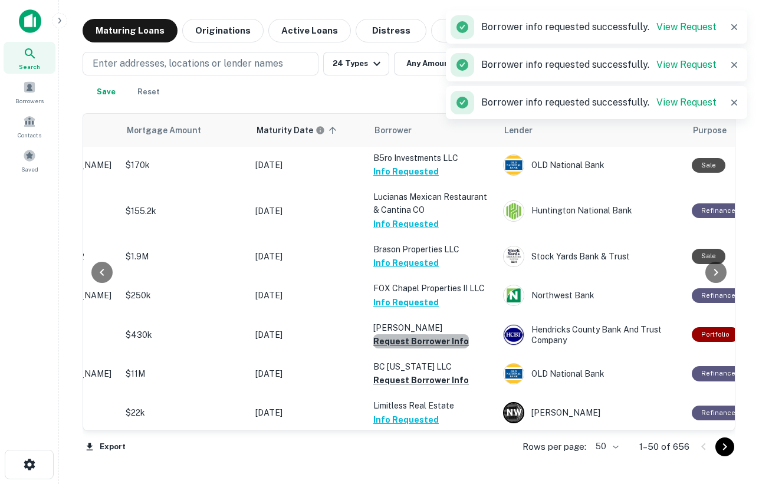
click at [434, 341] on button "Request Borrower Info" at bounding box center [421, 341] width 96 height 14
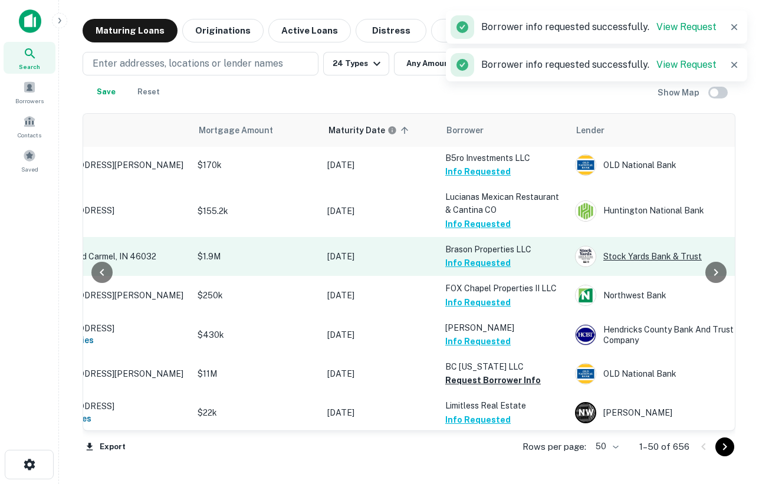
scroll to position [1, 90]
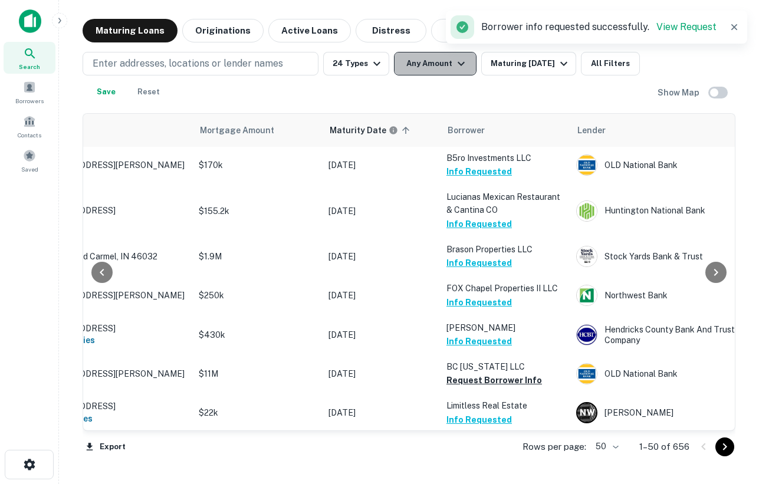
click at [423, 70] on button "Any Amount" at bounding box center [435, 64] width 83 height 24
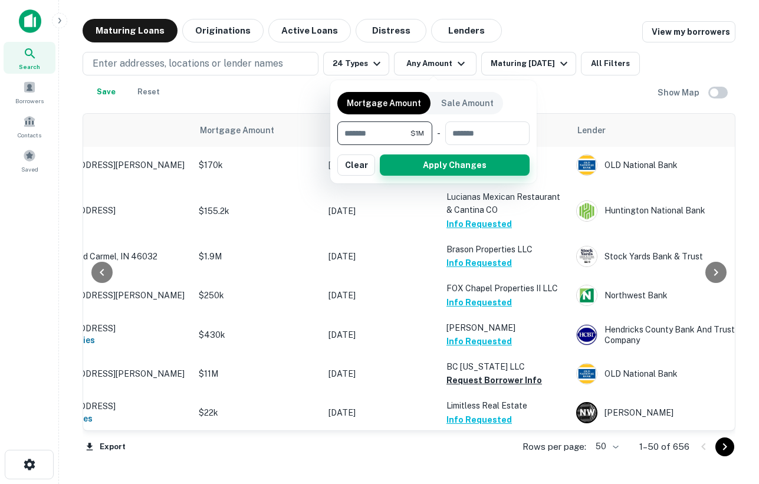
type input "*******"
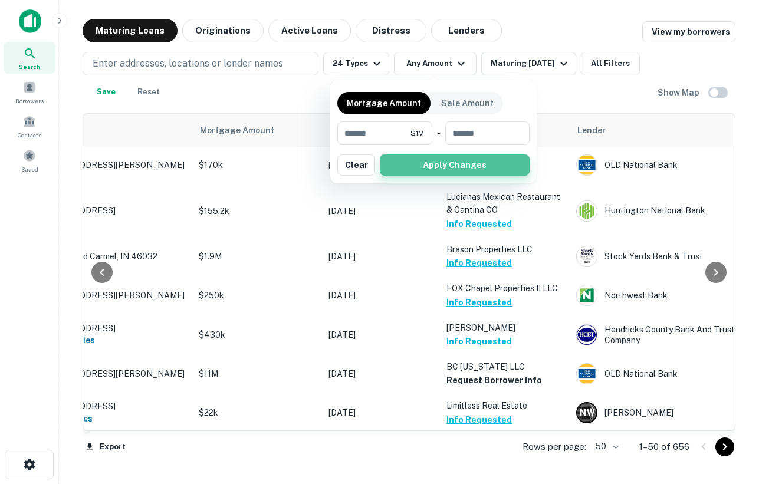
click at [462, 170] on button "Apply Changes" at bounding box center [455, 165] width 150 height 21
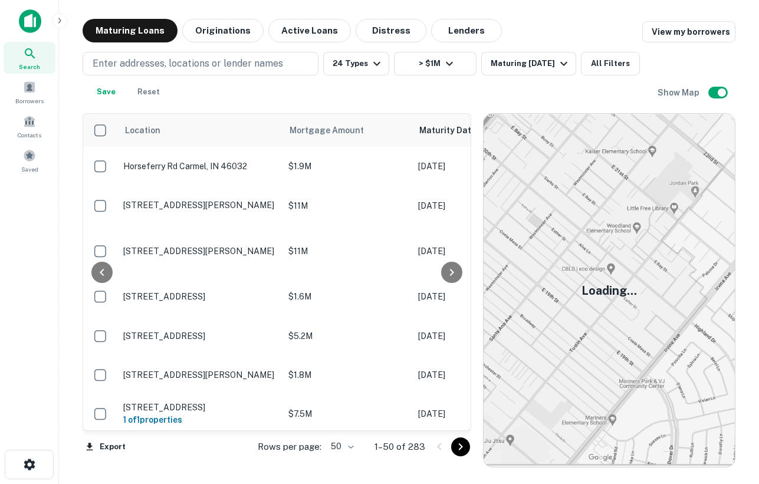
scroll to position [1, 0]
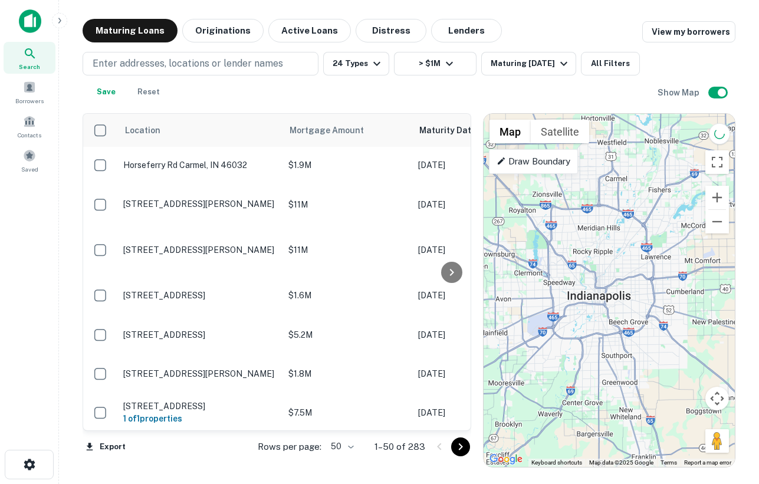
click at [626, 304] on div at bounding box center [609, 290] width 251 height 353
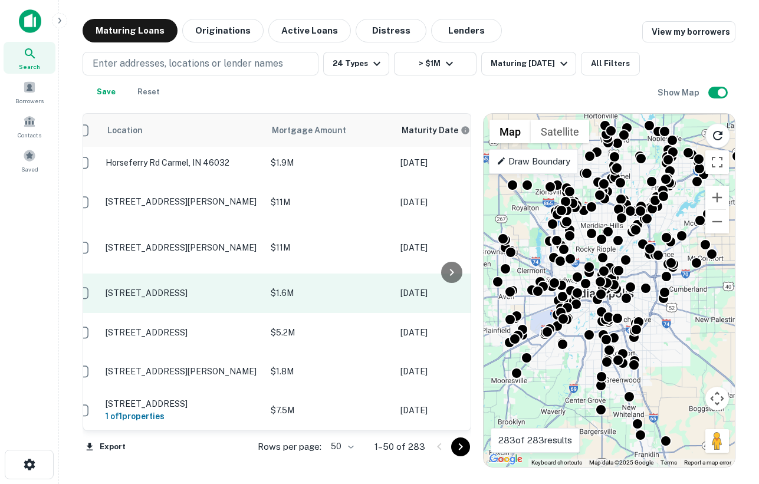
scroll to position [4, 14]
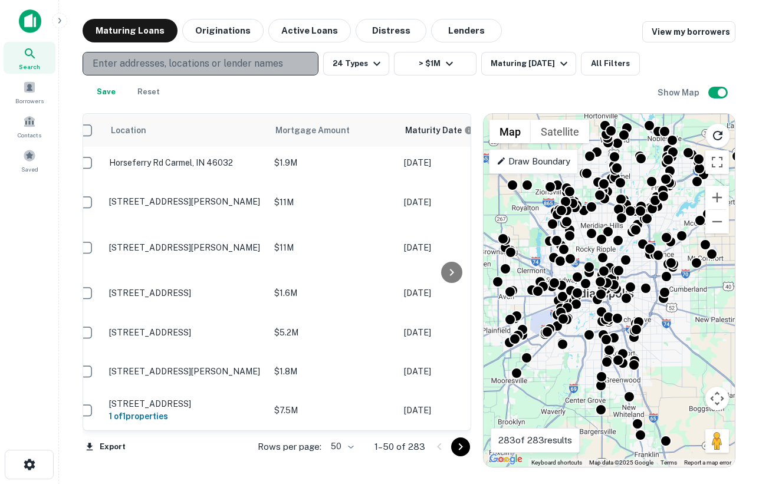
click at [210, 58] on p "Enter addresses, locations or lender names" at bounding box center [188, 64] width 191 height 14
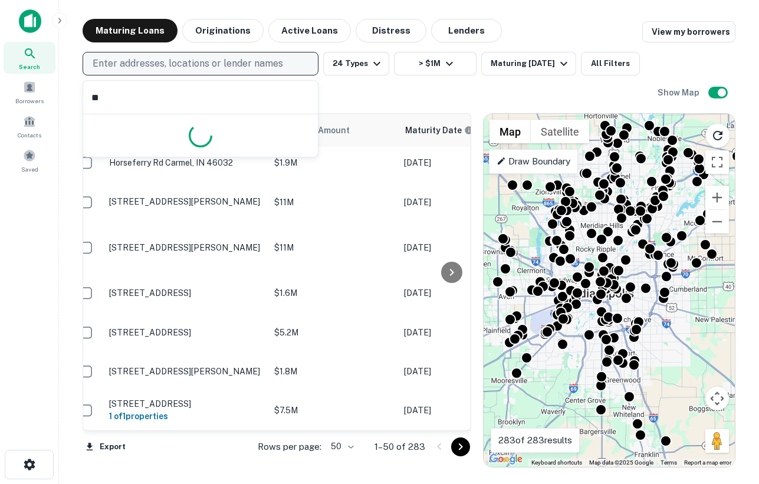
type input "*"
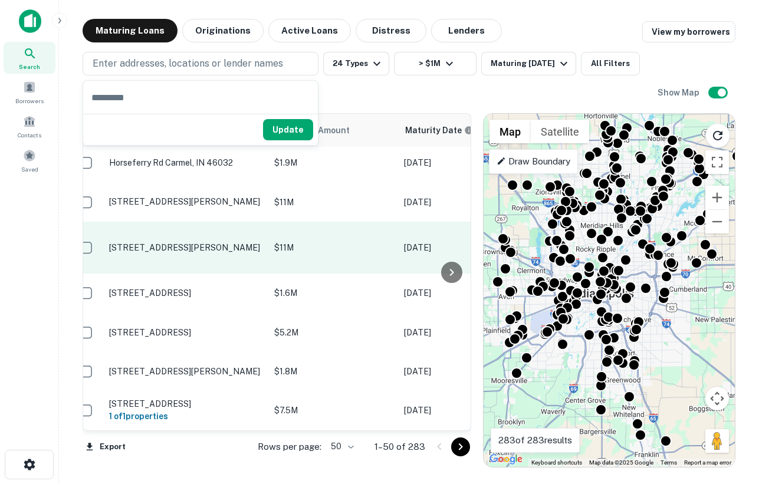
click at [196, 242] on p "15580 Herriman Blvd Noblesville, IN 46060" at bounding box center [185, 247] width 153 height 11
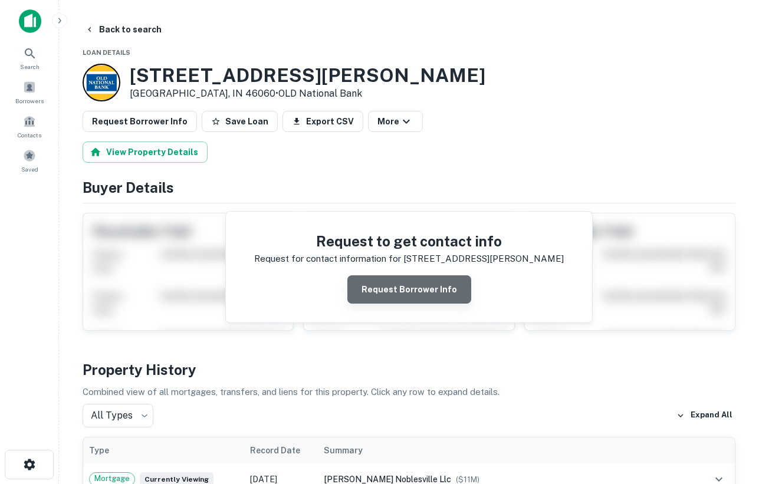
click at [417, 283] on button "Request Borrower Info" at bounding box center [409, 289] width 124 height 28
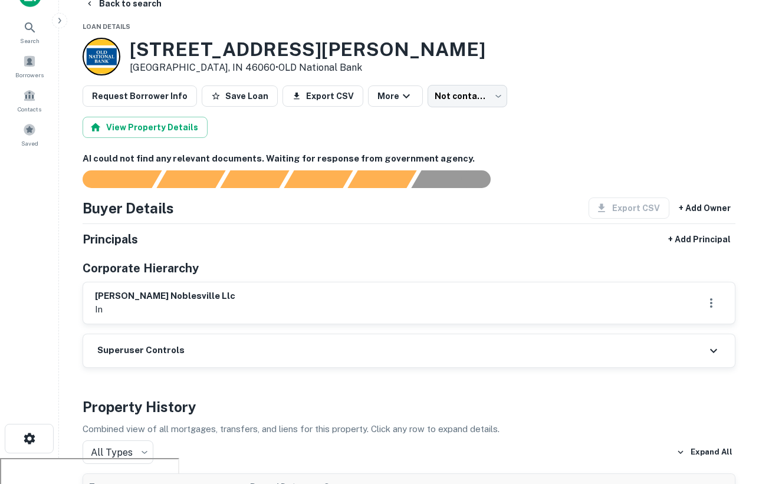
scroll to position [27, 0]
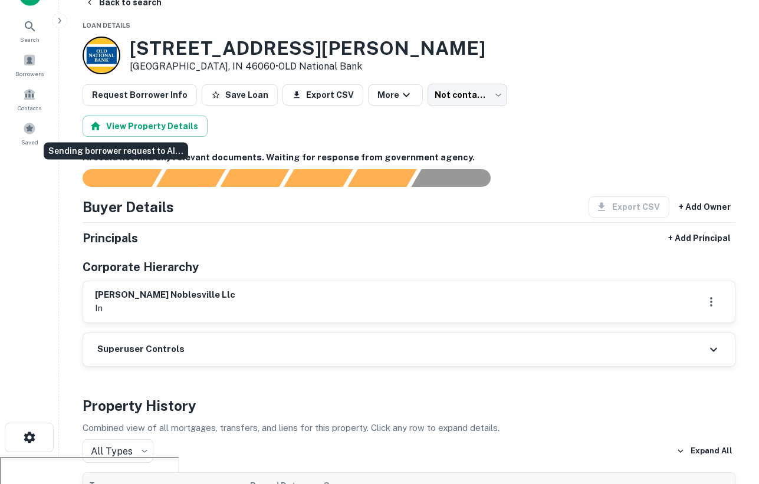
click at [68, 160] on div "Sending borrower request to AI..." at bounding box center [115, 155] width 147 height 27
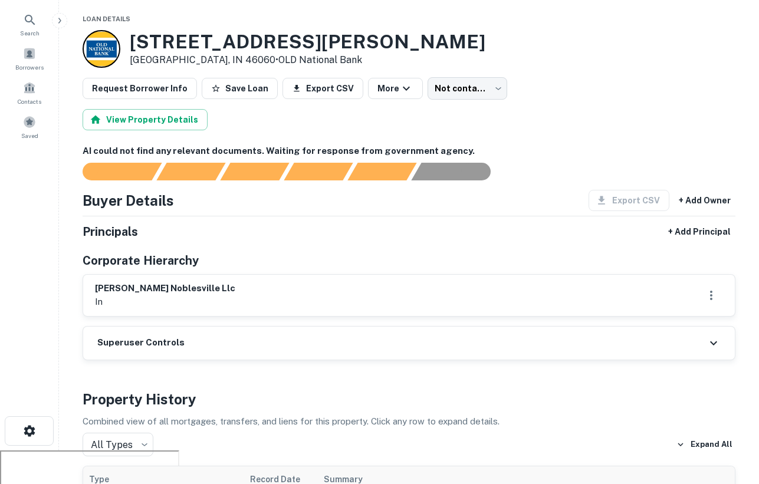
scroll to position [0, 0]
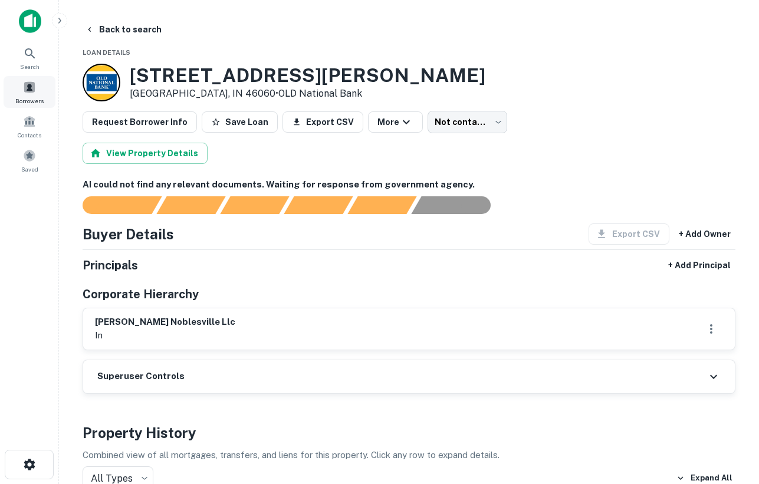
click at [37, 87] on div "Borrowers" at bounding box center [30, 92] width 52 height 32
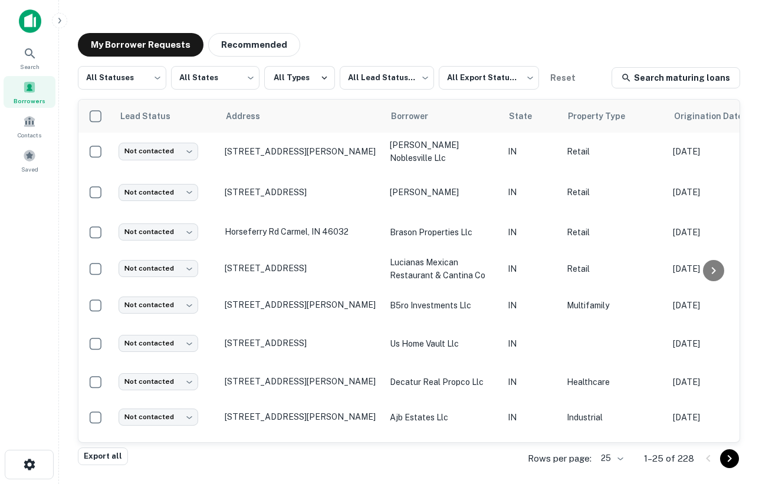
scroll to position [0, 8]
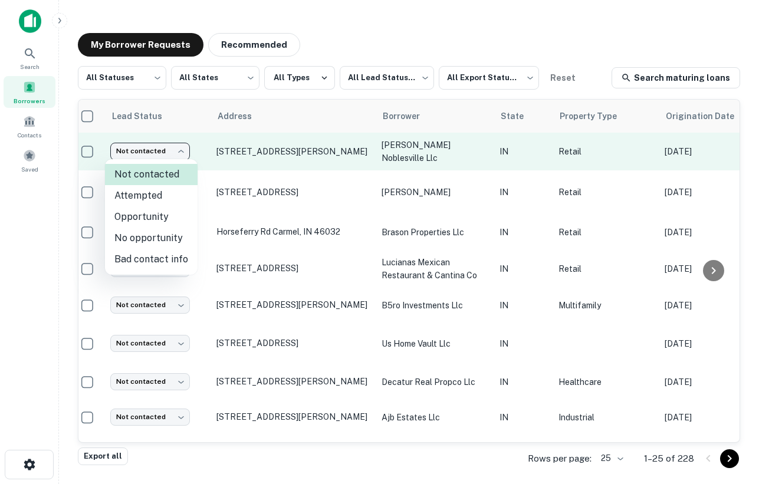
click at [162, 150] on body "Search Borrowers Contacts Saved My Borrower Requests Recommended All Statuses *…" at bounding box center [379, 242] width 759 height 484
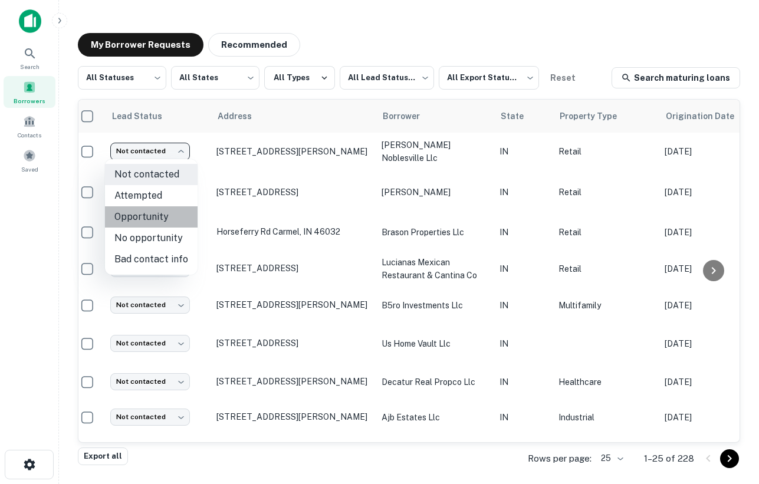
click at [152, 216] on li "Opportunity" at bounding box center [151, 216] width 93 height 21
type input "**********"
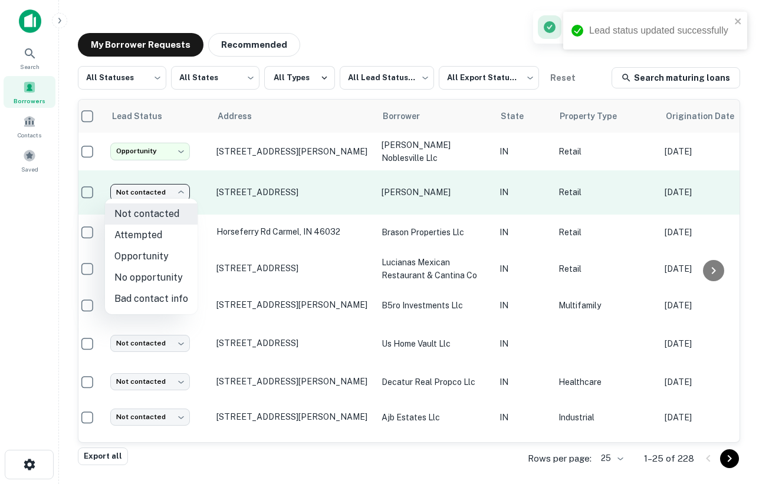
click at [168, 184] on body "**********" at bounding box center [379, 242] width 759 height 484
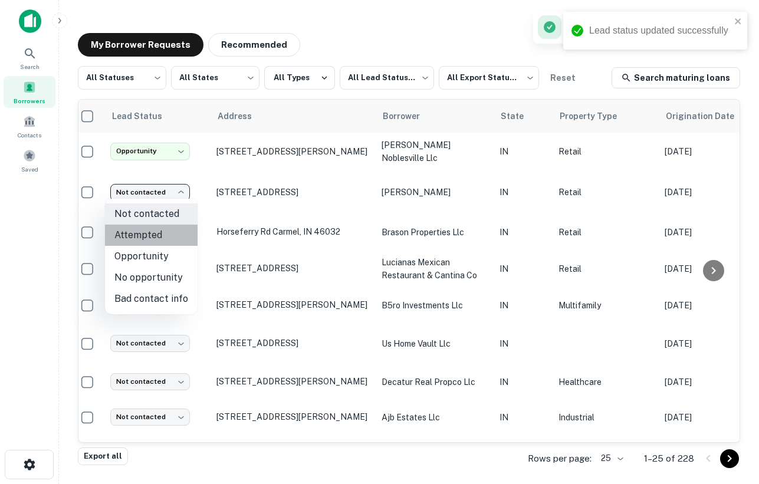
click at [164, 237] on li "Attempted" at bounding box center [151, 235] width 93 height 21
type input "*********"
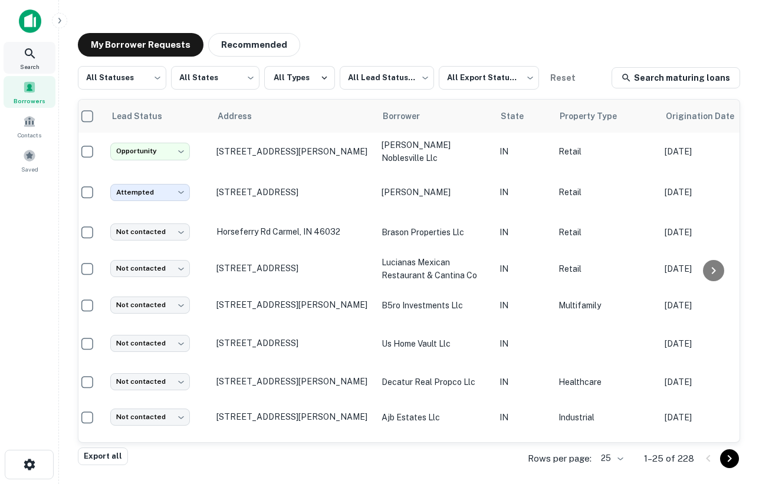
click at [29, 53] on icon at bounding box center [30, 54] width 14 height 14
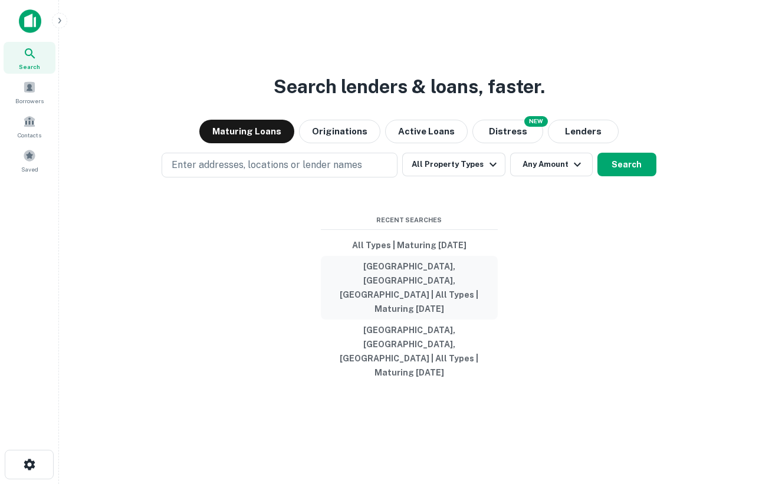
click at [411, 298] on button "[GEOGRAPHIC_DATA], [GEOGRAPHIC_DATA], [GEOGRAPHIC_DATA] | All Types | Maturing …" at bounding box center [409, 288] width 177 height 64
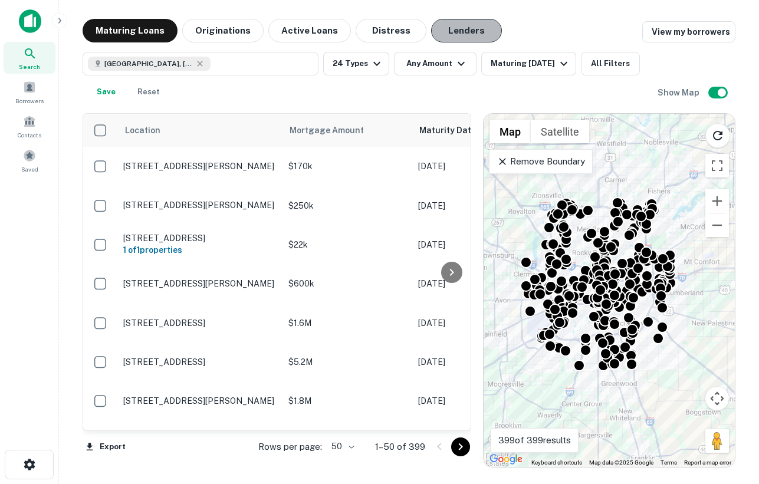
click at [443, 33] on button "Lenders" at bounding box center [466, 31] width 71 height 24
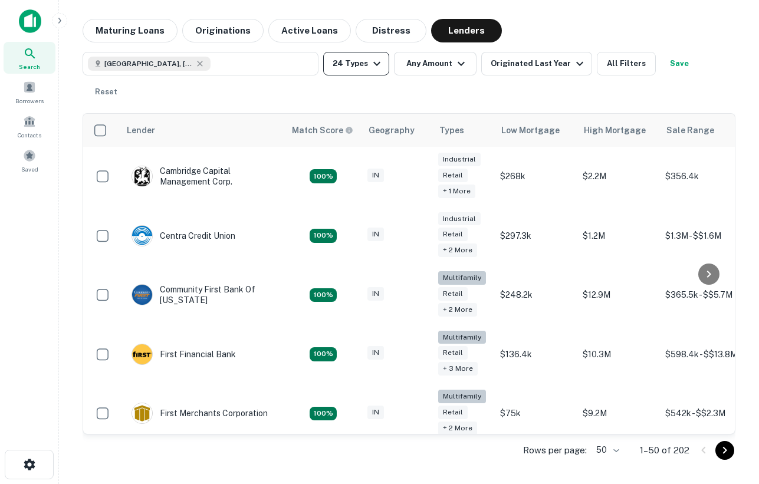
click at [372, 70] on icon "button" at bounding box center [377, 64] width 14 height 14
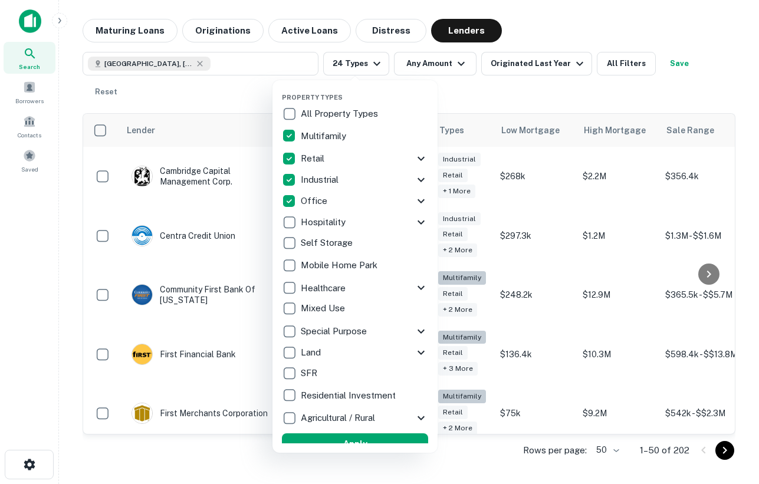
click at [419, 157] on icon at bounding box center [421, 159] width 14 height 14
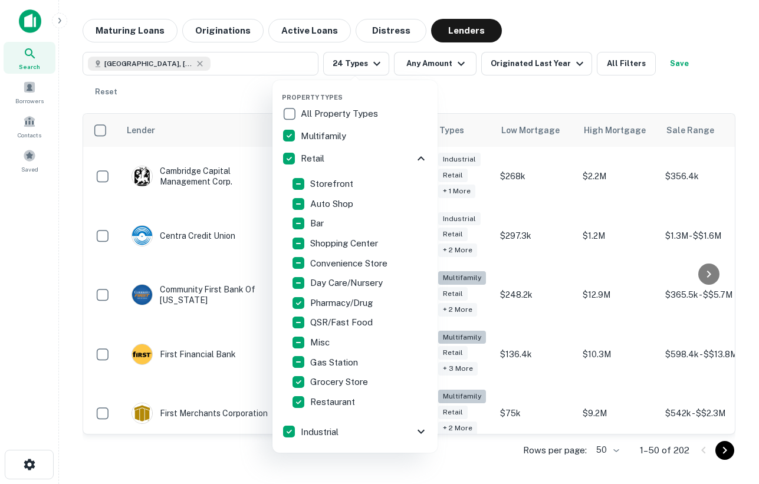
click at [574, 32] on div at bounding box center [379, 242] width 759 height 484
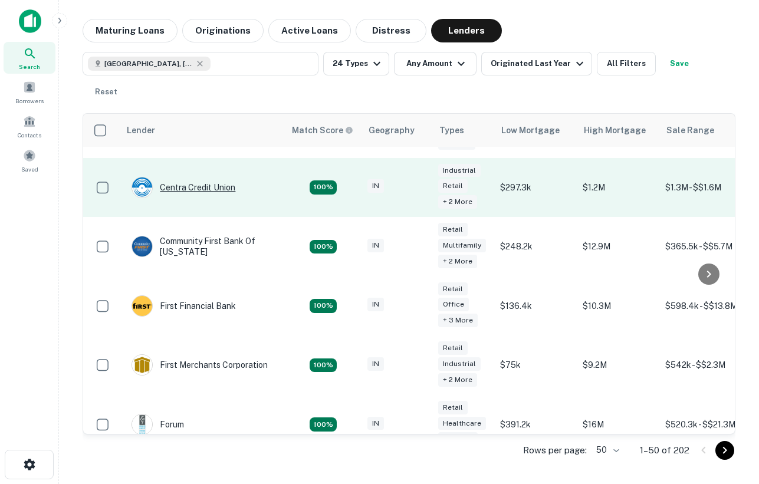
scroll to position [58, 0]
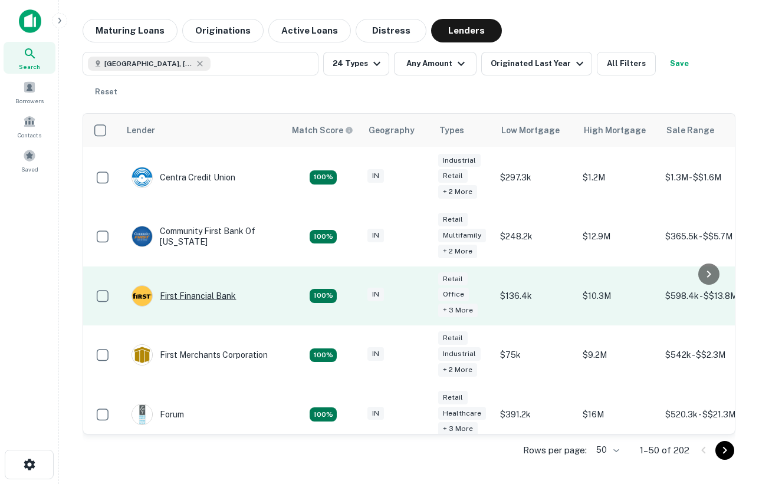
click at [213, 285] on div "First Financial Bank" at bounding box center [184, 295] width 104 height 21
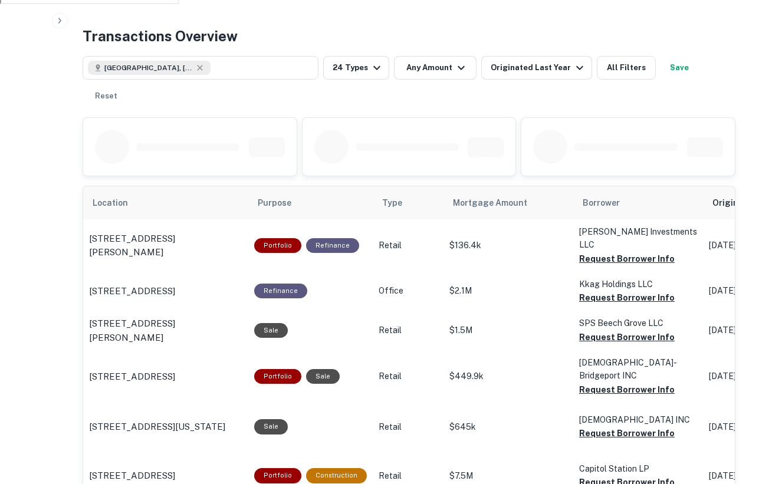
scroll to position [573, 0]
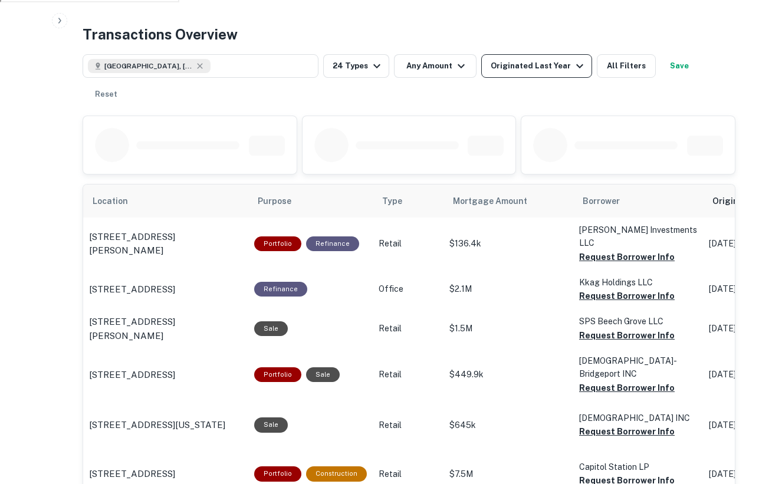
click at [573, 68] on icon "button" at bounding box center [580, 66] width 14 height 14
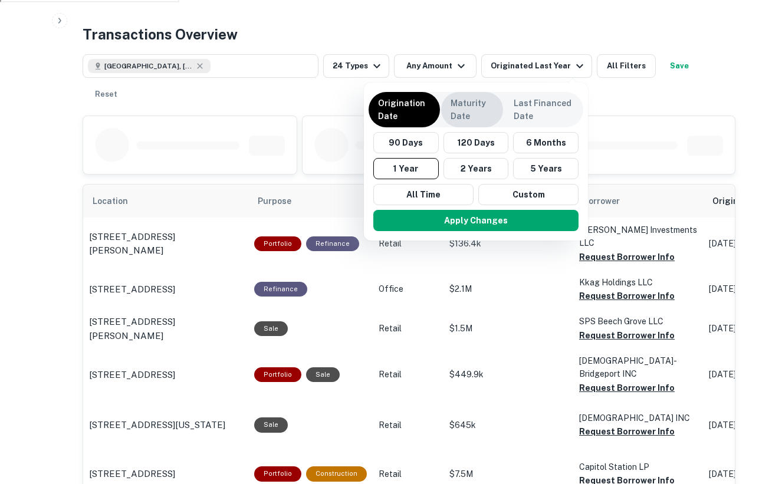
click at [482, 108] on p "Maturity Date" at bounding box center [472, 110] width 43 height 26
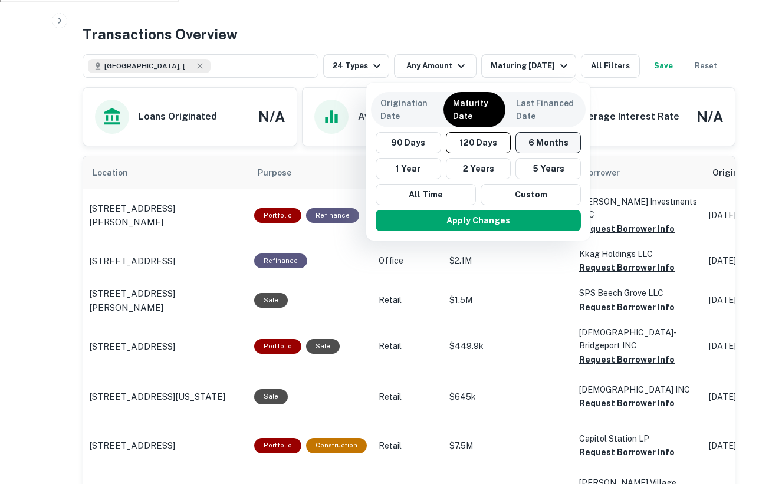
click at [530, 140] on button "6 Months" at bounding box center [548, 142] width 65 height 21
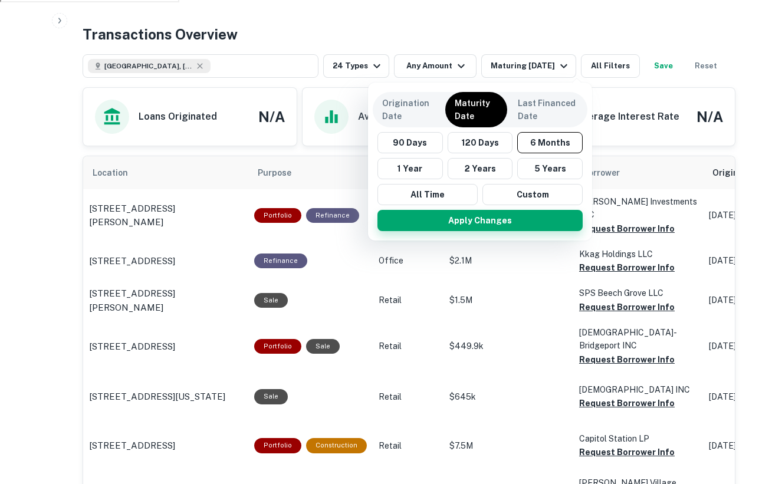
click at [498, 223] on button "Apply Changes" at bounding box center [479, 220] width 205 height 21
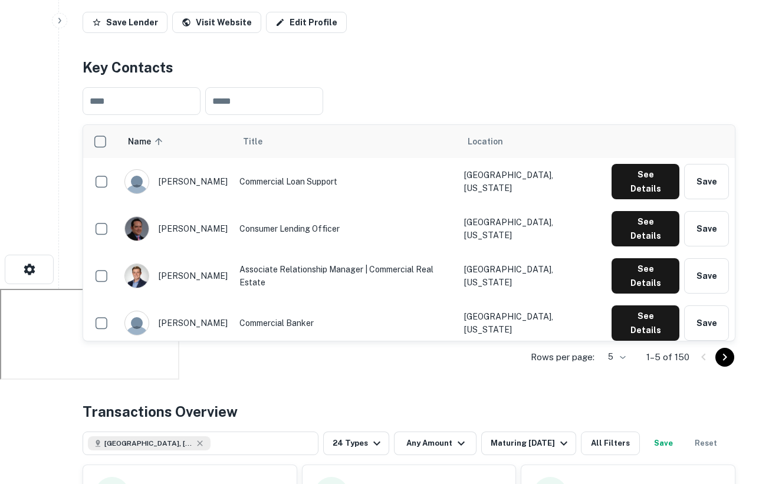
scroll to position [198, 0]
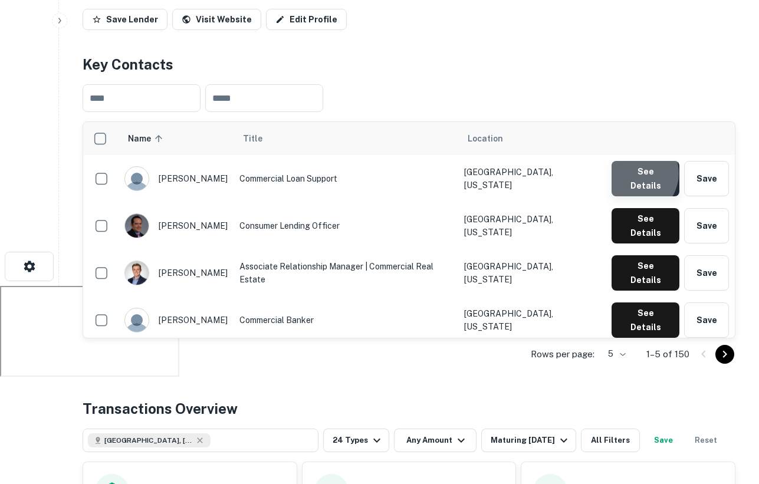
click at [636, 175] on button "See Details" at bounding box center [646, 178] width 68 height 35
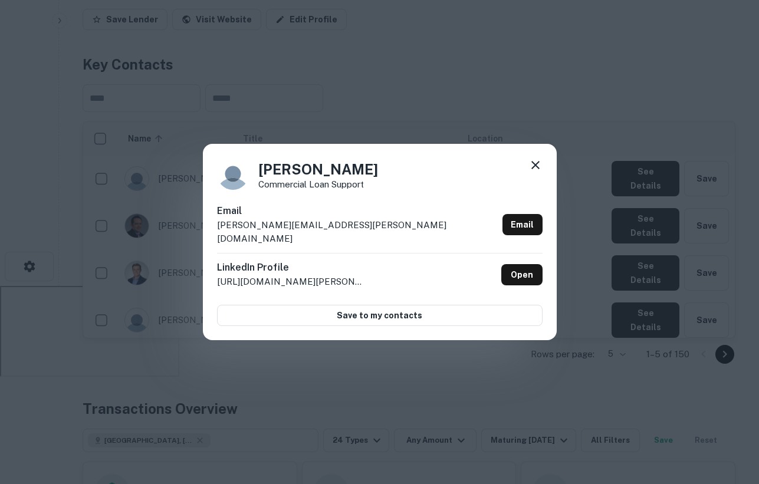
click at [537, 169] on icon at bounding box center [535, 165] width 8 height 8
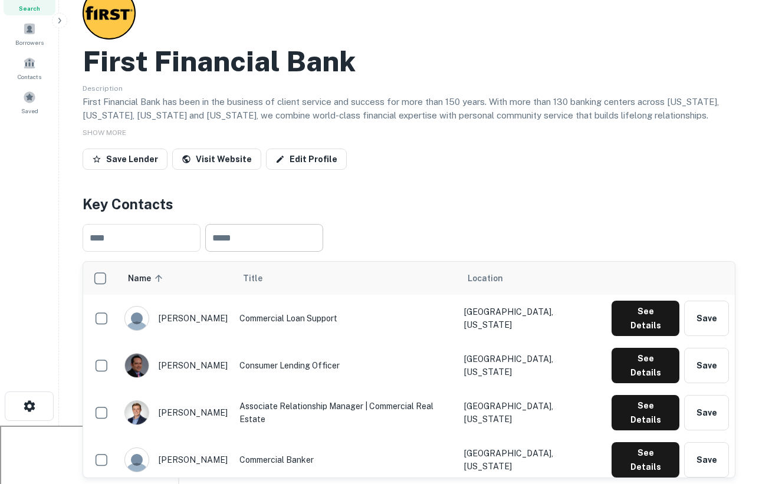
scroll to position [50, 0]
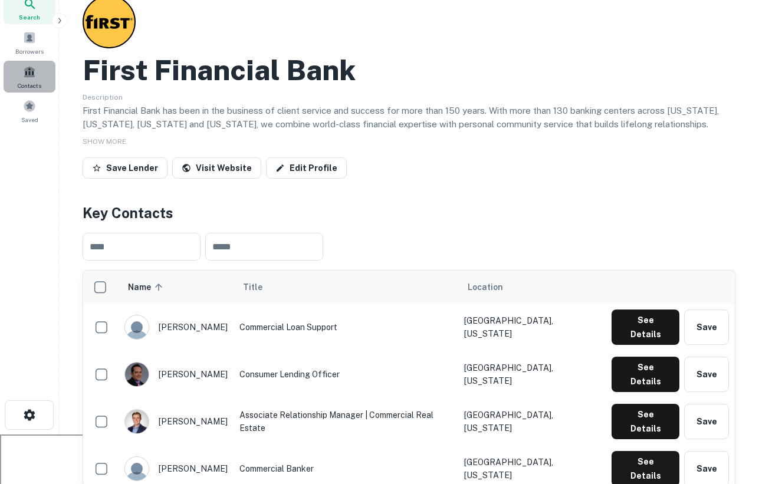
click at [26, 75] on span at bounding box center [29, 71] width 13 height 13
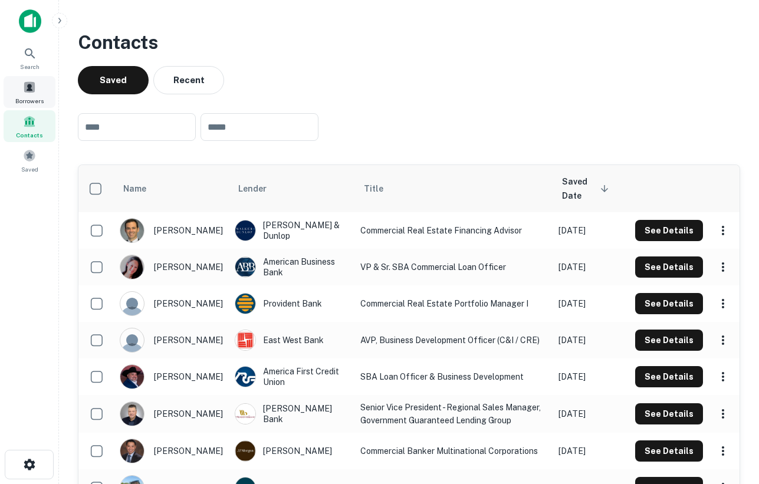
click at [27, 91] on span at bounding box center [29, 87] width 13 height 13
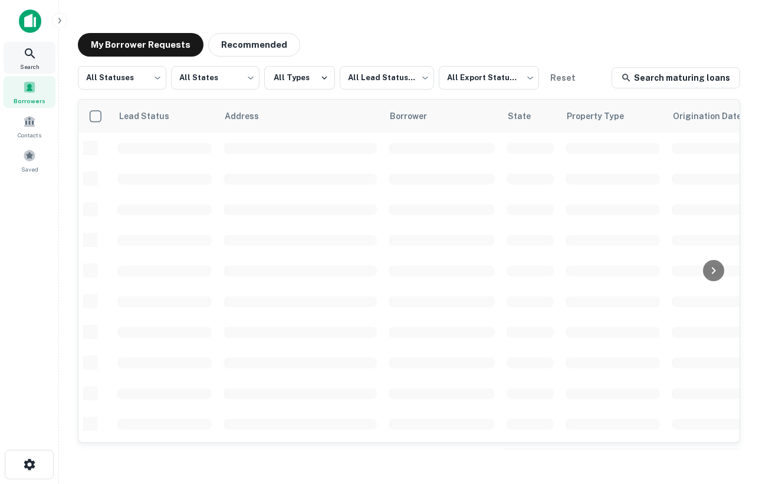
click at [24, 53] on icon at bounding box center [30, 54] width 14 height 14
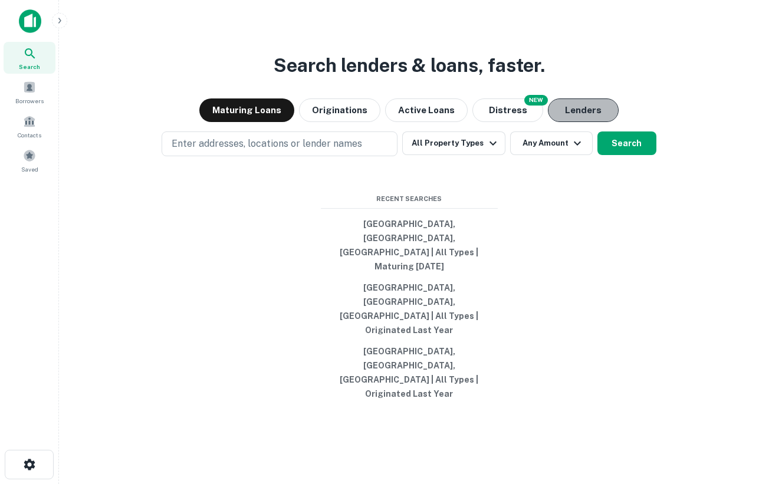
click at [567, 122] on button "Lenders" at bounding box center [583, 111] width 71 height 24
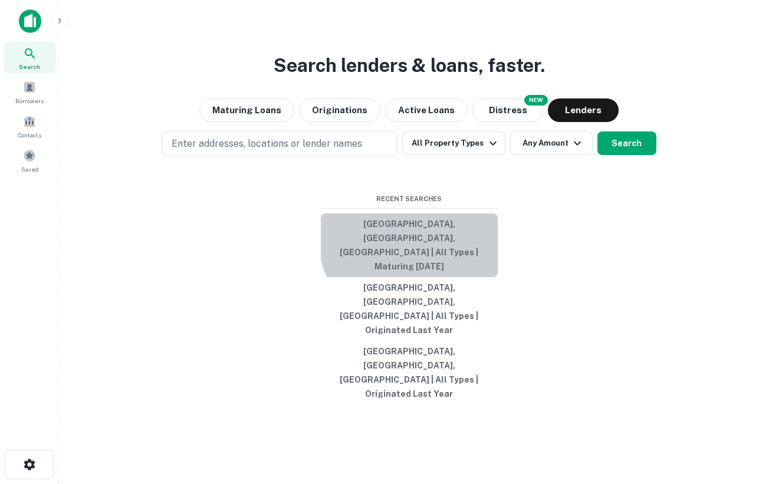
click at [428, 275] on button "[GEOGRAPHIC_DATA], [GEOGRAPHIC_DATA], [GEOGRAPHIC_DATA] | All Types | Maturing …" at bounding box center [409, 246] width 177 height 64
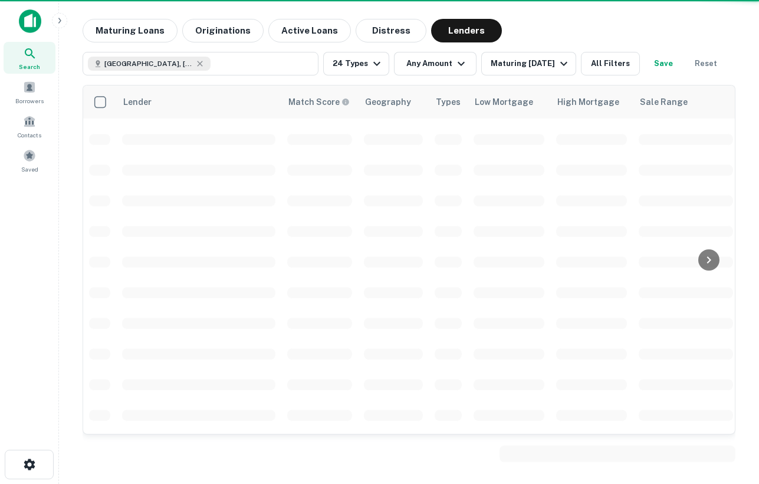
scroll to position [58, 0]
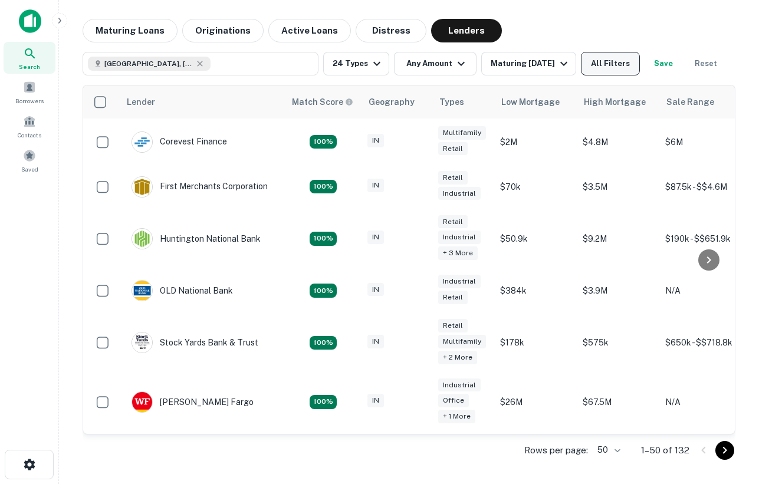
click at [620, 60] on button "All Filters" at bounding box center [610, 64] width 59 height 24
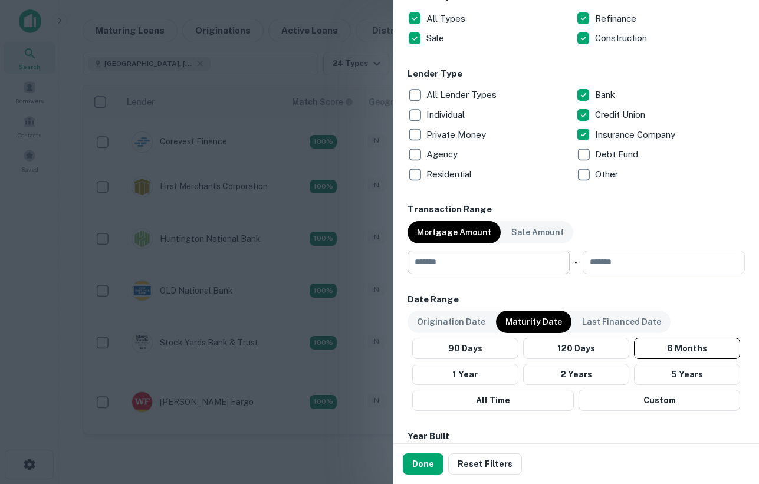
scroll to position [684, 0]
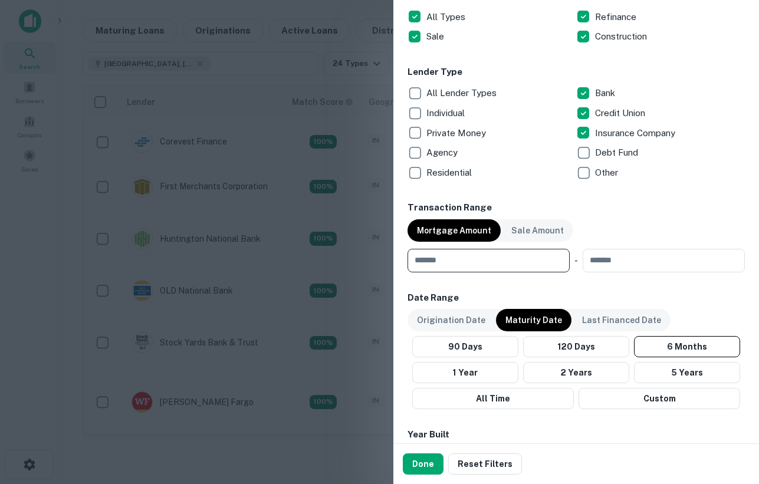
click at [510, 262] on input "number" at bounding box center [485, 261] width 154 height 24
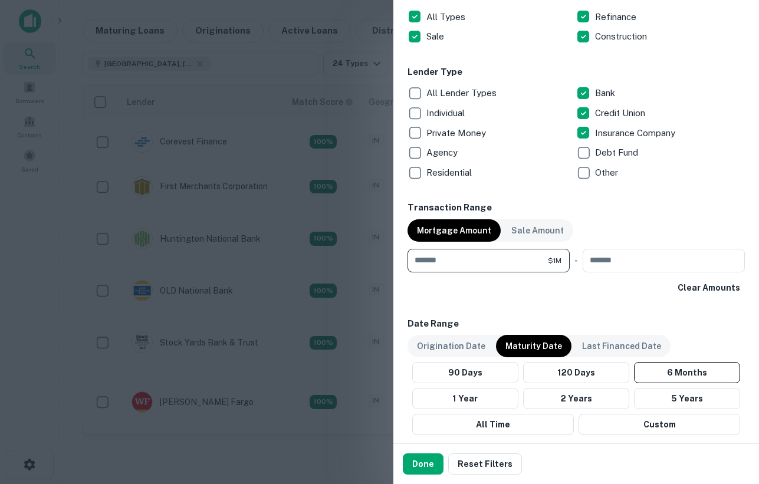
type input "*******"
click at [716, 179] on div "Other" at bounding box center [660, 173] width 169 height 20
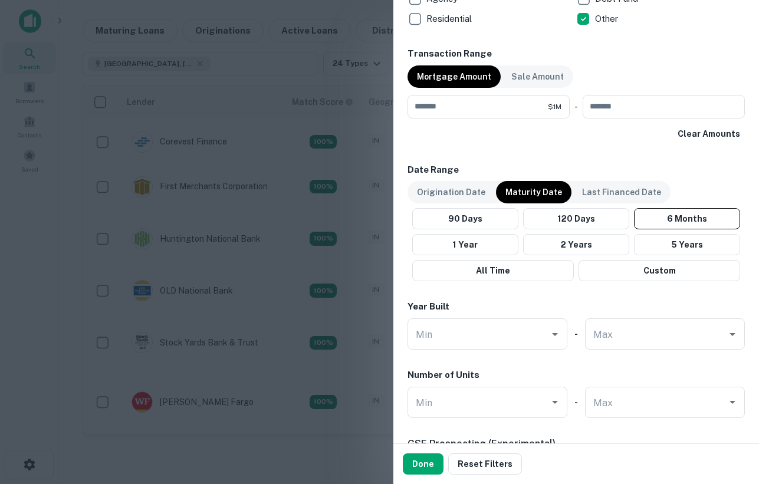
scroll to position [838, 0]
click at [474, 245] on button "1 Year" at bounding box center [465, 244] width 106 height 21
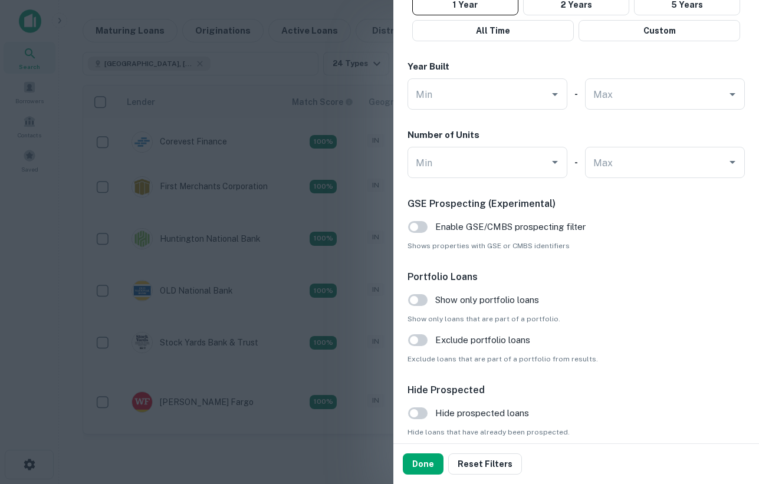
scroll to position [1078, 0]
click at [427, 462] on button "Done" at bounding box center [423, 464] width 41 height 21
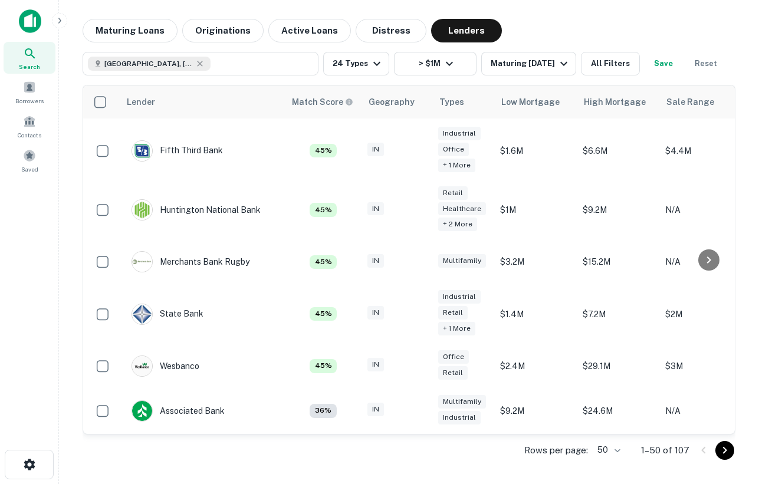
scroll to position [570, 0]
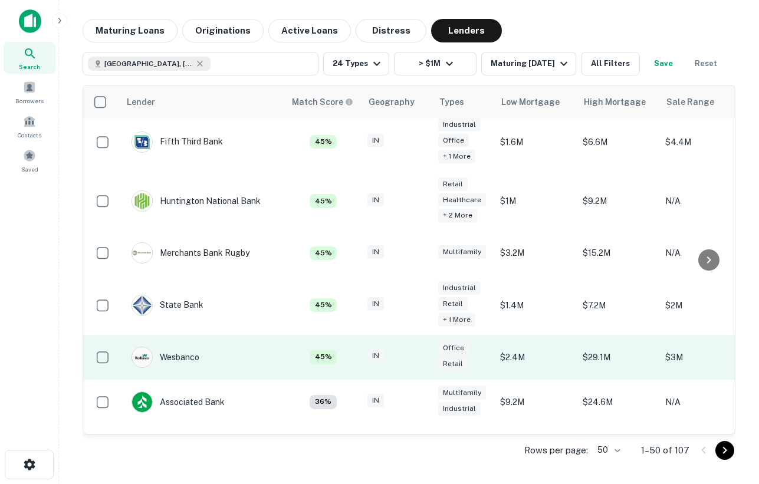
click at [200, 347] on td "Wesbanco" at bounding box center [166, 357] width 80 height 33
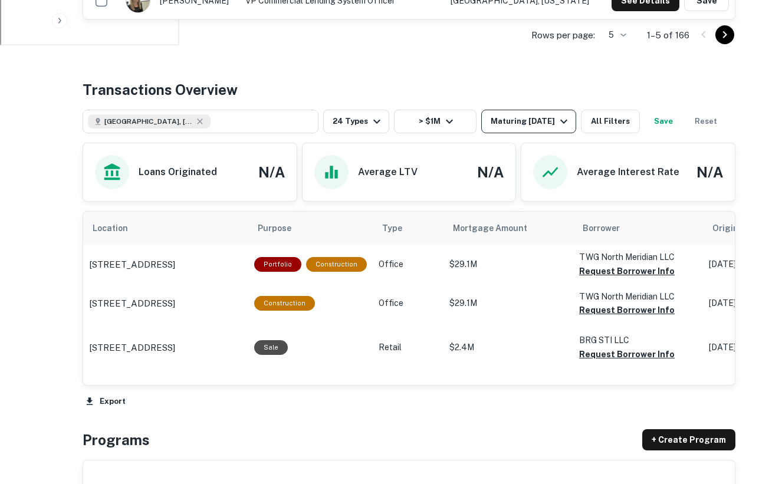
scroll to position [528, 0]
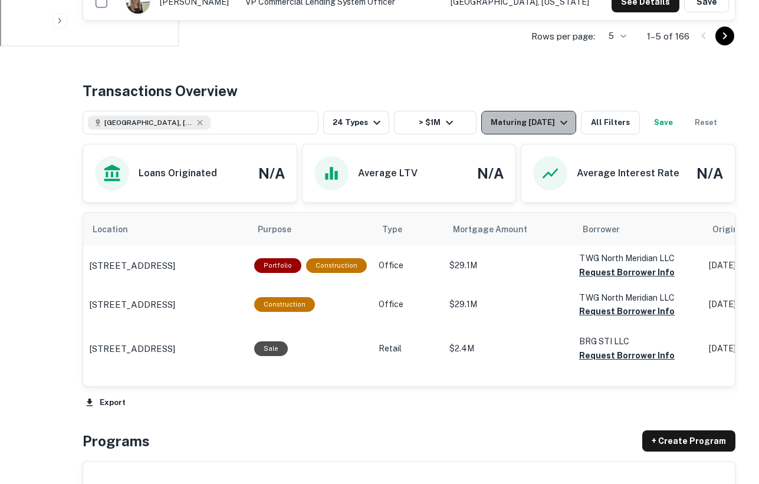
click at [548, 116] on div "Maturing [DATE]" at bounding box center [531, 123] width 80 height 14
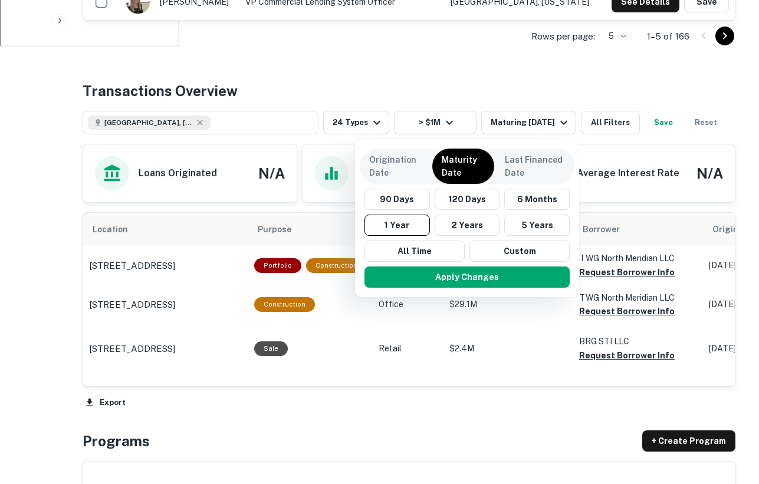
click at [419, 74] on div at bounding box center [379, 242] width 759 height 484
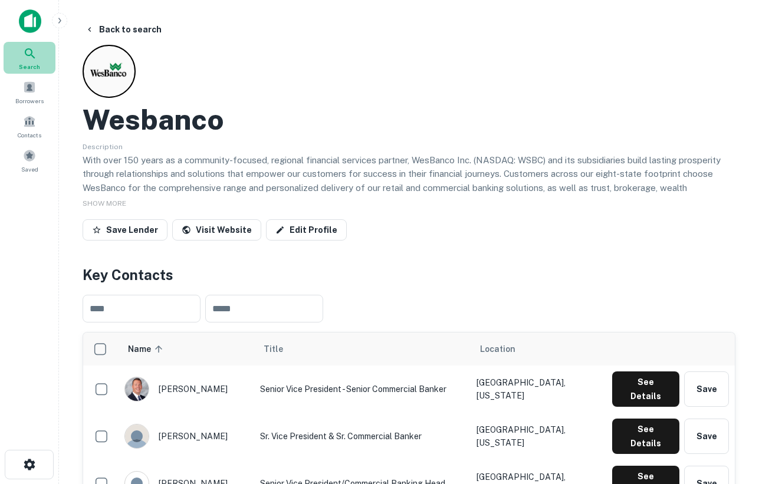
click at [33, 50] on icon at bounding box center [30, 54] width 14 height 14
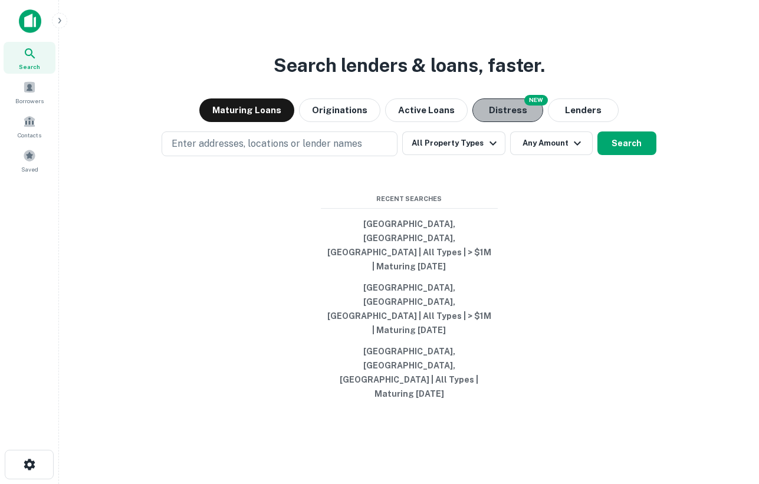
click at [505, 122] on button "Distress" at bounding box center [507, 111] width 71 height 24
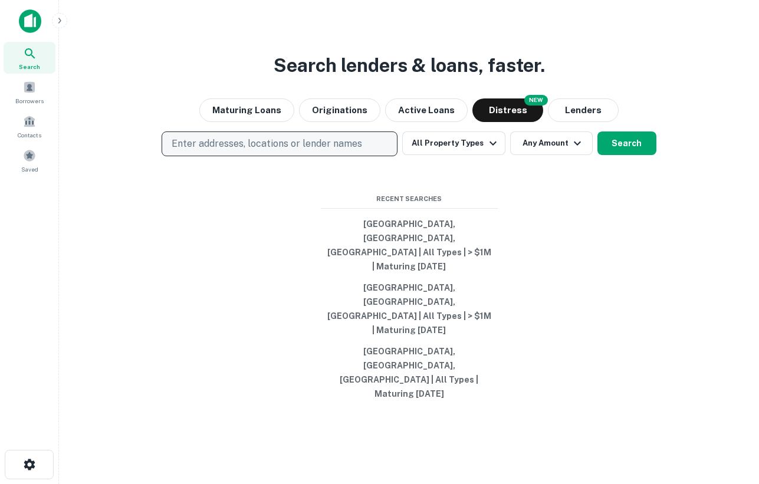
click at [285, 151] on p "Enter addresses, locations or lender names" at bounding box center [267, 144] width 191 height 14
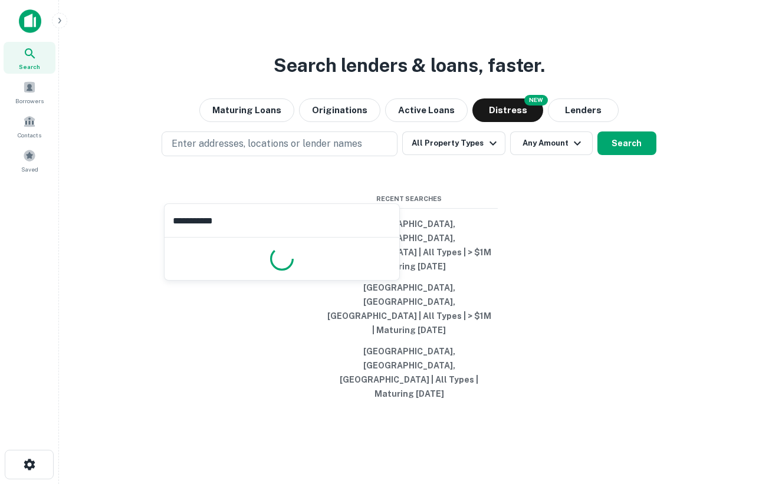
type input "**********"
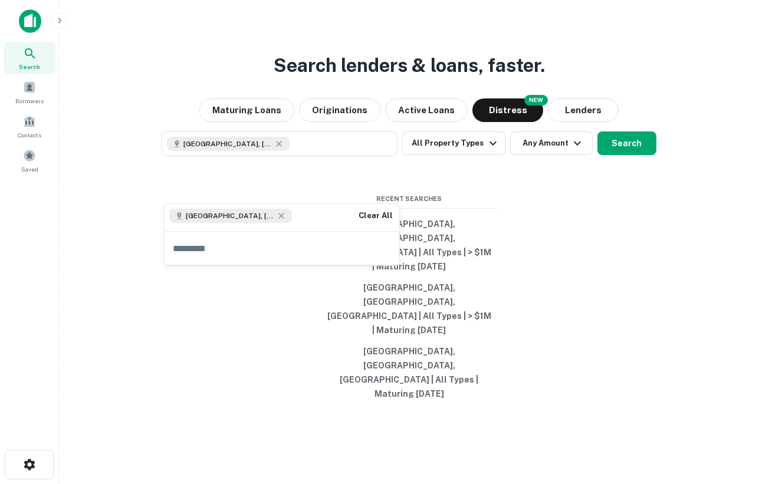
click at [601, 241] on div "Search lenders & loans, faster. Maturing Loans Originations Active Loans NEW Di…" at bounding box center [408, 270] width 681 height 484
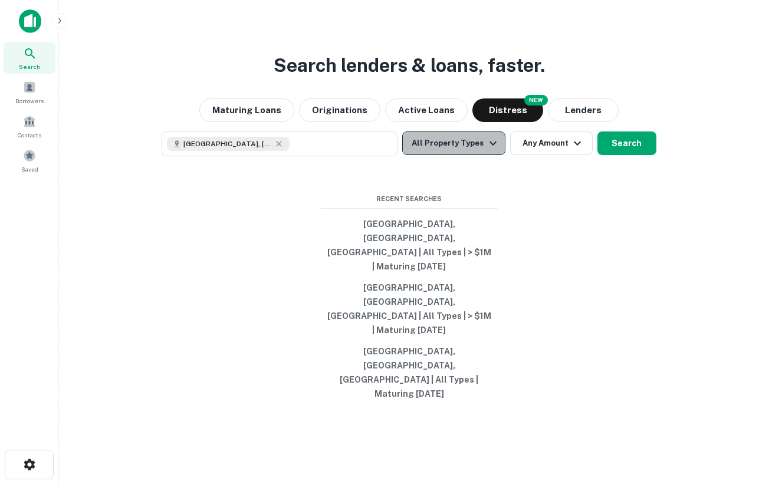
click at [468, 155] on button "All Property Types" at bounding box center [453, 144] width 103 height 24
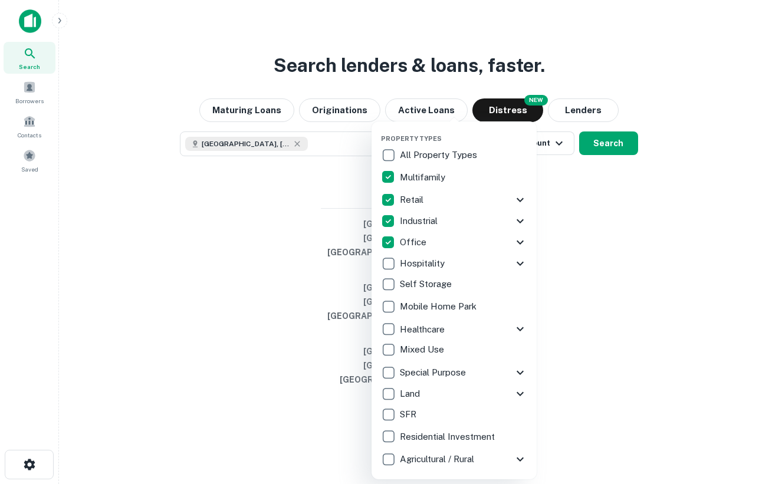
click at [583, 274] on div at bounding box center [379, 242] width 759 height 484
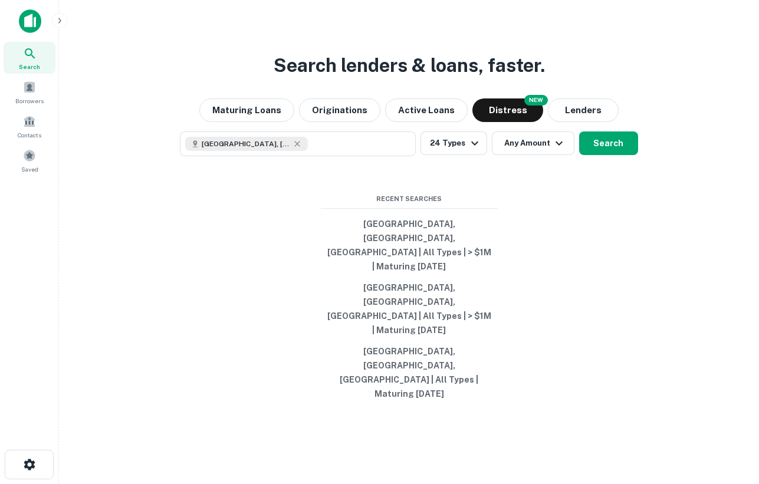
click at [596, 156] on div "[GEOGRAPHIC_DATA], [GEOGRAPHIC_DATA], [GEOGRAPHIC_DATA] 24 Types Any Amount Sea…" at bounding box center [408, 144] width 681 height 25
click at [596, 155] on button "Search" at bounding box center [608, 144] width 59 height 24
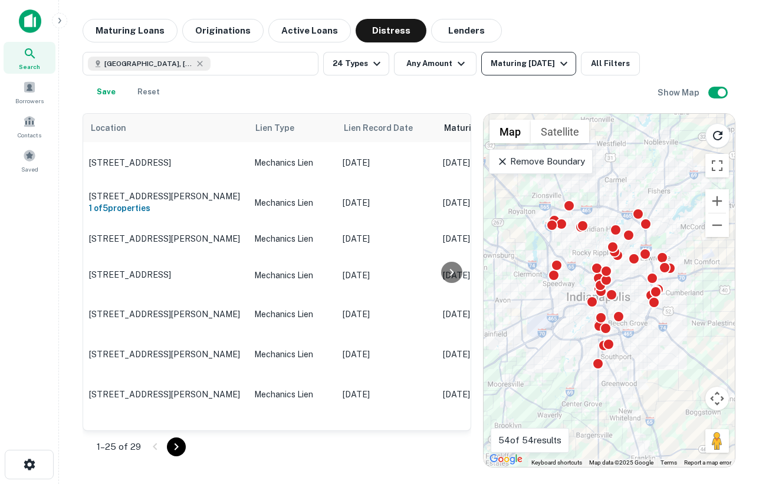
click at [541, 60] on div "Maturing [DATE]" at bounding box center [531, 64] width 80 height 14
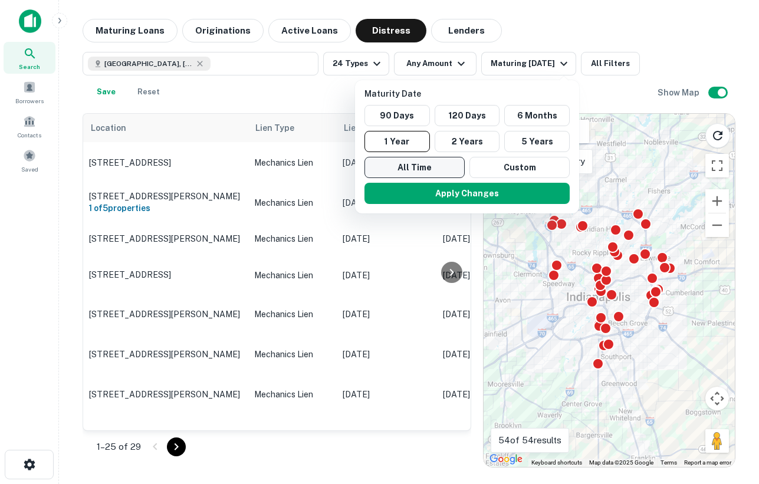
click at [420, 172] on button "All Time" at bounding box center [415, 167] width 100 height 21
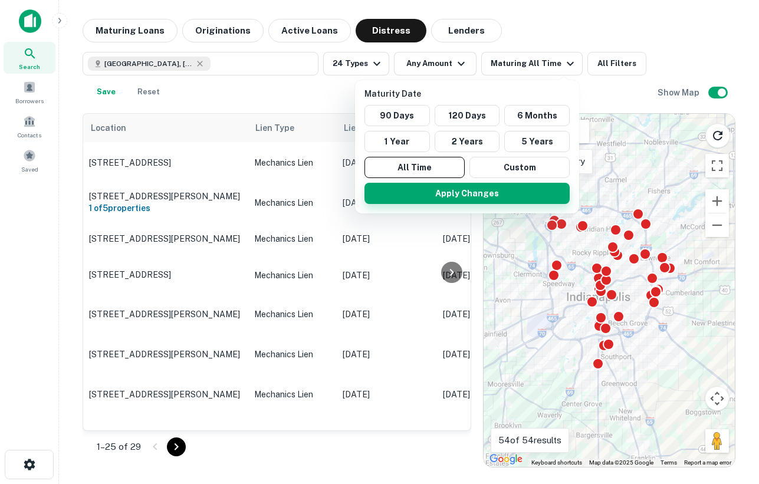
click at [441, 188] on button "Apply Changes" at bounding box center [467, 193] width 205 height 21
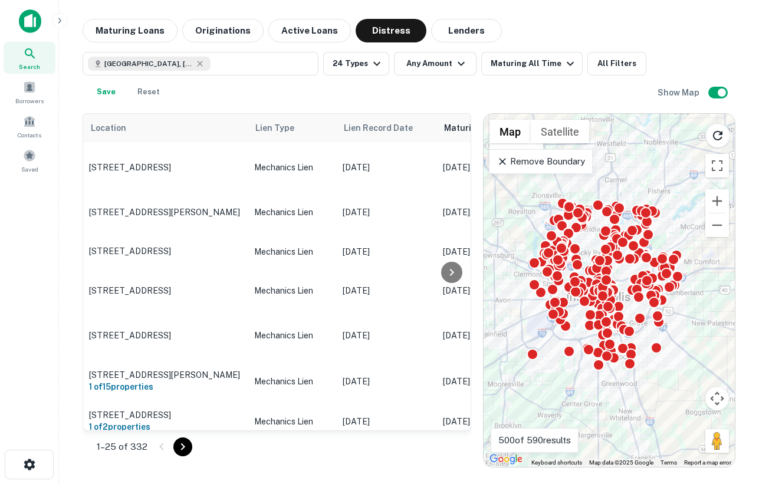
click at [574, 159] on p "Remove Boundary" at bounding box center [541, 162] width 88 height 14
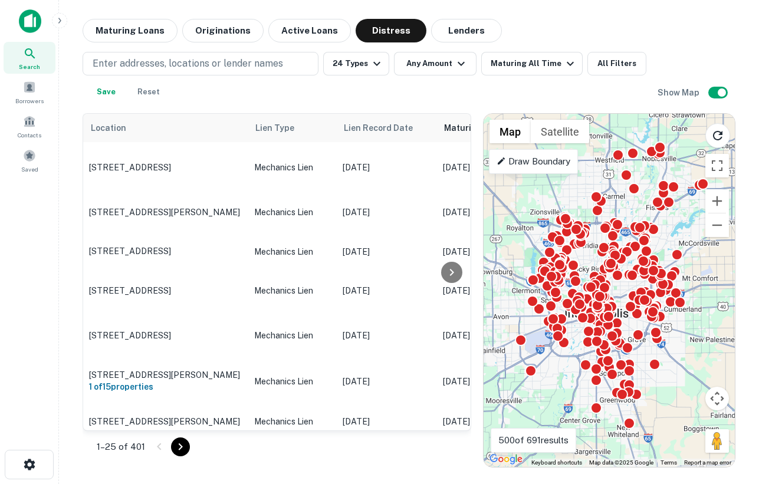
drag, startPoint x: 685, startPoint y: 211, endPoint x: 684, endPoint y: 230, distance: 19.0
click at [684, 230] on div "To activate drag with keyboard, press Alt + Enter. Once in keyboard drag state,…" at bounding box center [609, 290] width 251 height 353
click at [431, 69] on button "Any Amount" at bounding box center [435, 64] width 83 height 24
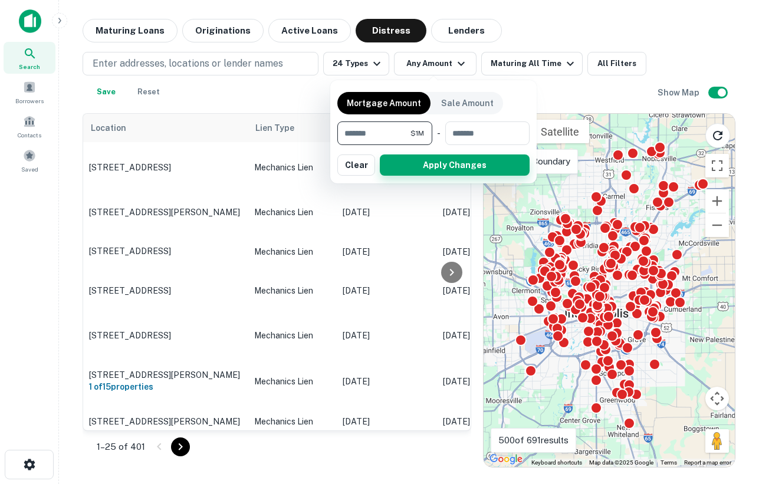
type input "*******"
click at [422, 166] on button "Apply Changes" at bounding box center [455, 165] width 150 height 21
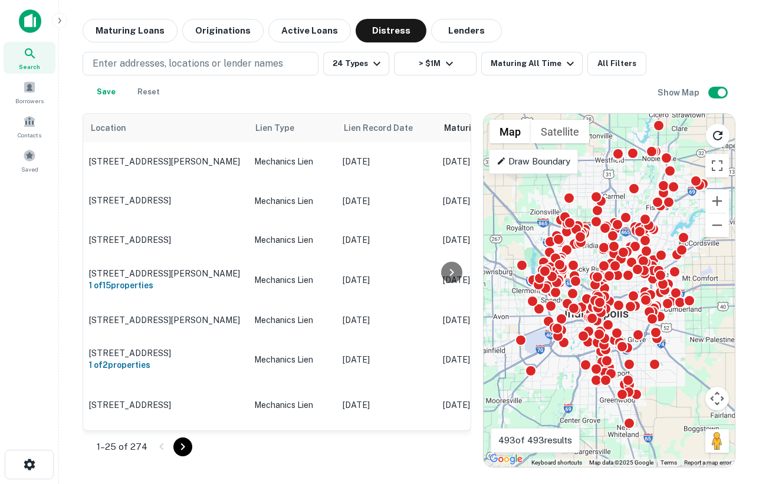
click at [587, 252] on div "To activate drag with keyboard, press Alt + Enter. Once in keyboard drag state,…" at bounding box center [609, 290] width 251 height 353
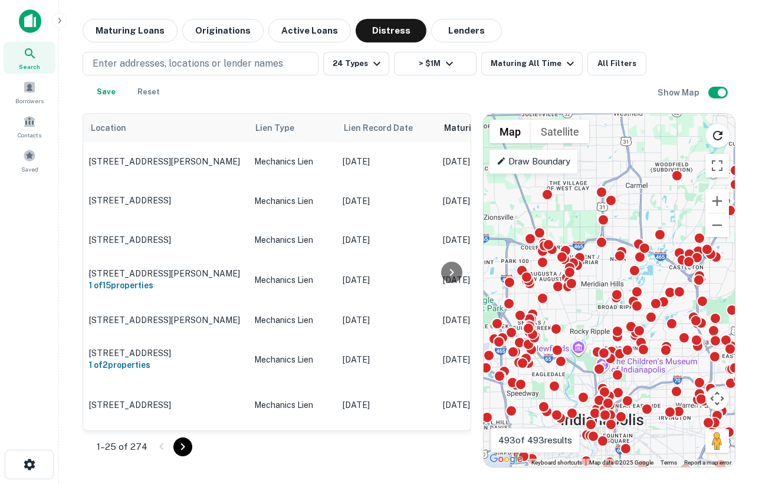
drag, startPoint x: 587, startPoint y: 252, endPoint x: 579, endPoint y: 353, distance: 100.6
click at [579, 353] on div "To activate drag with keyboard, press Alt + Enter. Once in keyboard drag state,…" at bounding box center [609, 290] width 251 height 353
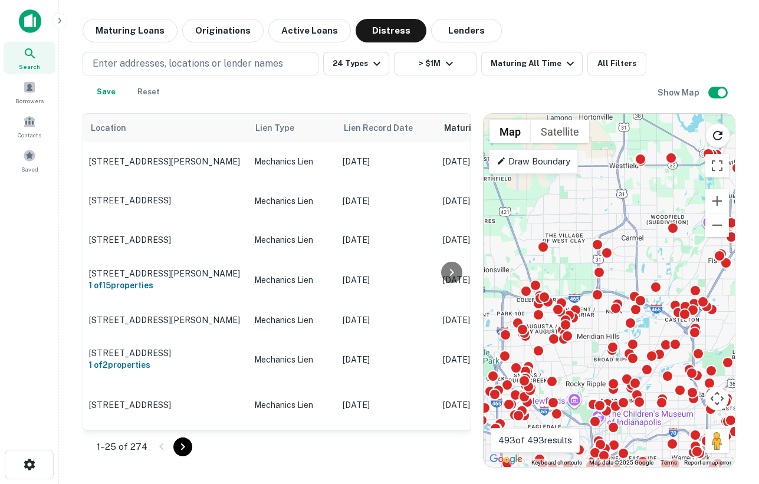
click at [625, 271] on div "To activate drag with keyboard, press Alt + Enter. Once in keyboard drag state,…" at bounding box center [609, 290] width 251 height 353
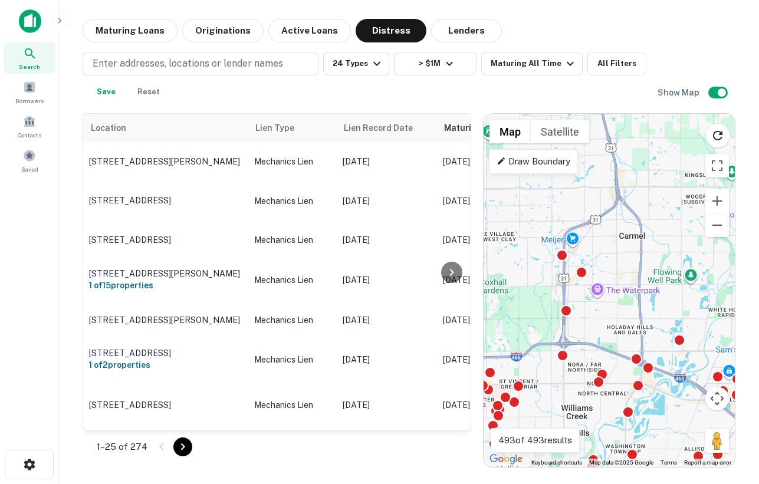
drag, startPoint x: 647, startPoint y: 244, endPoint x: 634, endPoint y: 284, distance: 42.2
click at [634, 284] on div "To activate drag with keyboard, press Alt + Enter. Once in keyboard drag state,…" at bounding box center [609, 290] width 251 height 353
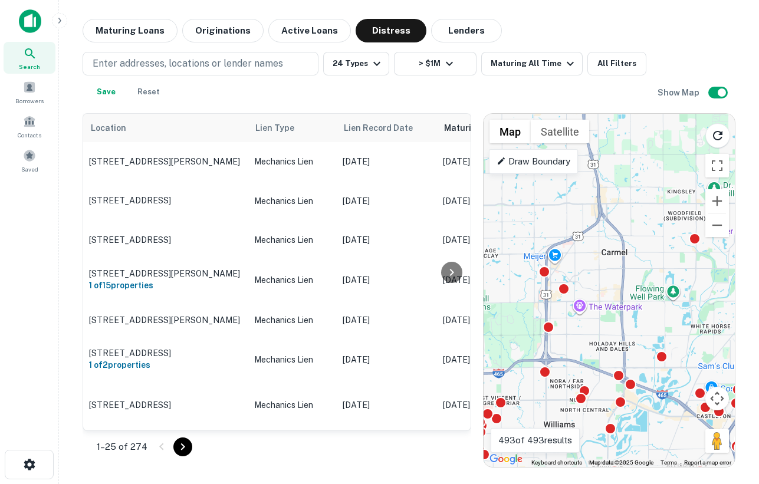
drag, startPoint x: 634, startPoint y: 268, endPoint x: 622, endPoint y: 275, distance: 14.6
click at [622, 275] on div "To activate drag with keyboard, press Alt + Enter. Once in keyboard drag state,…" at bounding box center [609, 290] width 251 height 353
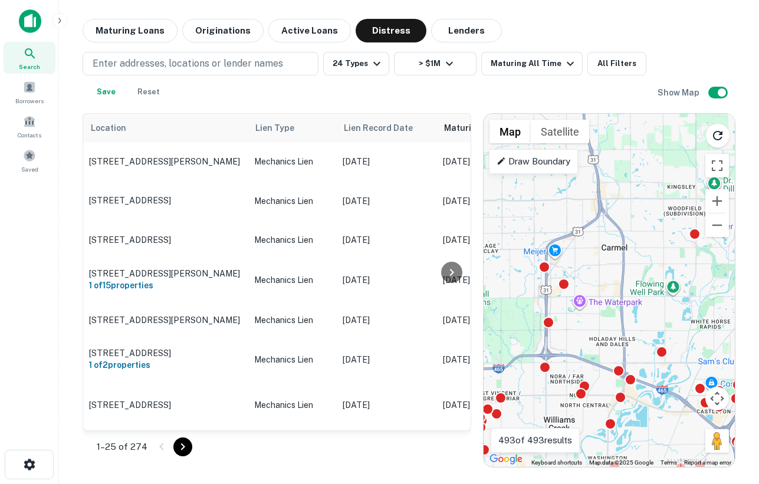
click at [622, 275] on div "To activate drag with keyboard, press Alt + Enter. Once in keyboard drag state,…" at bounding box center [609, 290] width 251 height 353
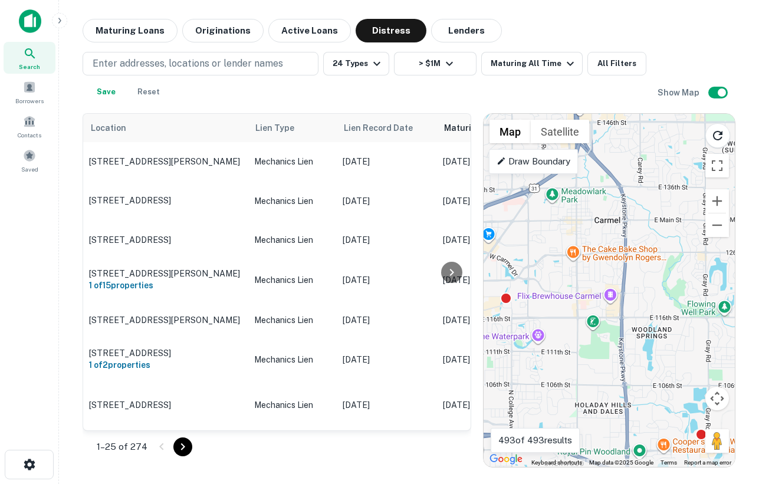
click at [623, 276] on div "To activate drag with keyboard, press Alt + Enter. Once in keyboard drag state,…" at bounding box center [609, 290] width 251 height 353
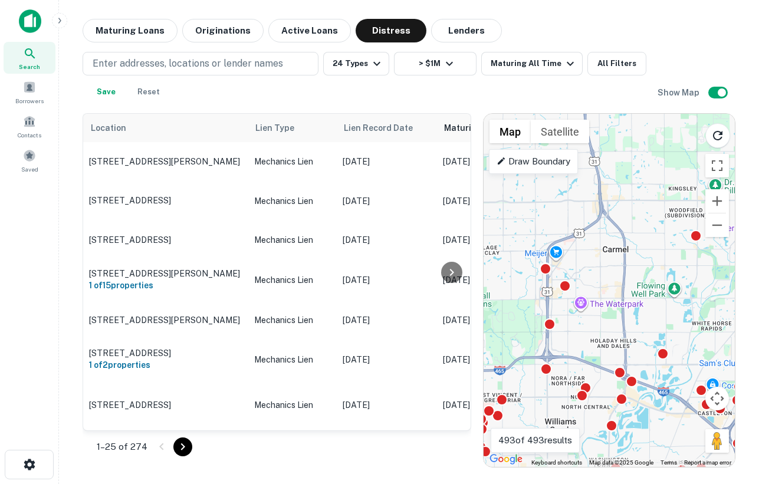
click at [629, 274] on div "To activate drag with keyboard, press Alt + Enter. Once in keyboard drag state,…" at bounding box center [609, 290] width 251 height 353
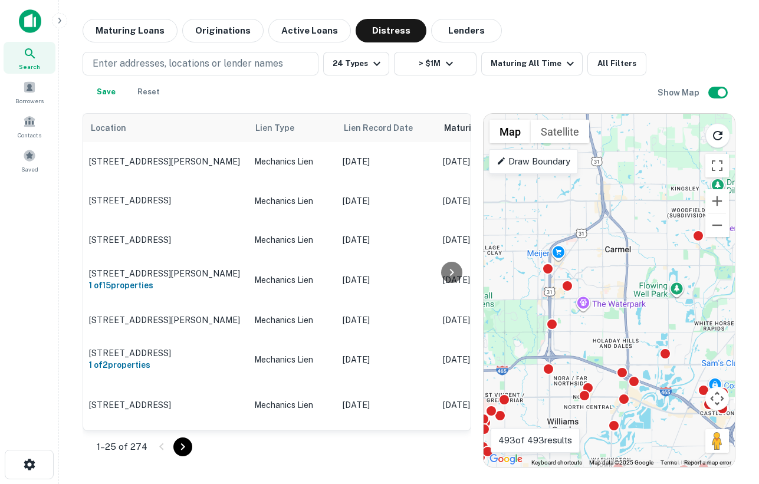
drag, startPoint x: 604, startPoint y: 250, endPoint x: 620, endPoint y: 250, distance: 15.9
click at [620, 250] on div "To activate drag with keyboard, press Alt + Enter. Once in keyboard drag state,…" at bounding box center [609, 290] width 251 height 353
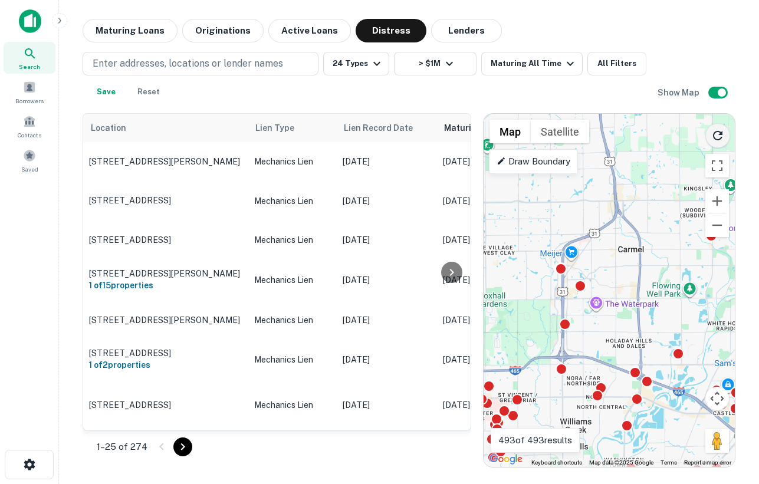
click at [711, 137] on icon "Reload search area" at bounding box center [718, 136] width 14 height 14
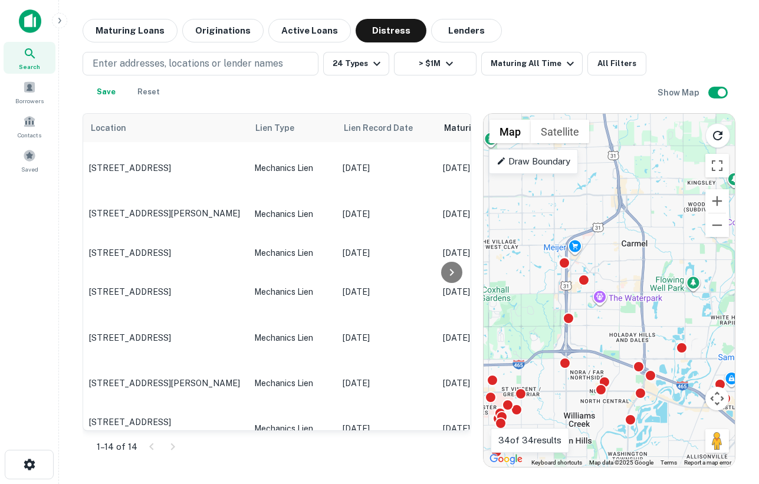
drag, startPoint x: 679, startPoint y: 299, endPoint x: 683, endPoint y: 292, distance: 8.2
click at [683, 292] on div "To activate drag with keyboard, press Alt + Enter. Once in keyboard drag state,…" at bounding box center [609, 290] width 251 height 353
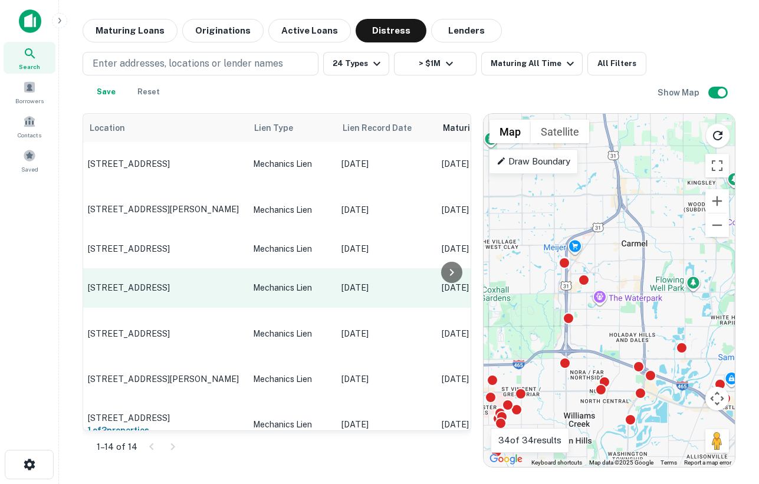
scroll to position [0, 1]
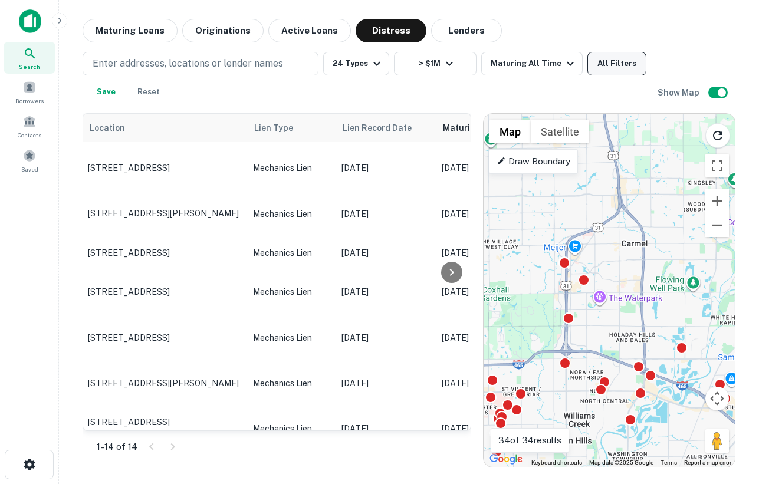
click at [600, 67] on button "All Filters" at bounding box center [616, 64] width 59 height 24
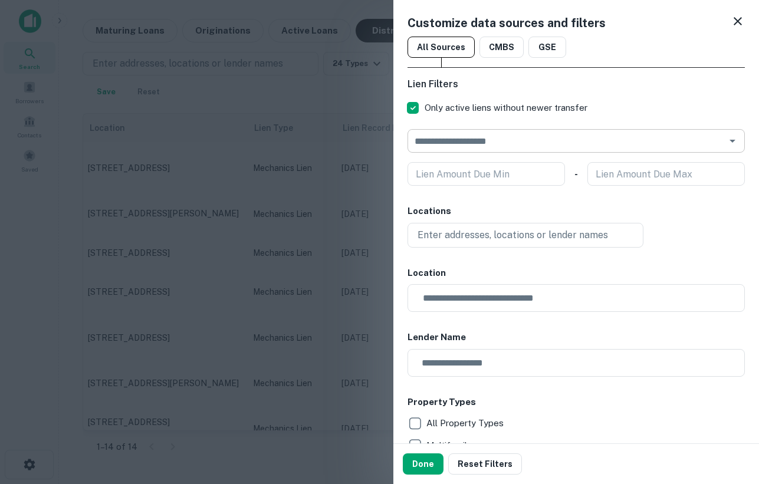
click at [528, 142] on input "text" at bounding box center [566, 141] width 311 height 17
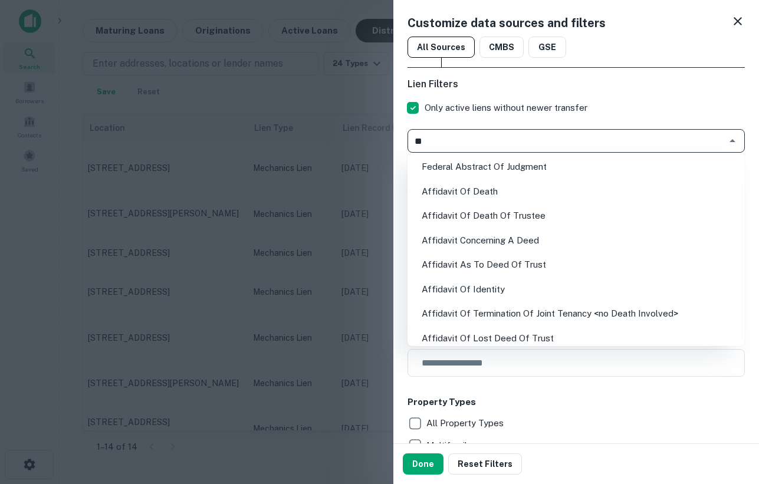
type input "***"
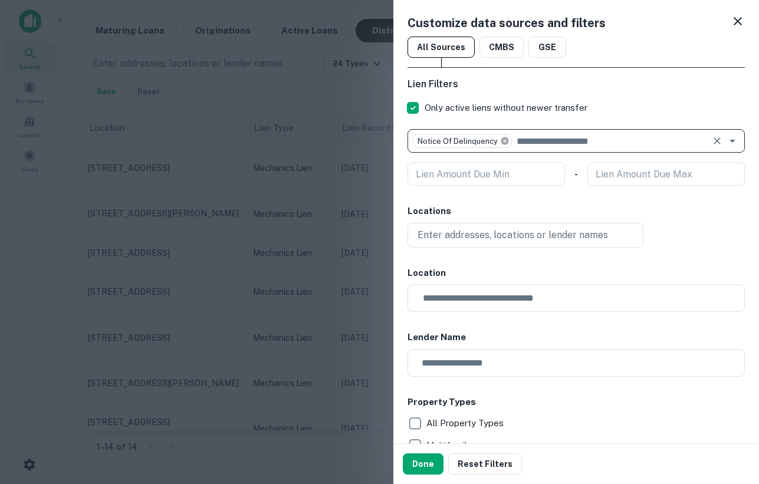
click at [501, 140] on icon at bounding box center [505, 141] width 8 height 8
click at [734, 140] on icon "Open" at bounding box center [732, 141] width 14 height 14
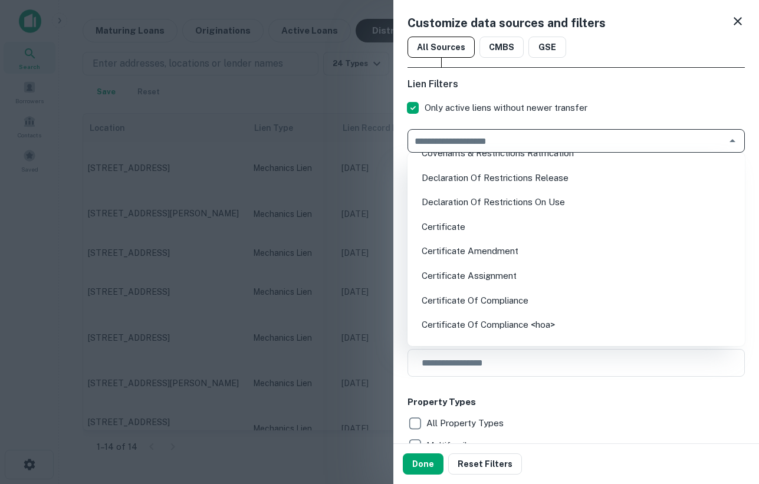
scroll to position [4996, 0]
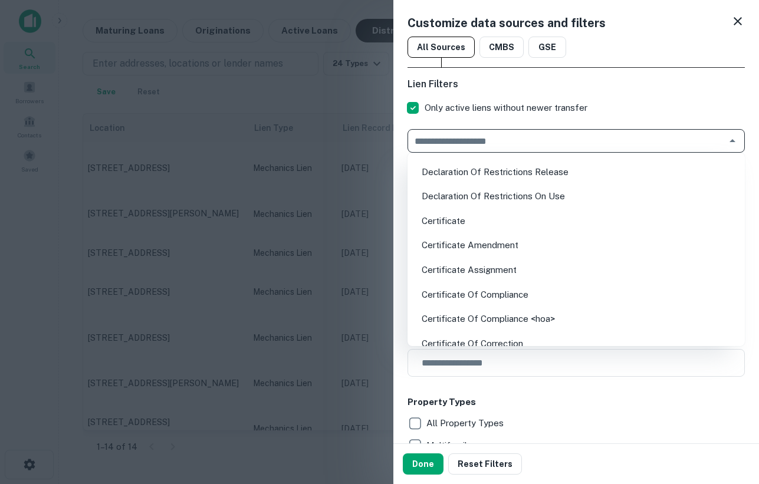
click at [626, 106] on label "Only active liens without newer transfer" at bounding box center [568, 108] width 334 height 24
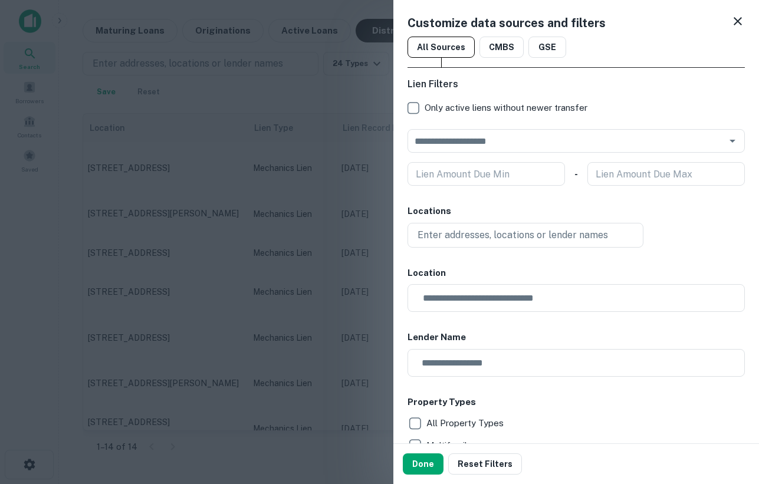
click at [738, 22] on icon at bounding box center [738, 21] width 8 height 8
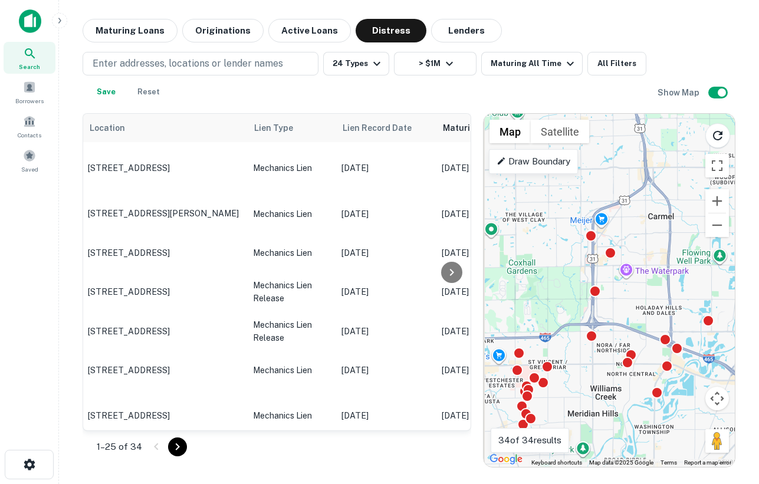
drag, startPoint x: 574, startPoint y: 347, endPoint x: 599, endPoint y: 319, distance: 38.1
click at [599, 319] on div "To activate drag with keyboard, press Alt + Enter. Once in keyboard drag state,…" at bounding box center [609, 290] width 251 height 353
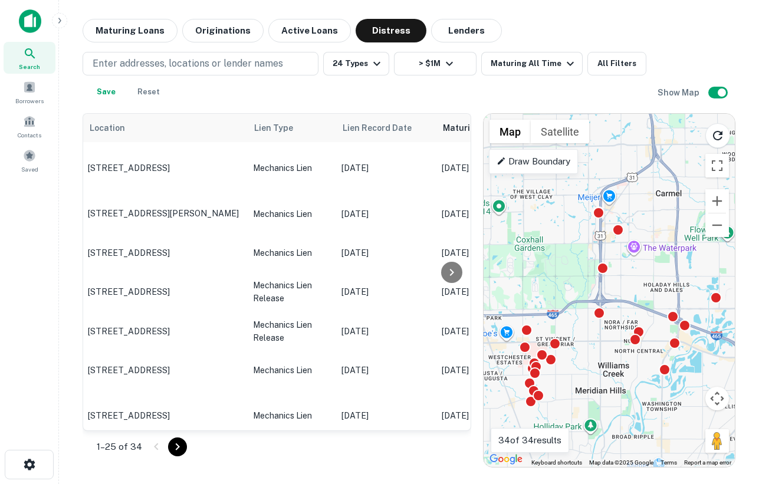
drag, startPoint x: 594, startPoint y: 396, endPoint x: 604, endPoint y: 374, distance: 24.0
click at [604, 374] on div "To activate drag with keyboard, press Alt + Enter. Once in keyboard drag state,…" at bounding box center [609, 290] width 251 height 353
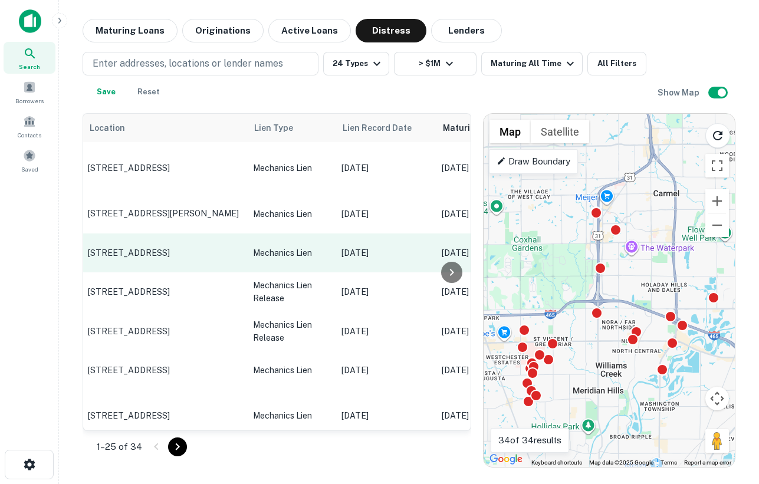
click at [132, 248] on p "[STREET_ADDRESS]" at bounding box center [164, 253] width 153 height 11
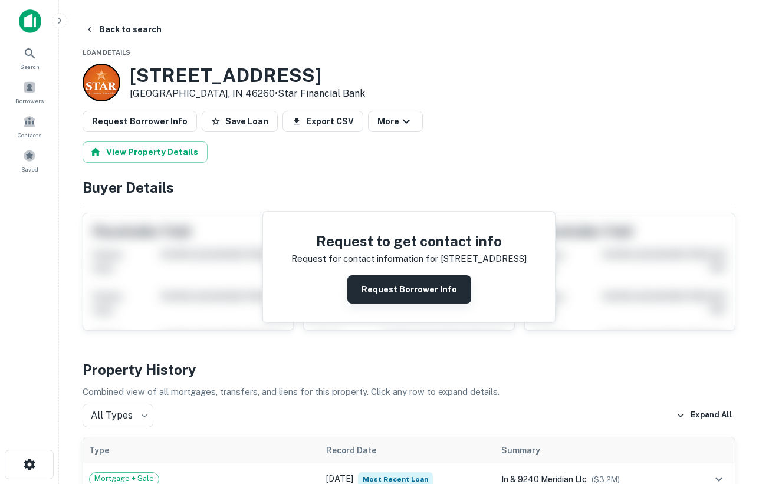
click at [399, 288] on button "Request Borrower Info" at bounding box center [409, 289] width 124 height 28
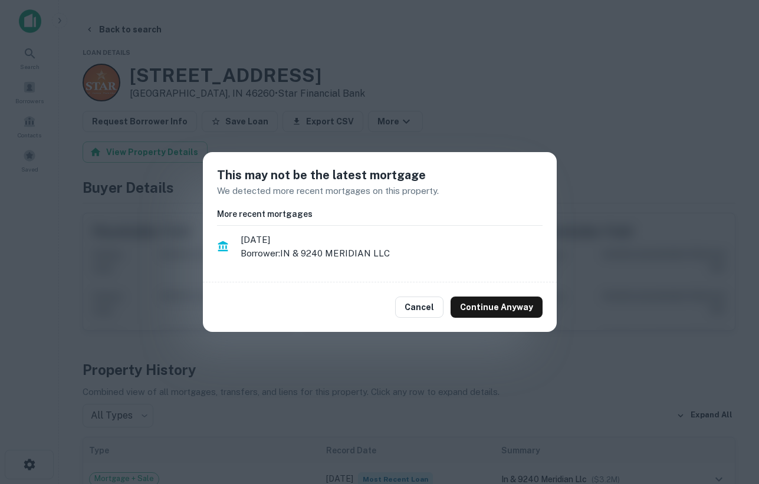
click at [501, 296] on div "Cancel Continue Anyway" at bounding box center [380, 308] width 354 height 50
click at [501, 304] on button "Continue Anyway" at bounding box center [497, 307] width 92 height 21
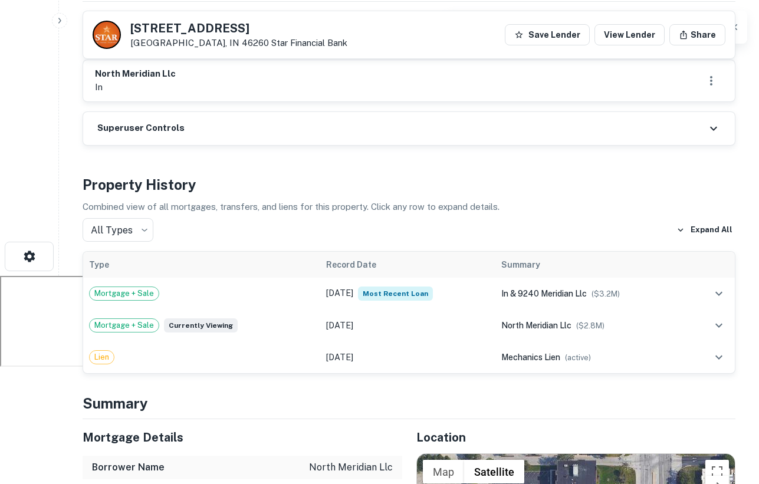
scroll to position [209, 0]
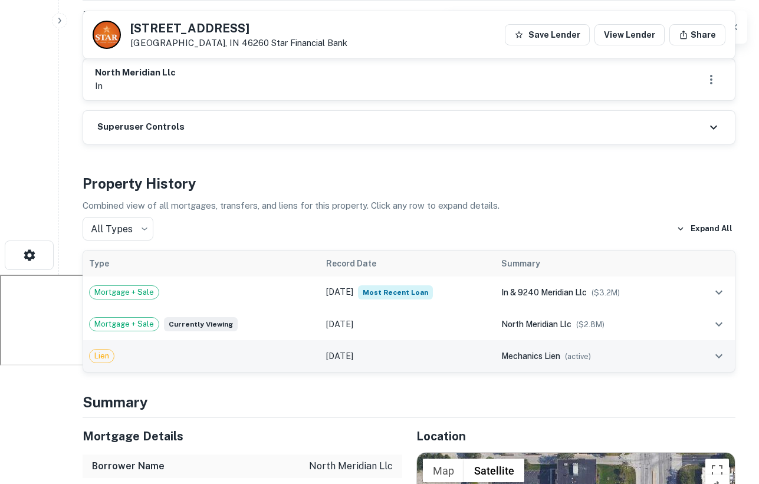
click at [393, 369] on td "[DATE]" at bounding box center [407, 356] width 175 height 32
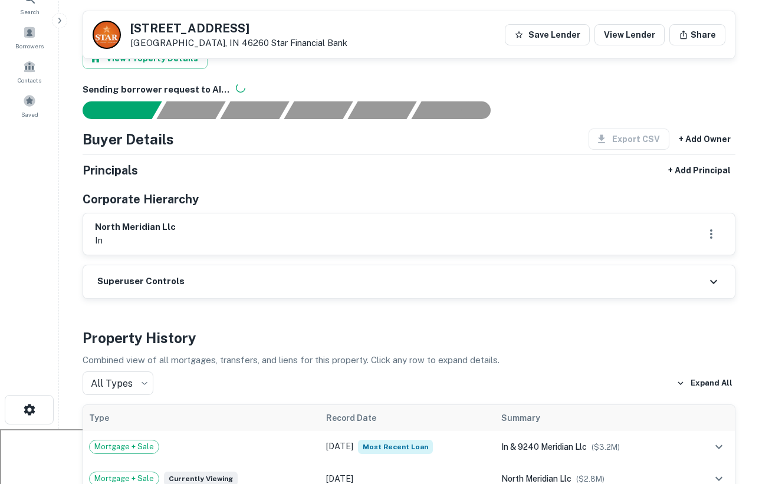
scroll to position [0, 0]
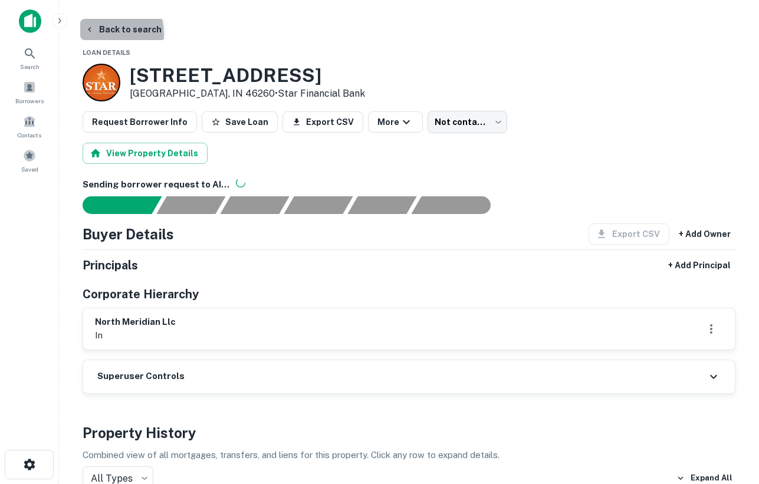
click at [102, 33] on button "Back to search" at bounding box center [123, 29] width 86 height 21
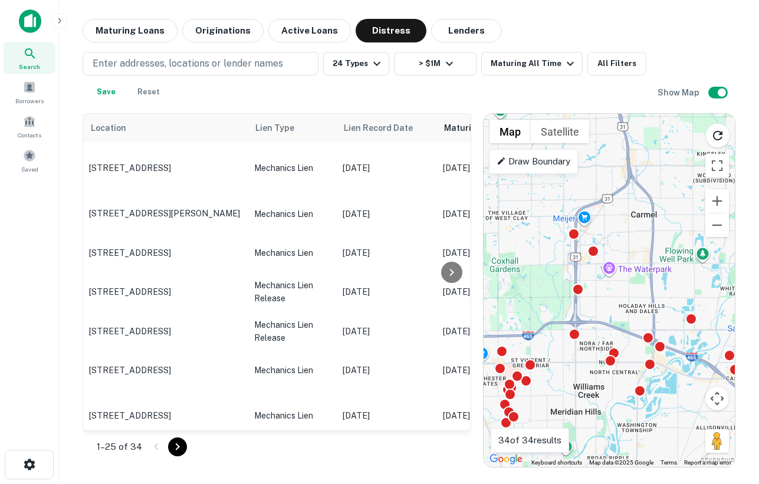
drag, startPoint x: 598, startPoint y: 245, endPoint x: 610, endPoint y: 209, distance: 37.9
click at [610, 209] on div "To activate drag with keyboard, press Alt + Enter. Once in keyboard drag state,…" at bounding box center [609, 290] width 251 height 353
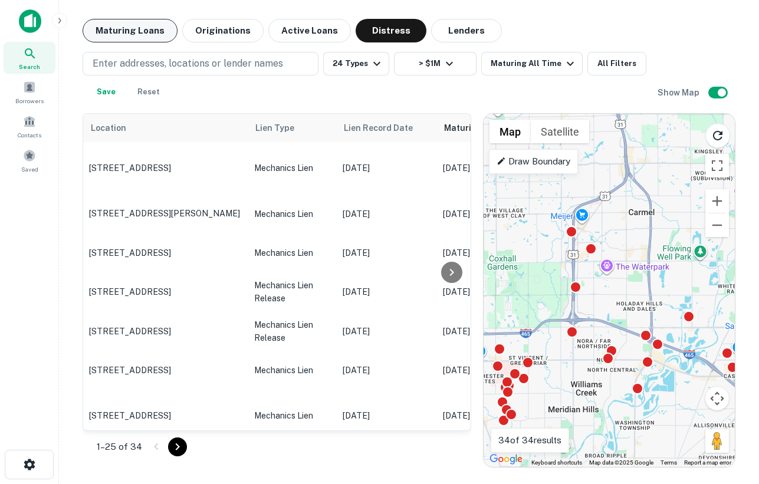
click at [149, 22] on button "Maturing Loans" at bounding box center [130, 31] width 95 height 24
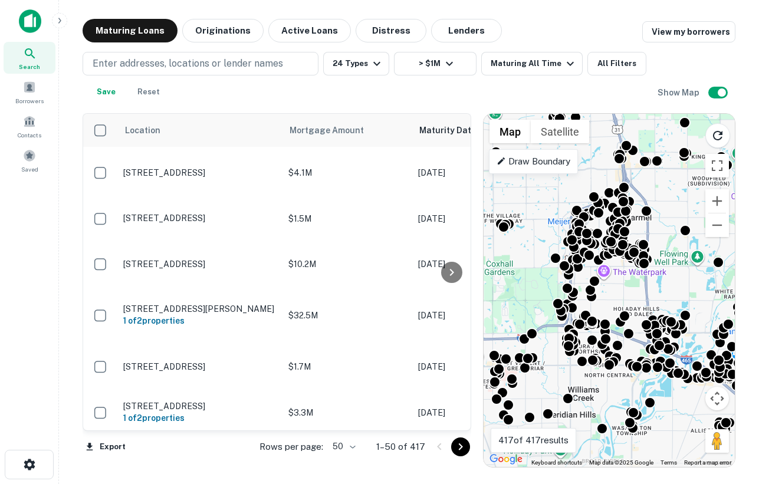
drag, startPoint x: 631, startPoint y: 280, endPoint x: 625, endPoint y: 287, distance: 9.2
click at [626, 288] on div "To activate drag with keyboard, press Alt + Enter. Once in keyboard drag state,…" at bounding box center [609, 290] width 251 height 353
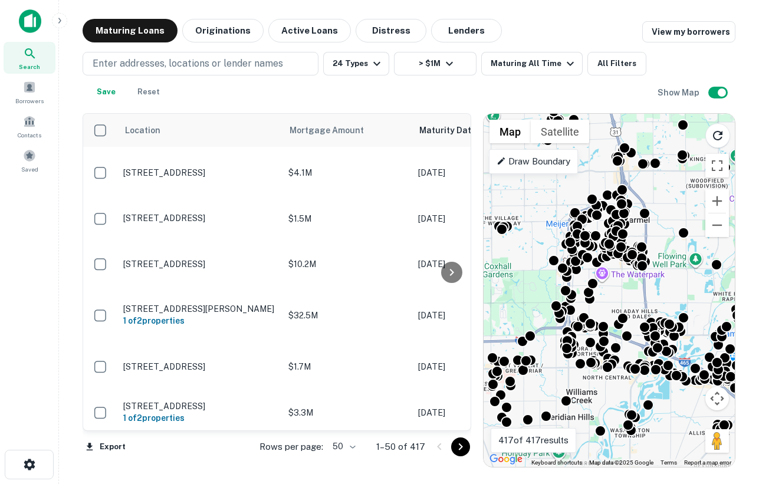
click at [20, 24] on img at bounding box center [30, 21] width 22 height 24
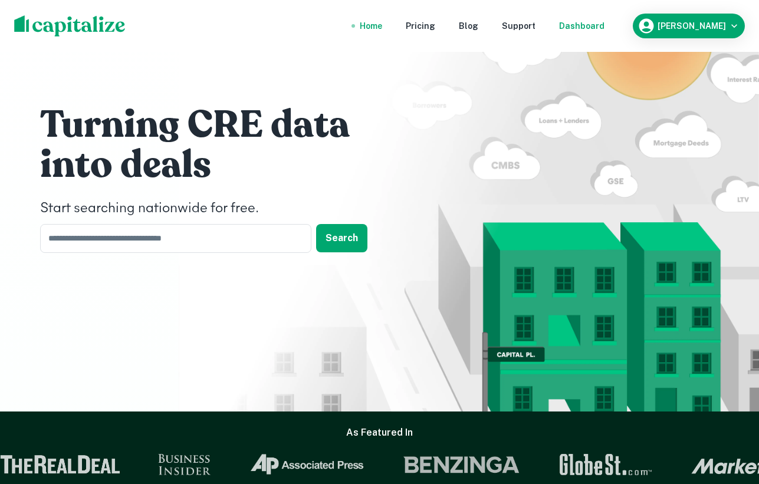
click at [605, 22] on div "Dashboard" at bounding box center [581, 25] width 45 height 13
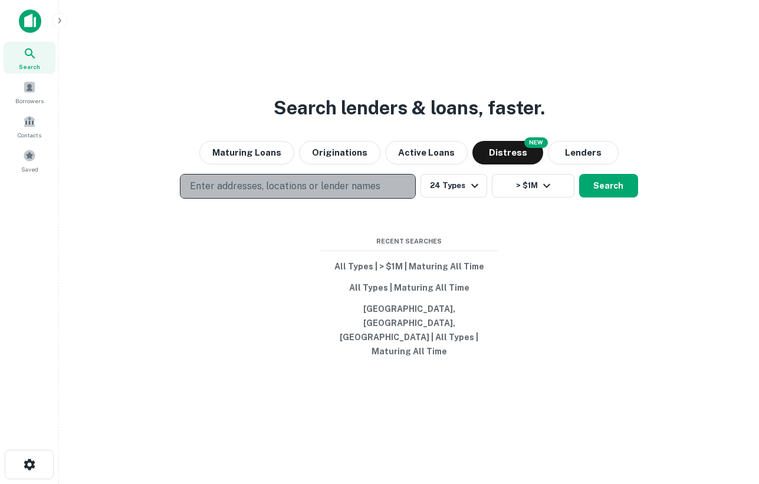
click at [308, 193] on p "Enter addresses, locations or lender names" at bounding box center [285, 186] width 191 height 14
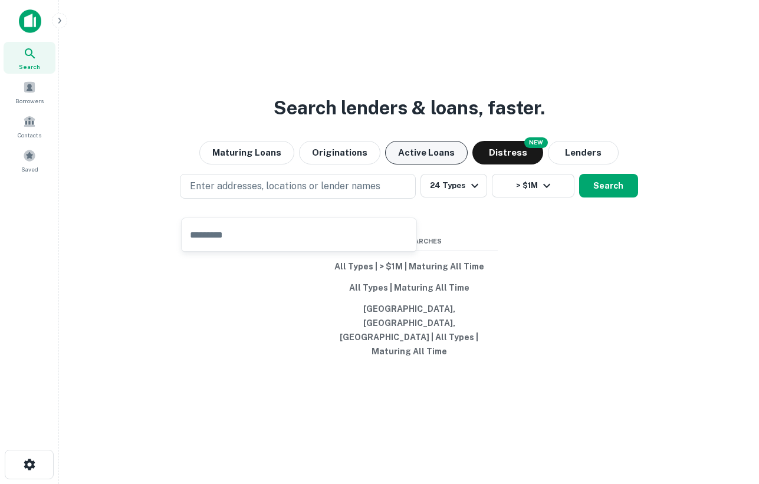
click at [432, 158] on button "Active Loans" at bounding box center [426, 153] width 83 height 24
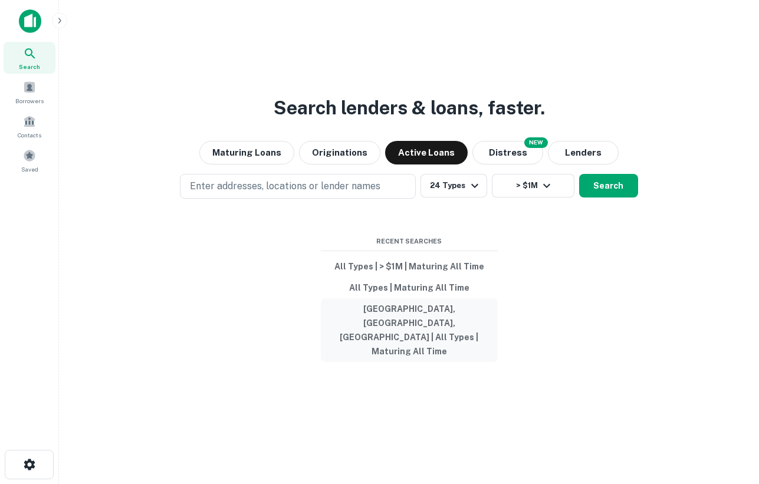
click at [419, 333] on button "[GEOGRAPHIC_DATA], [GEOGRAPHIC_DATA], [GEOGRAPHIC_DATA] | All Types | Maturing …" at bounding box center [409, 330] width 177 height 64
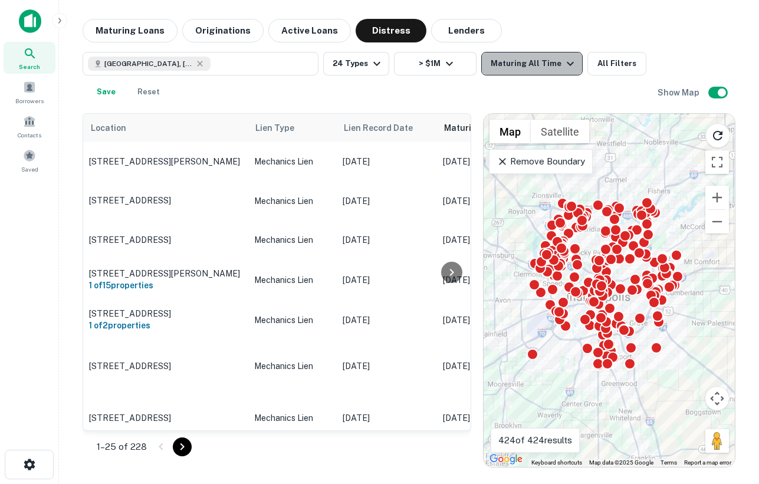
click at [532, 63] on div "Maturing All Time" at bounding box center [534, 64] width 87 height 14
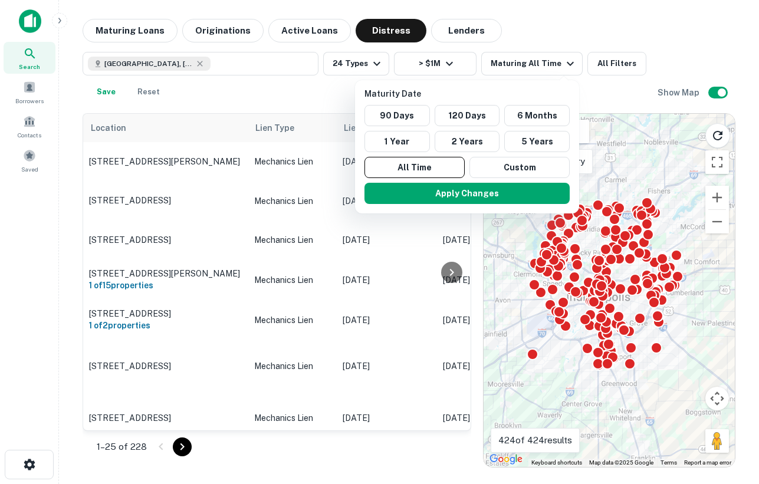
click at [618, 84] on div at bounding box center [379, 242] width 759 height 484
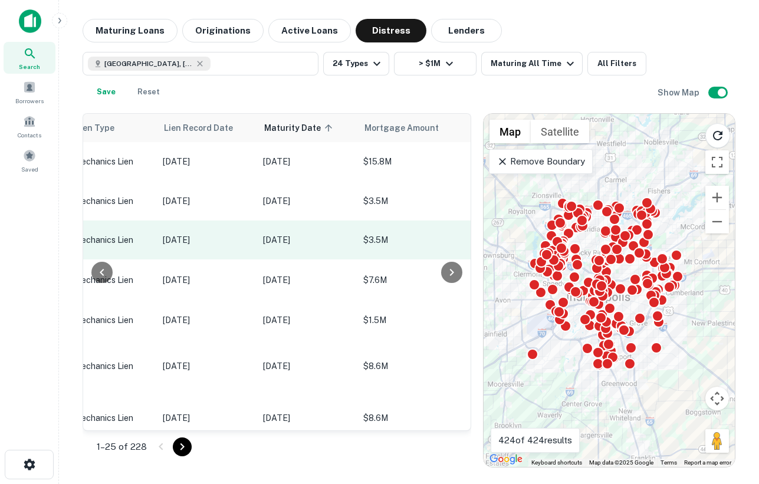
scroll to position [0, 191]
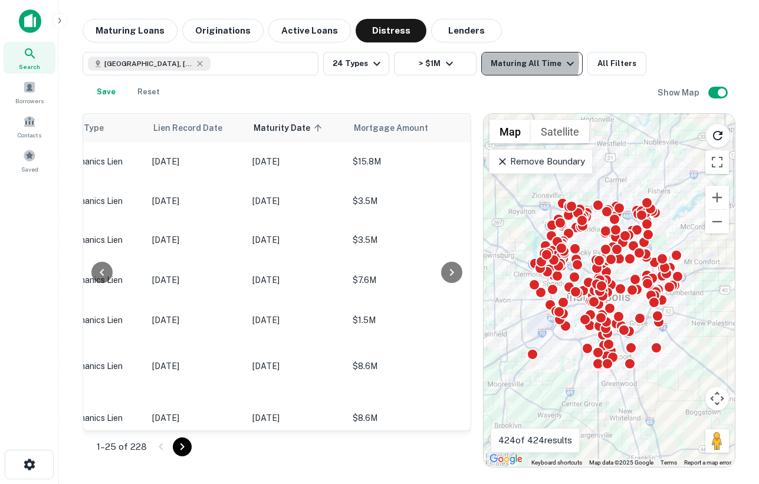
click at [514, 63] on div "Maturing All Time" at bounding box center [534, 64] width 87 height 14
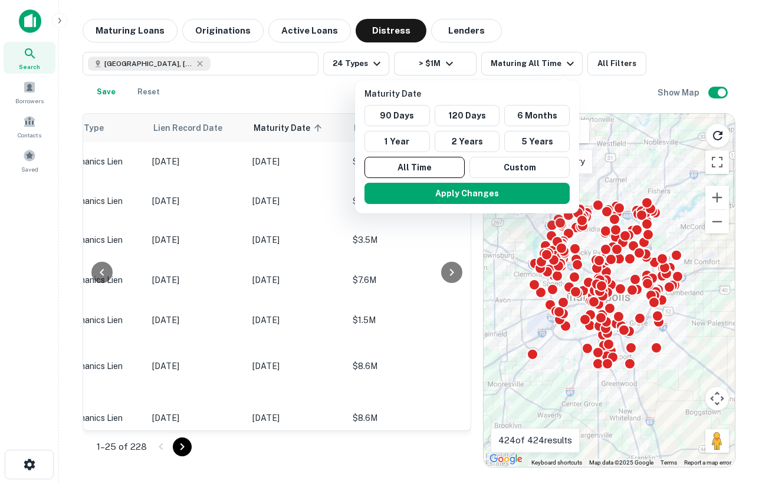
click at [314, 40] on div at bounding box center [379, 242] width 759 height 484
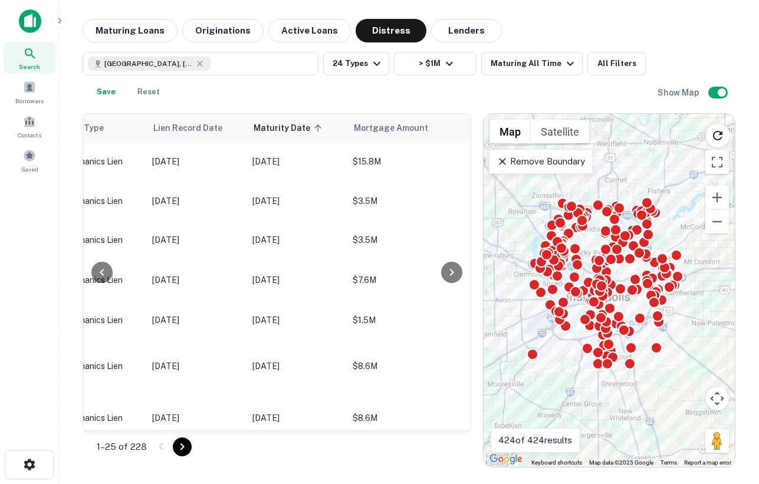
click at [304, 30] on button "Active Loans" at bounding box center [309, 31] width 83 height 24
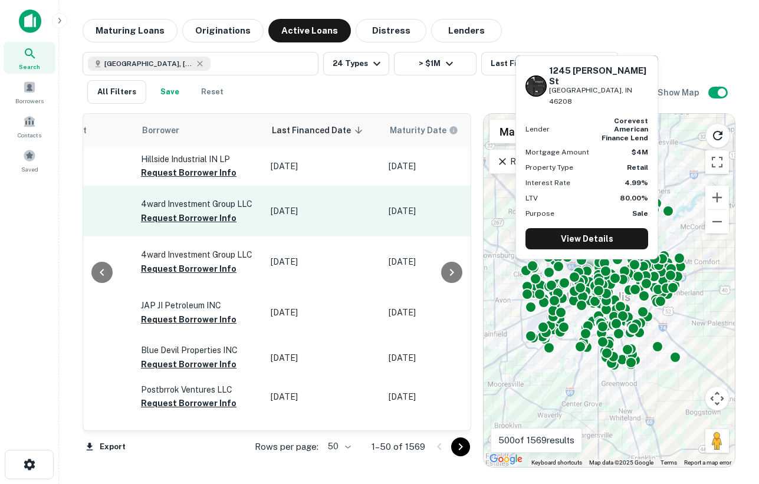
scroll to position [0, 655]
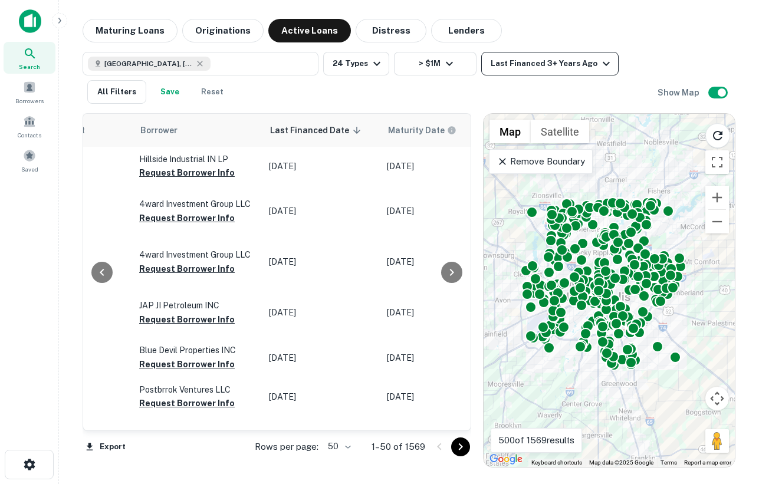
click at [540, 57] on div "Last Financed 3+ Years Ago" at bounding box center [552, 64] width 123 height 14
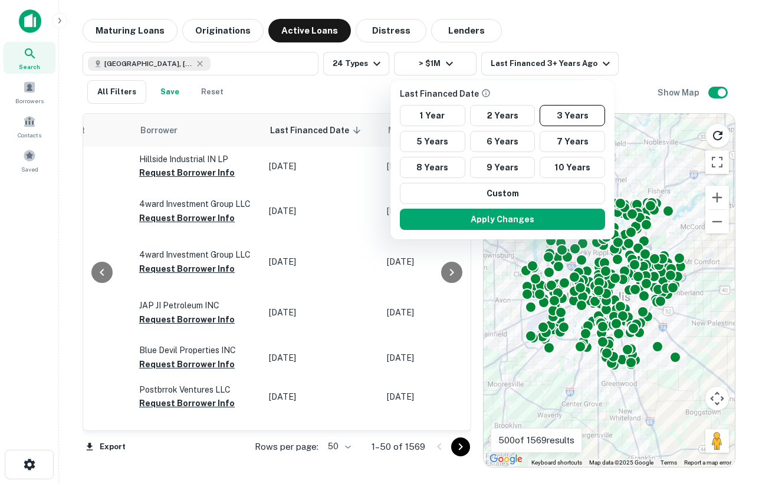
click at [654, 61] on div at bounding box center [379, 242] width 759 height 484
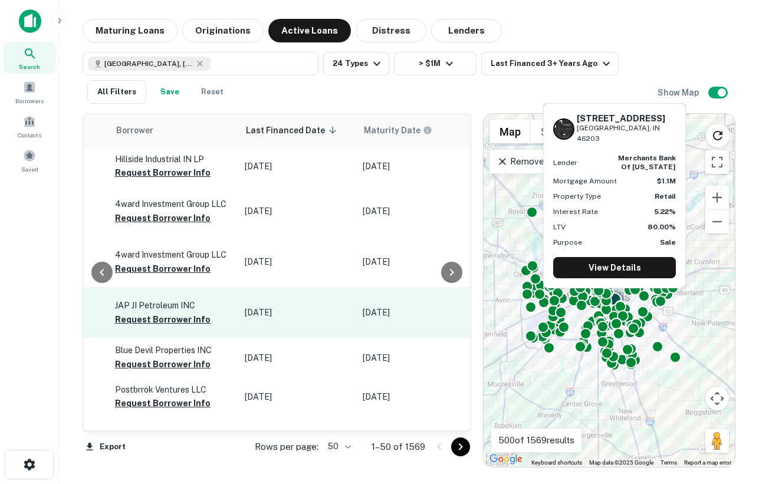
scroll to position [0, 681]
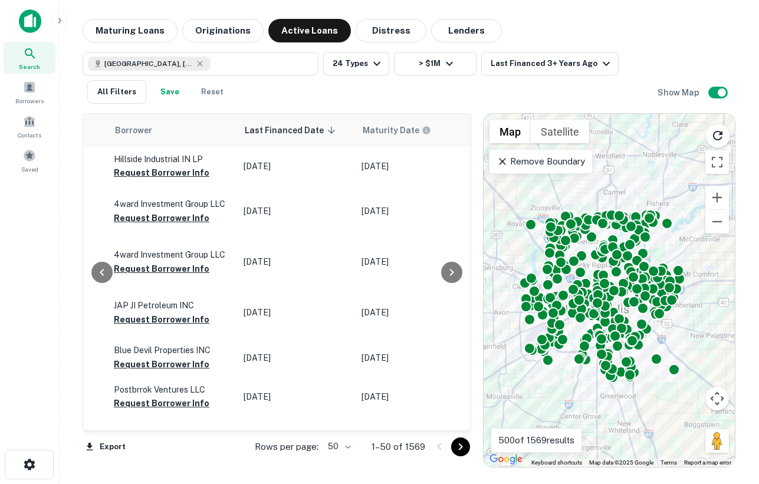
drag, startPoint x: 654, startPoint y: 352, endPoint x: 653, endPoint y: 365, distance: 13.0
click at [653, 365] on div "To navigate, press the arrow keys. To activate drag with keyboard, press Alt + …" at bounding box center [609, 290] width 251 height 353
click at [560, 157] on p "Remove Boundary" at bounding box center [541, 162] width 88 height 14
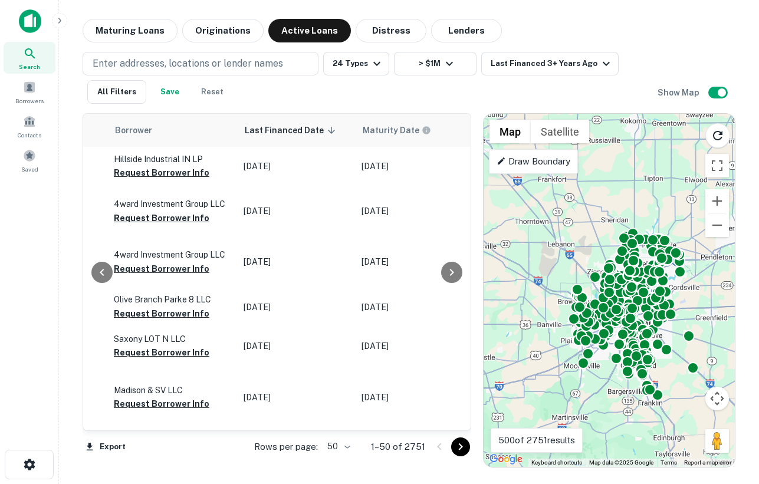
drag, startPoint x: 684, startPoint y: 398, endPoint x: 668, endPoint y: 363, distance: 38.0
click at [669, 363] on div "To activate drag with keyboard, press Alt + Enter. Once in keyboard drag state,…" at bounding box center [609, 290] width 251 height 353
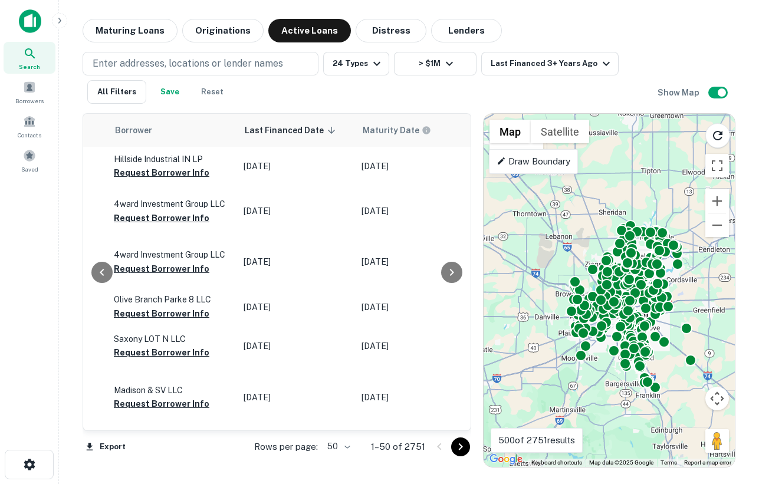
drag, startPoint x: 605, startPoint y: 221, endPoint x: 605, endPoint y: 205, distance: 15.3
click at [605, 205] on div "To activate drag with keyboard, press Alt + Enter. Once in keyboard drag state,…" at bounding box center [609, 290] width 251 height 353
